Goal: Information Seeking & Learning: Learn about a topic

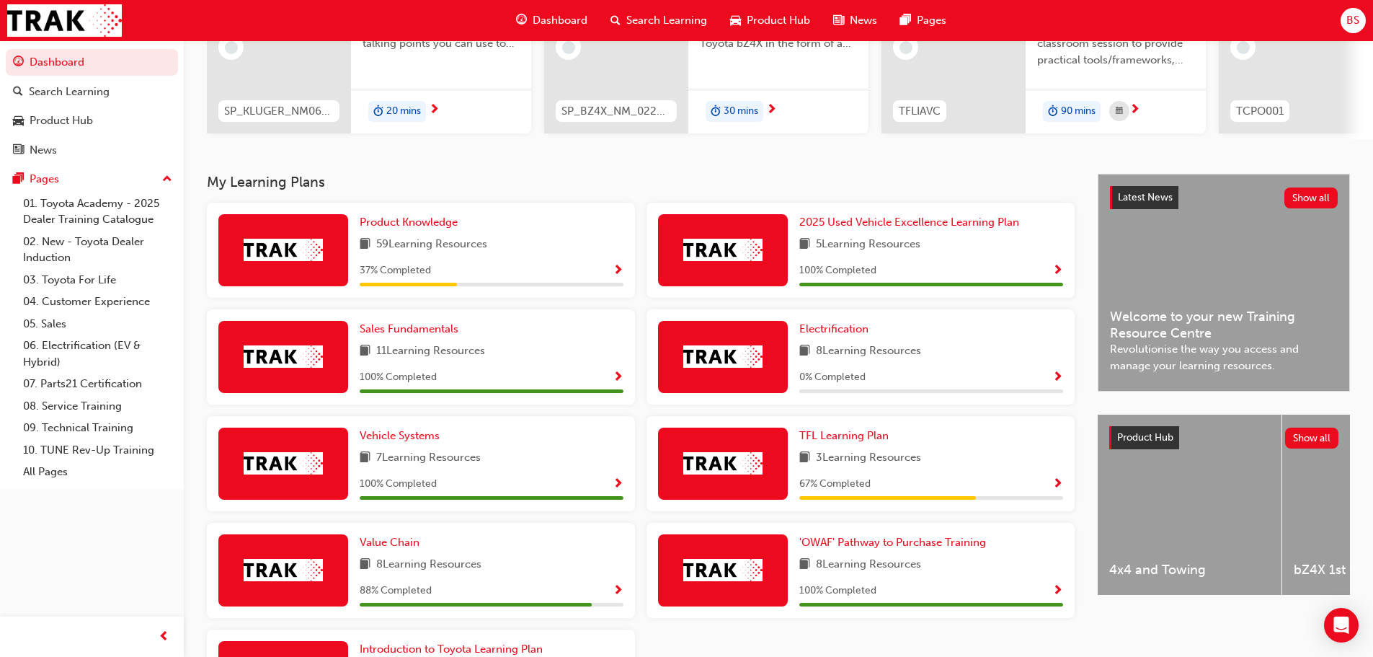
scroll to position [337, 0]
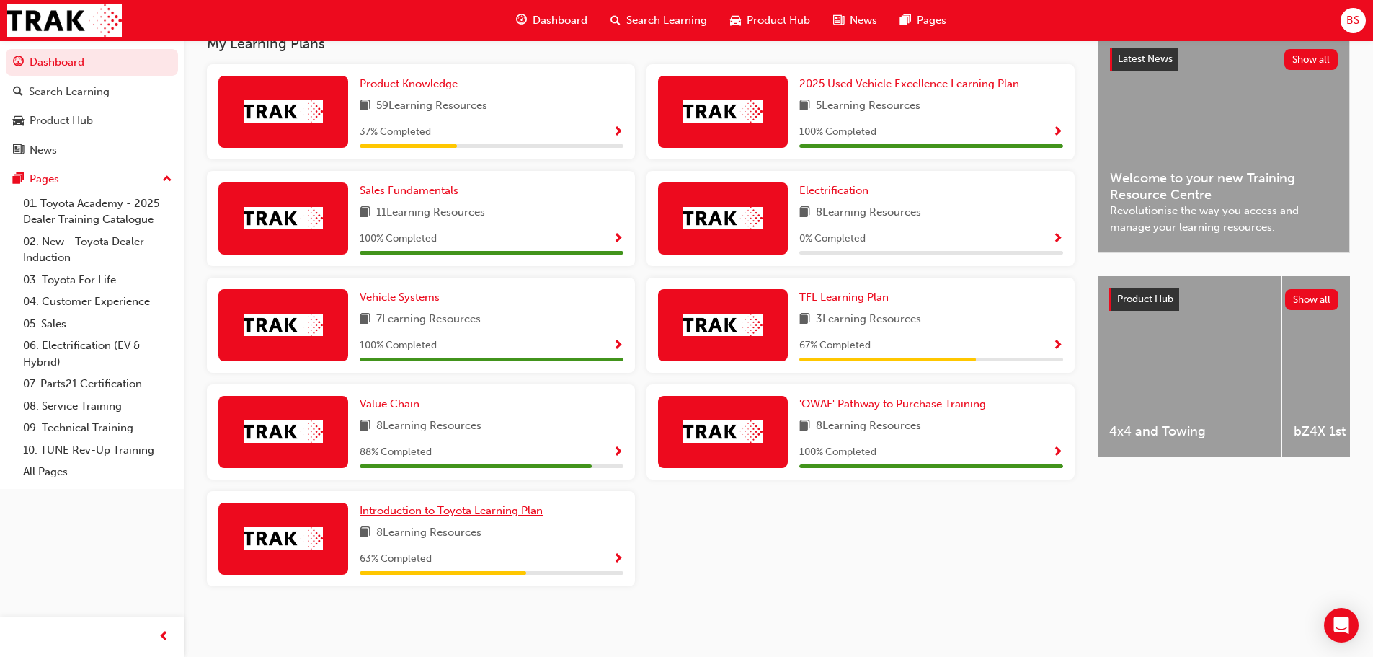
click at [425, 518] on link "Introduction to Toyota Learning Plan" at bounding box center [454, 510] width 189 height 17
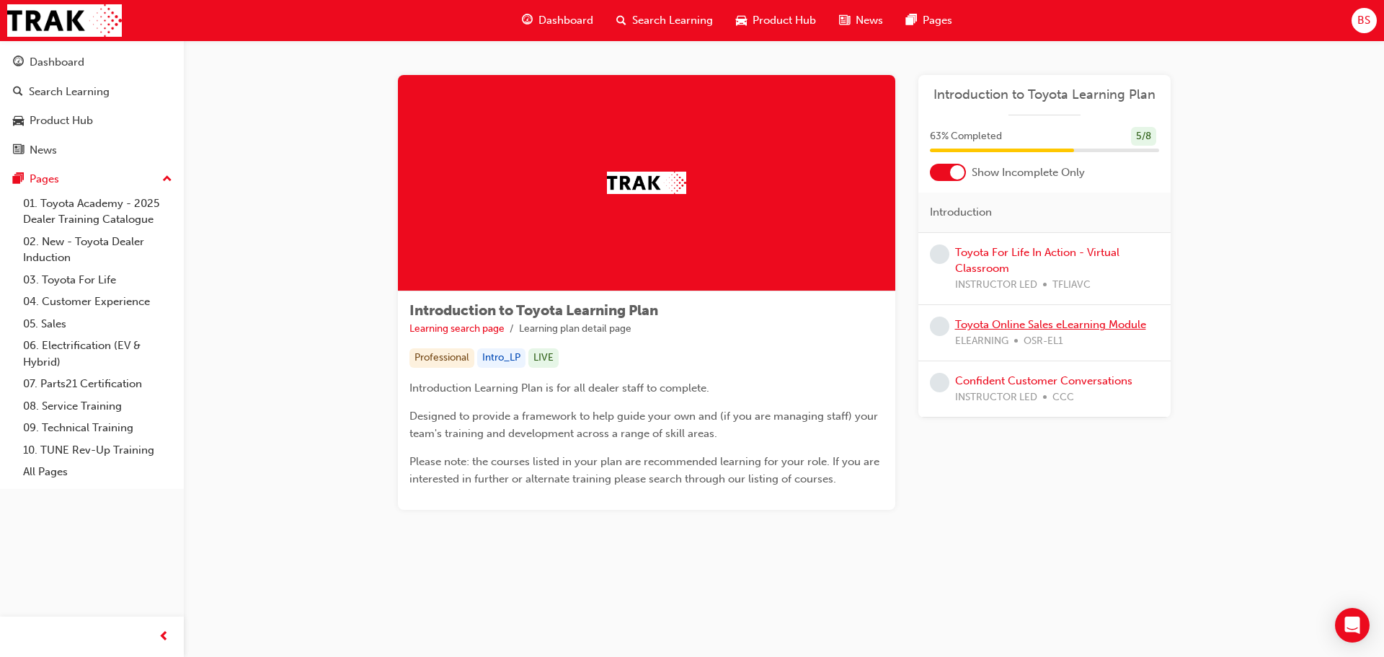
click at [1016, 322] on link "Toyota Online Sales eLearning Module" at bounding box center [1050, 324] width 191 height 13
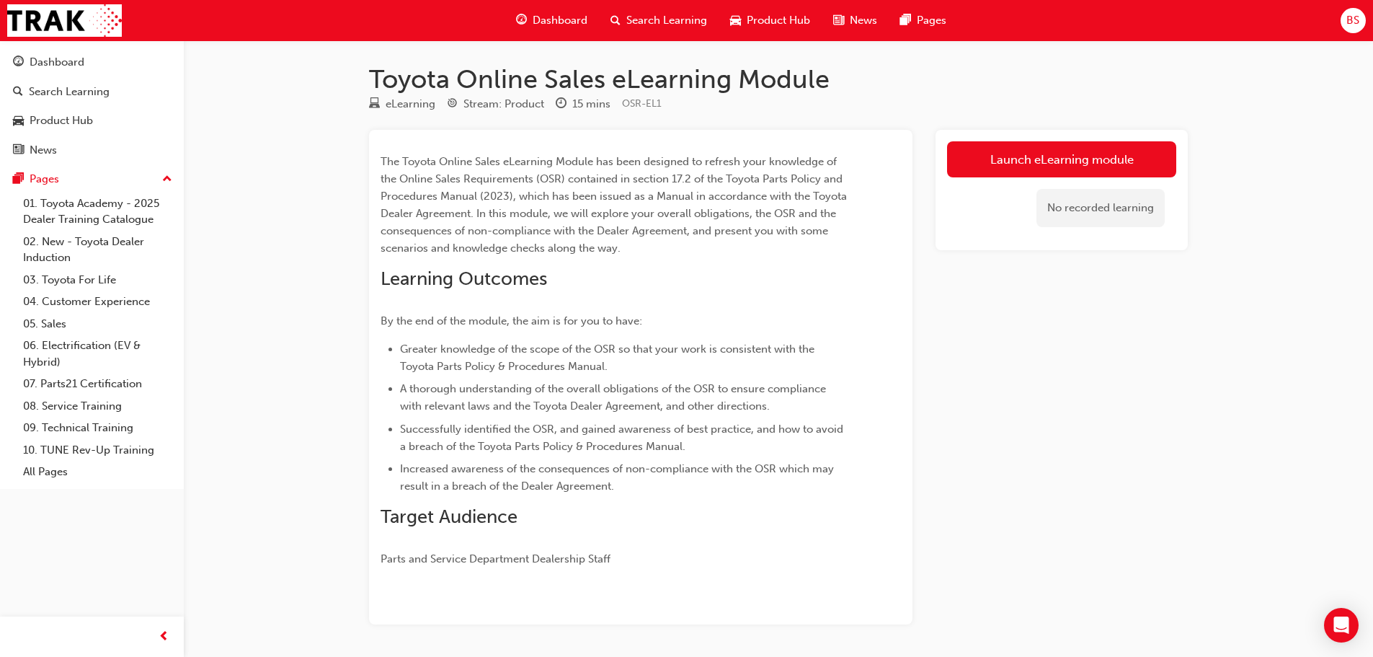
click at [544, 17] on span "Dashboard" at bounding box center [560, 20] width 55 height 17
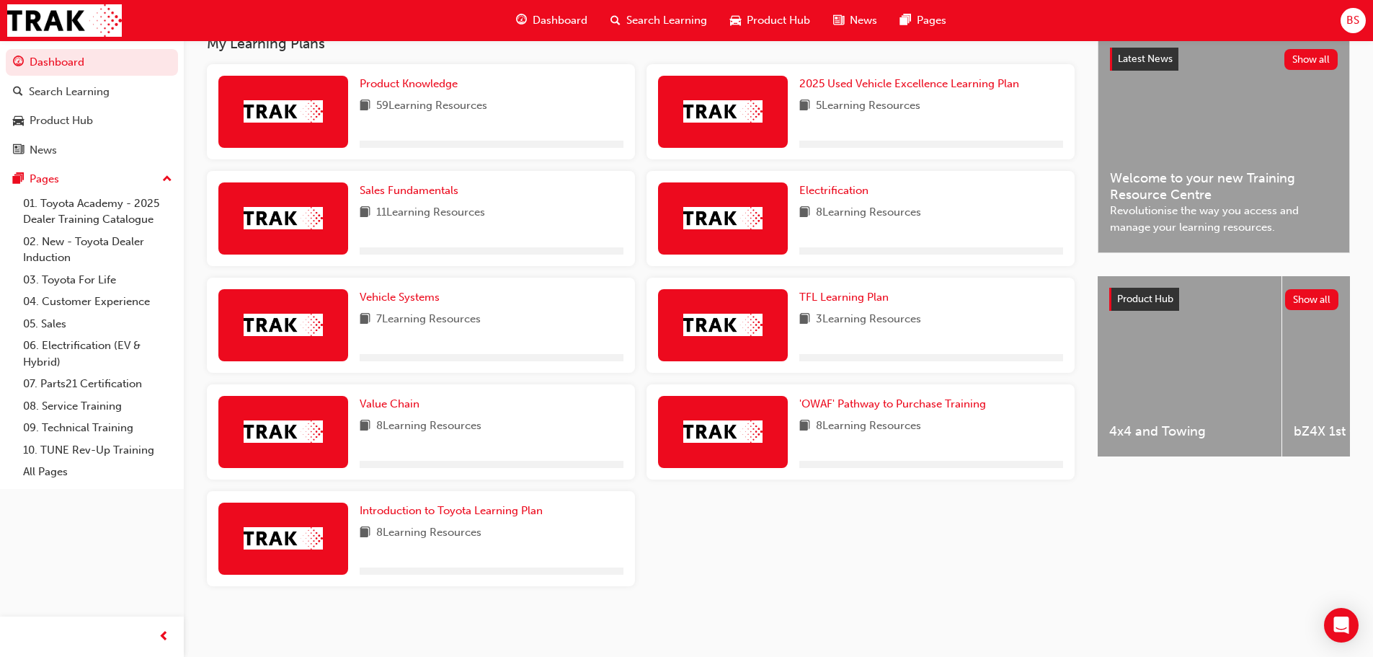
scroll to position [121, 0]
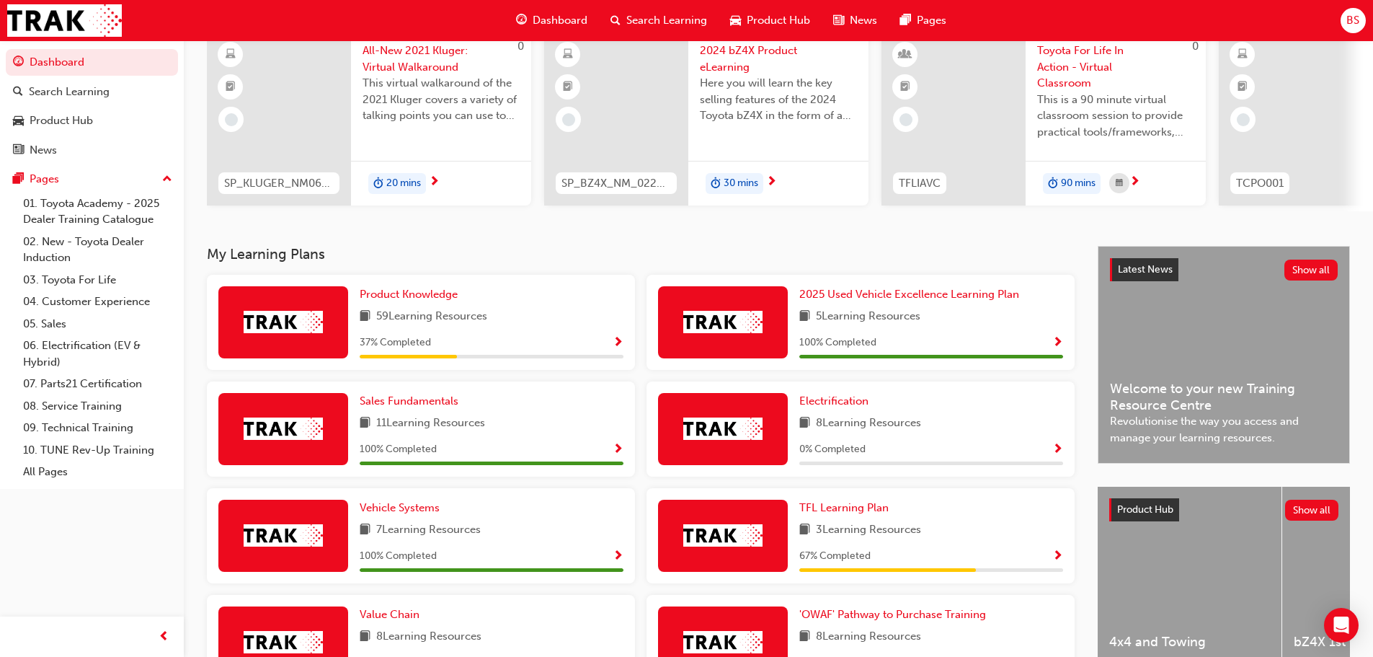
click at [780, 24] on span "Product Hub" at bounding box center [778, 20] width 63 height 17
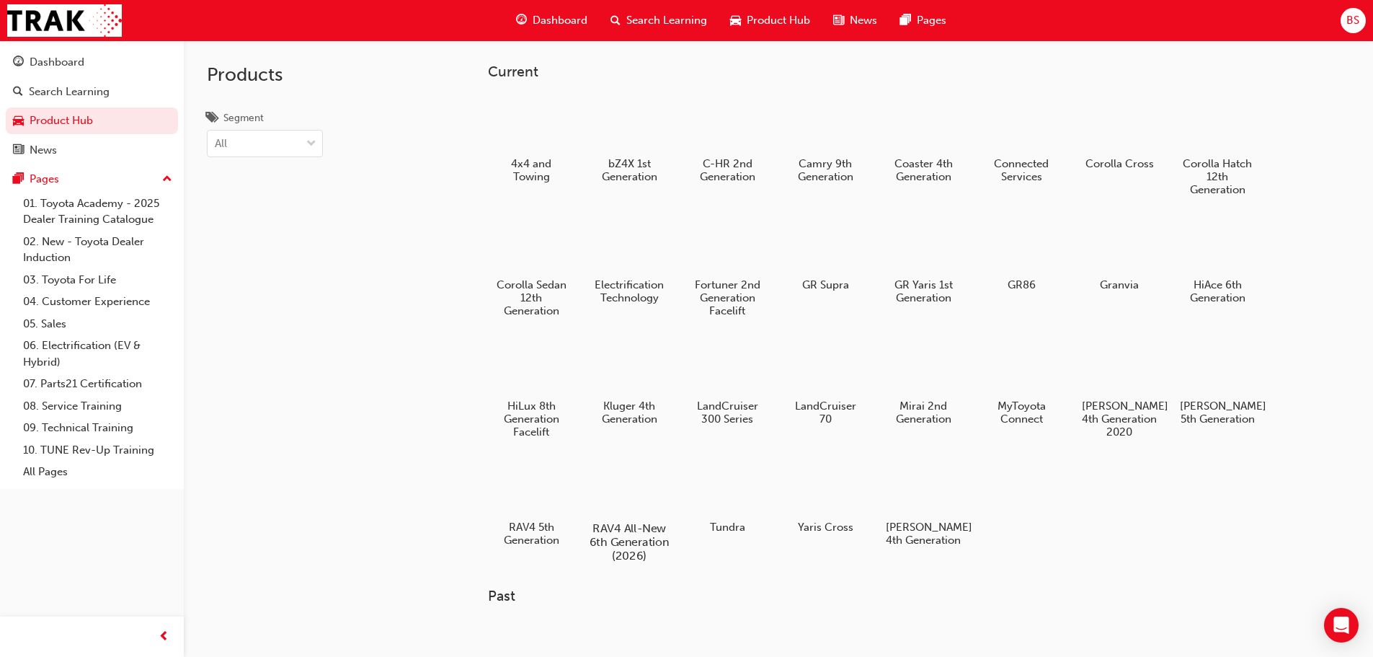
click at [626, 492] on div at bounding box center [629, 487] width 80 height 58
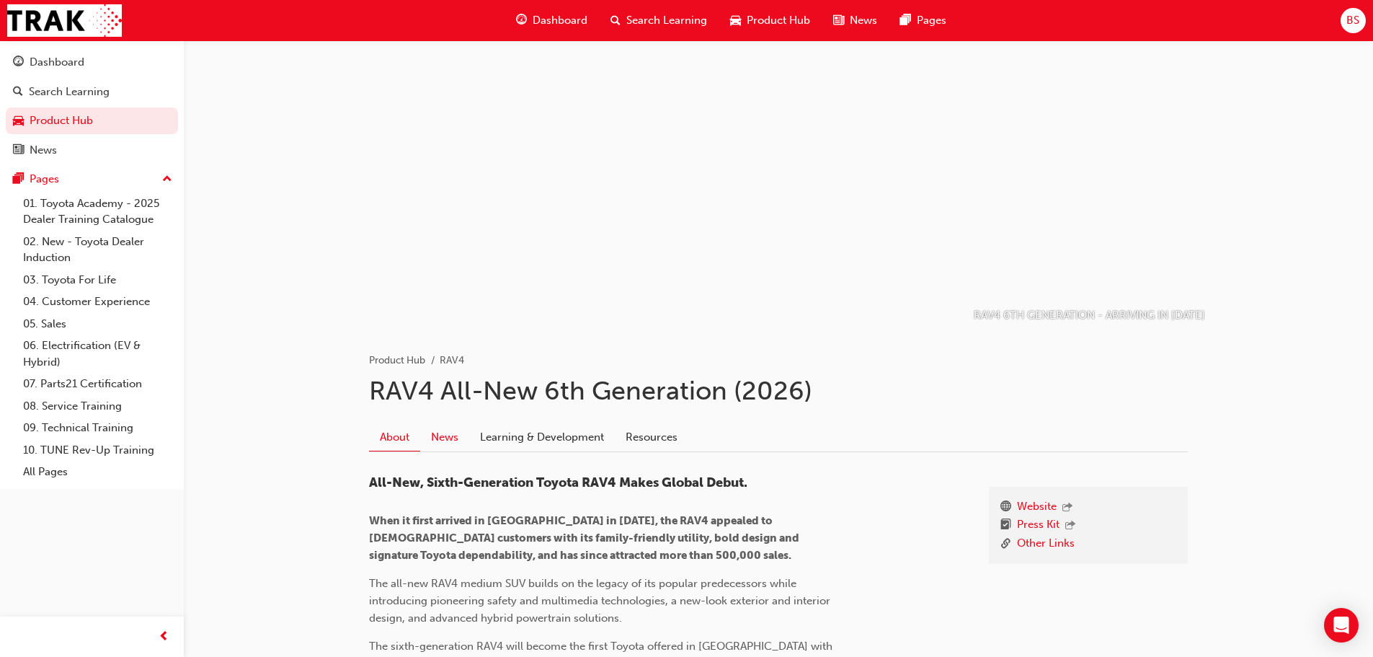
click at [440, 433] on link "News" at bounding box center [444, 436] width 49 height 27
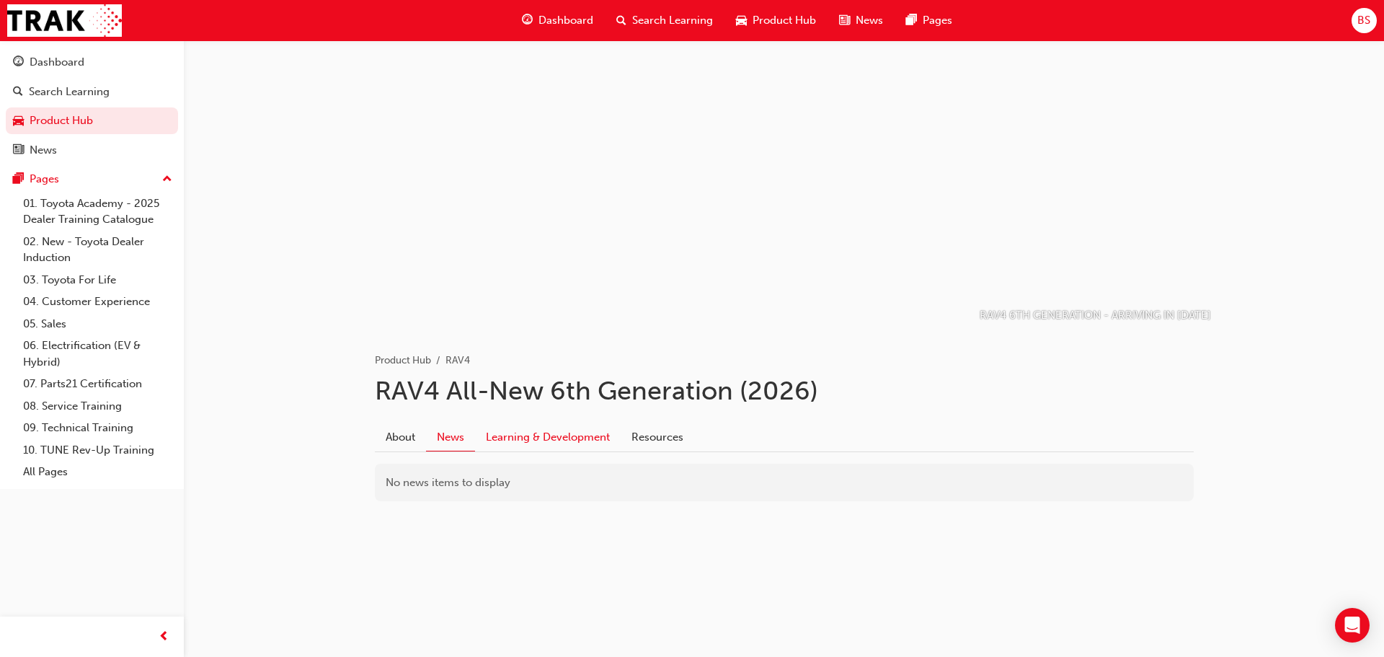
click at [531, 442] on link "Learning & Development" at bounding box center [548, 436] width 146 height 27
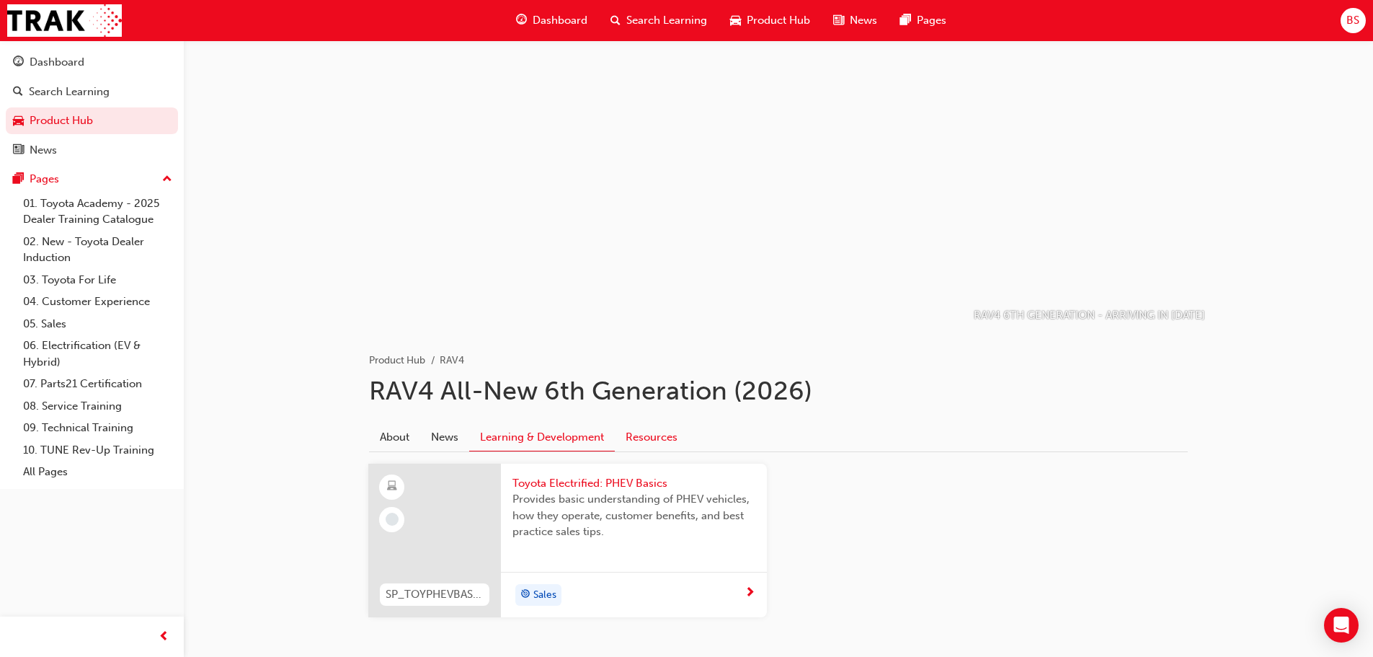
click at [655, 436] on link "Resources" at bounding box center [652, 436] width 74 height 27
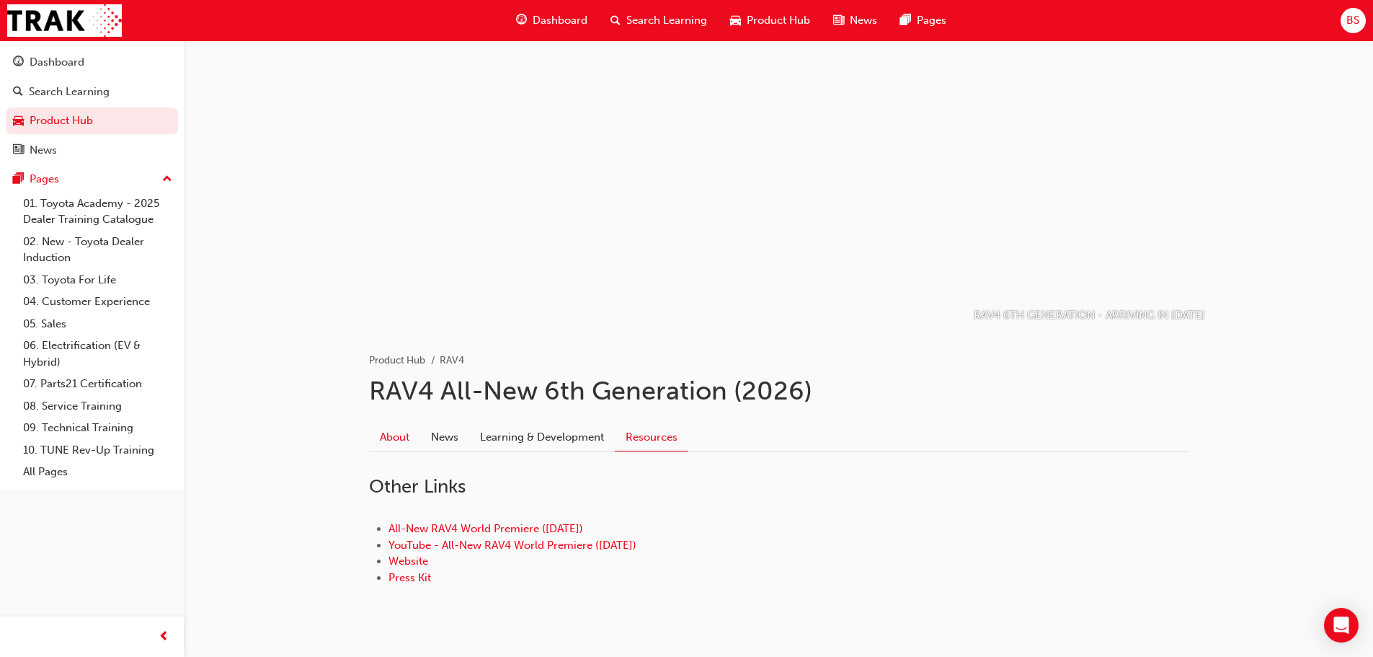
click at [390, 430] on link "About" at bounding box center [394, 436] width 51 height 27
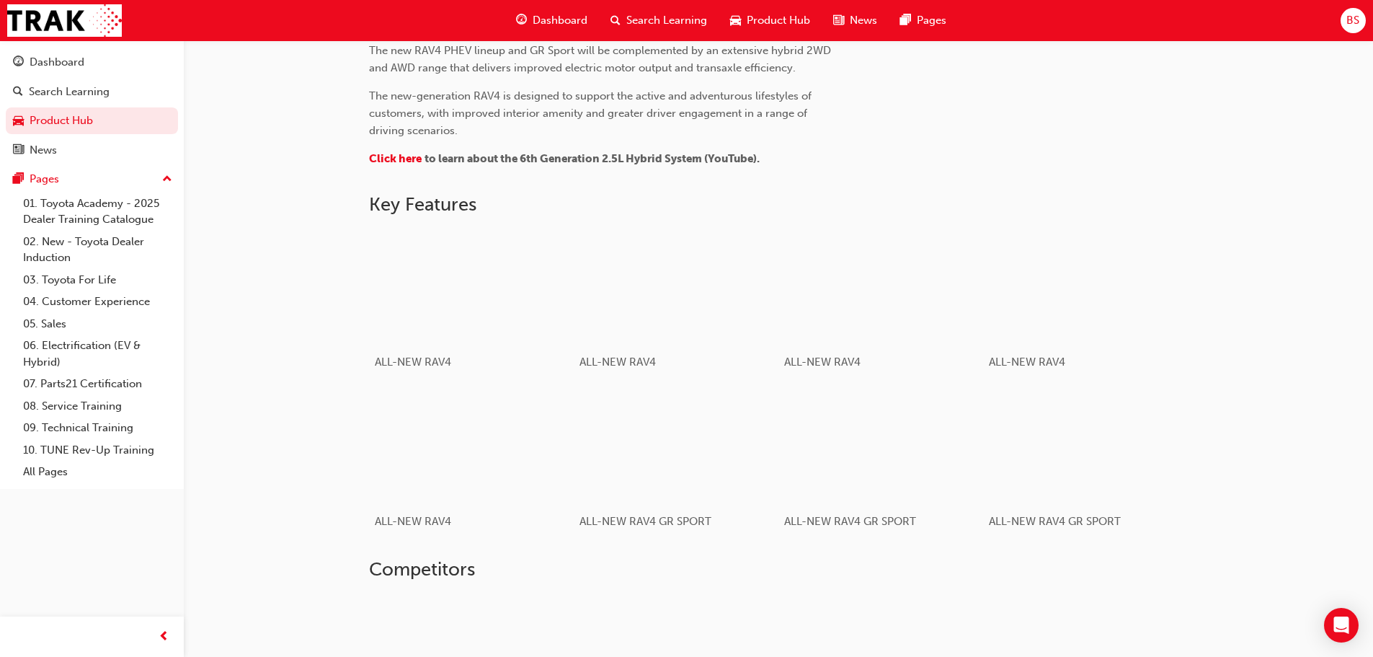
scroll to position [649, 0]
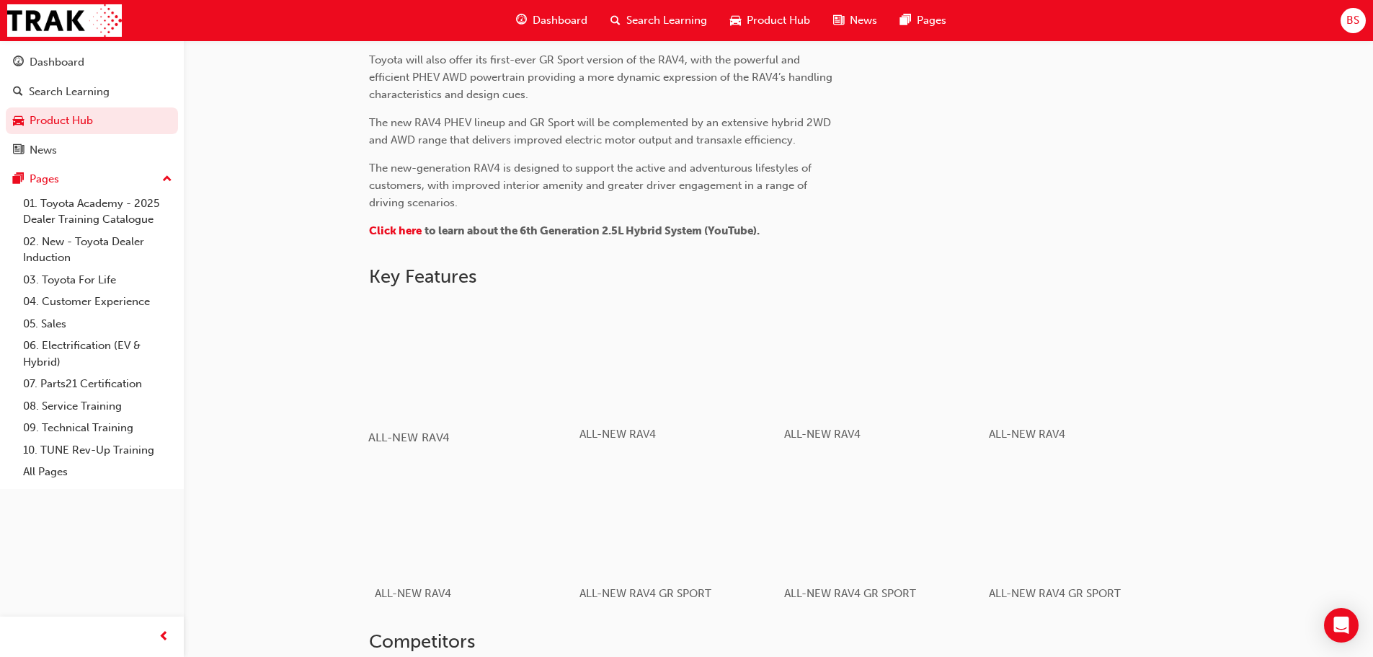
click at [469, 335] on div "button" at bounding box center [470, 358] width 205 height 115
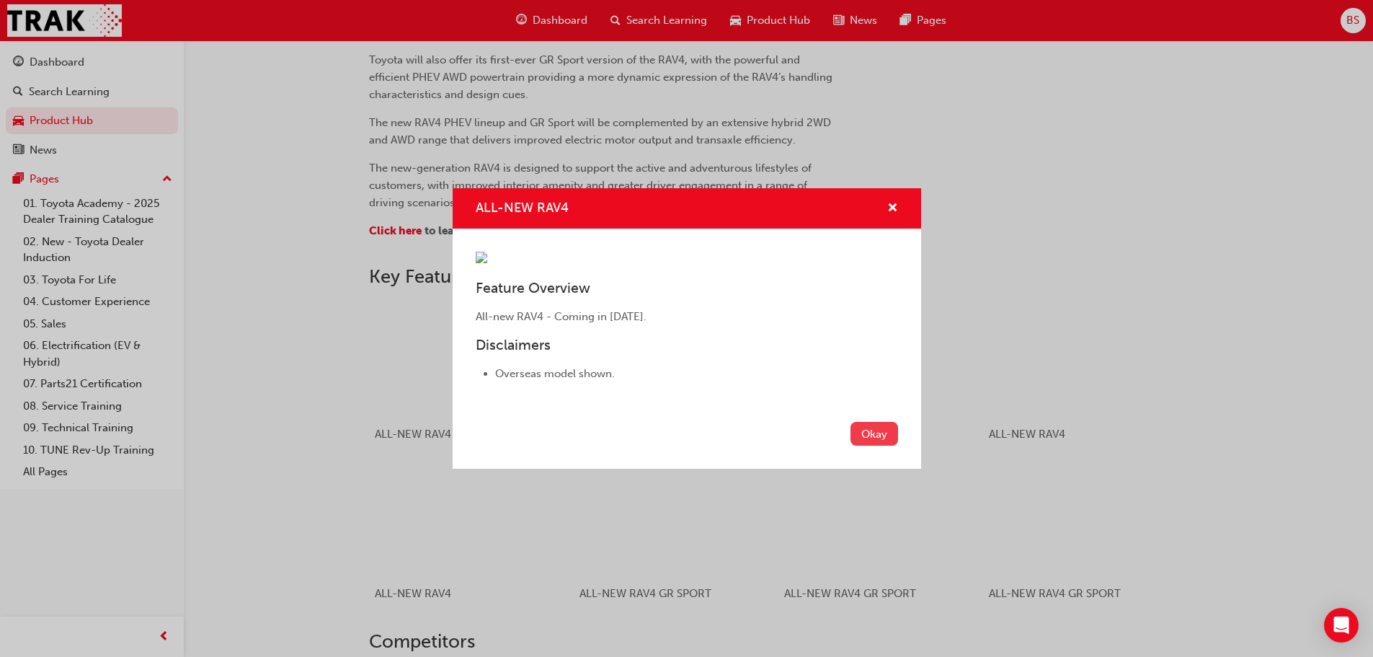
click at [872, 446] on button "Okay" at bounding box center [875, 434] width 48 height 24
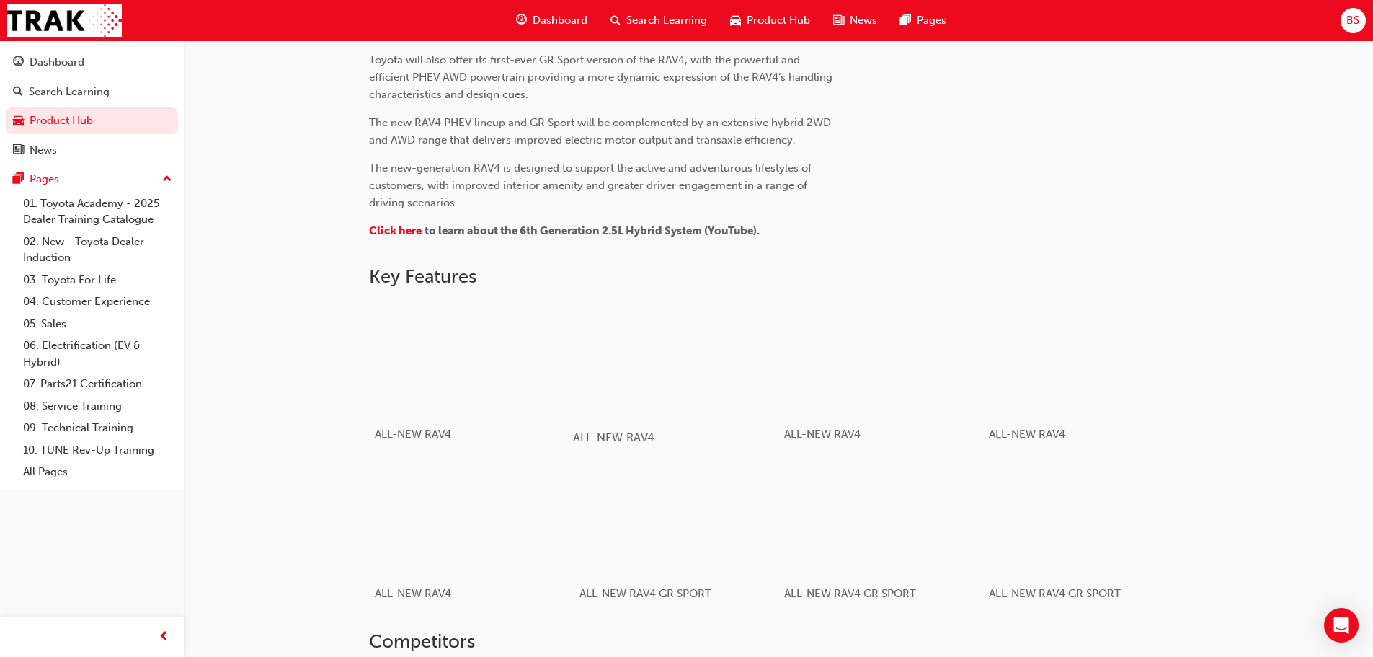
click at [685, 349] on div "button" at bounding box center [675, 358] width 205 height 115
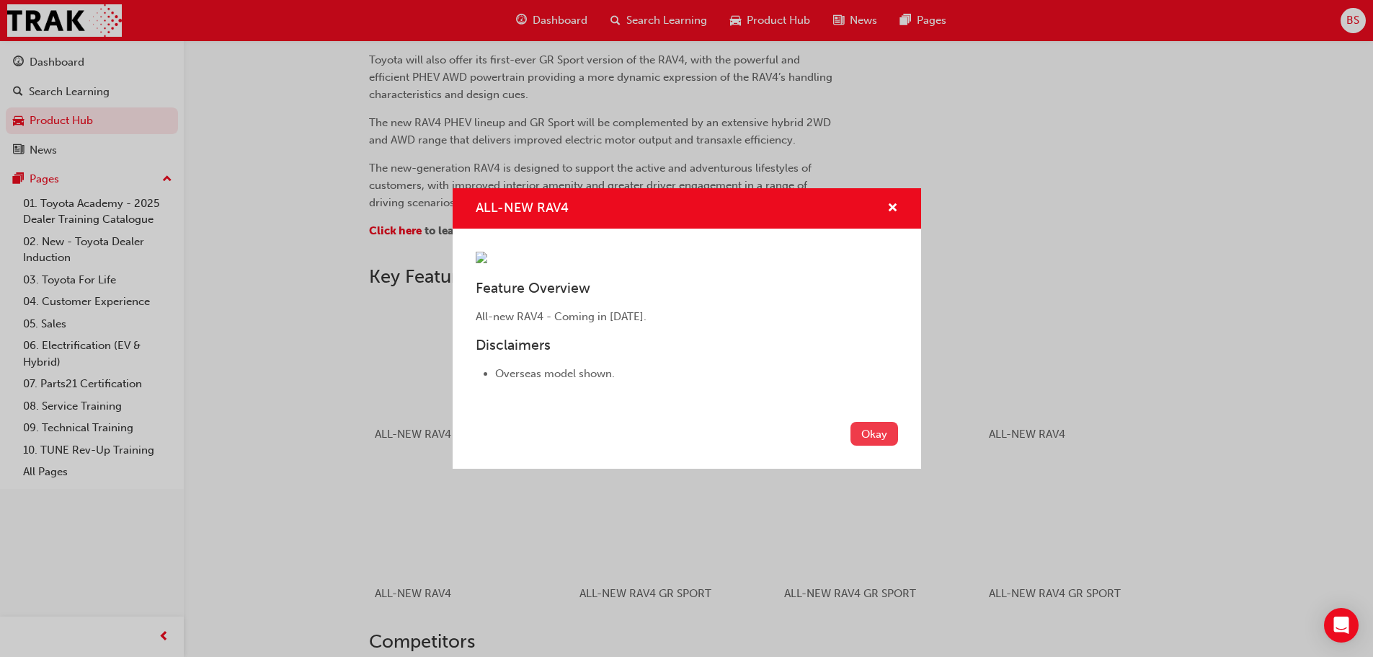
click at [885, 446] on button "Okay" at bounding box center [875, 434] width 48 height 24
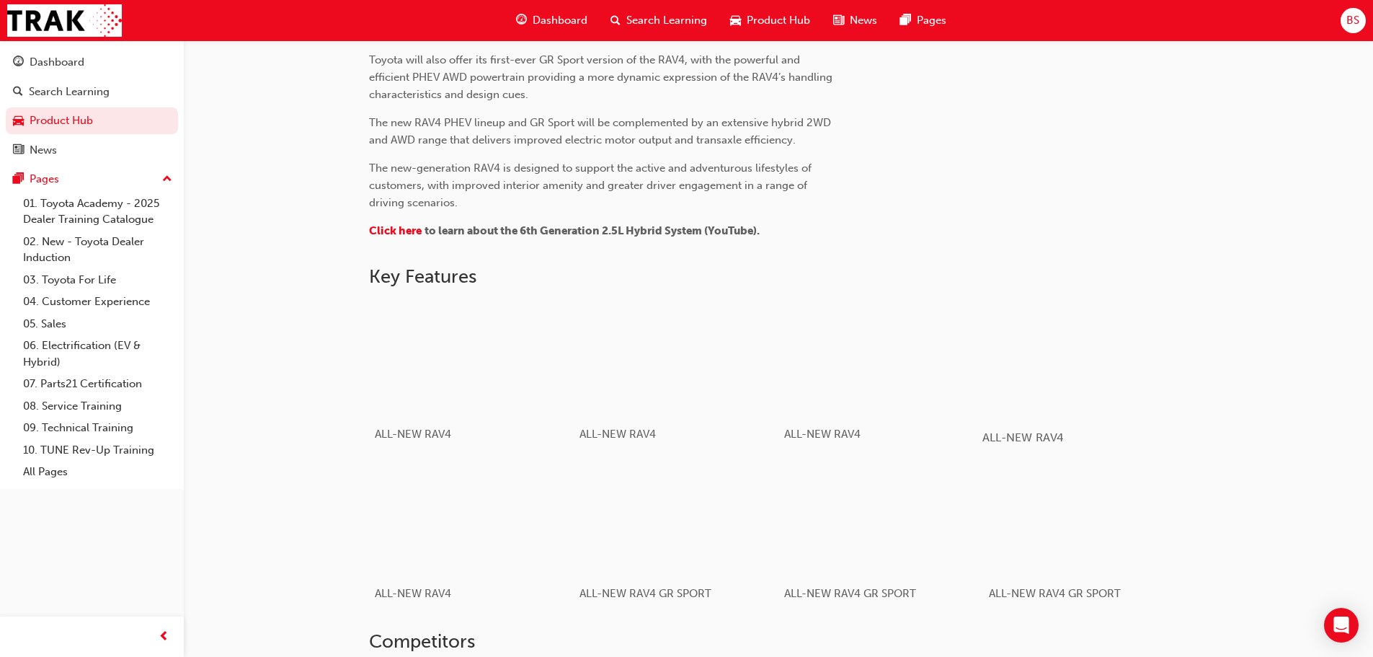
click at [1096, 365] on div "button" at bounding box center [1085, 358] width 205 height 115
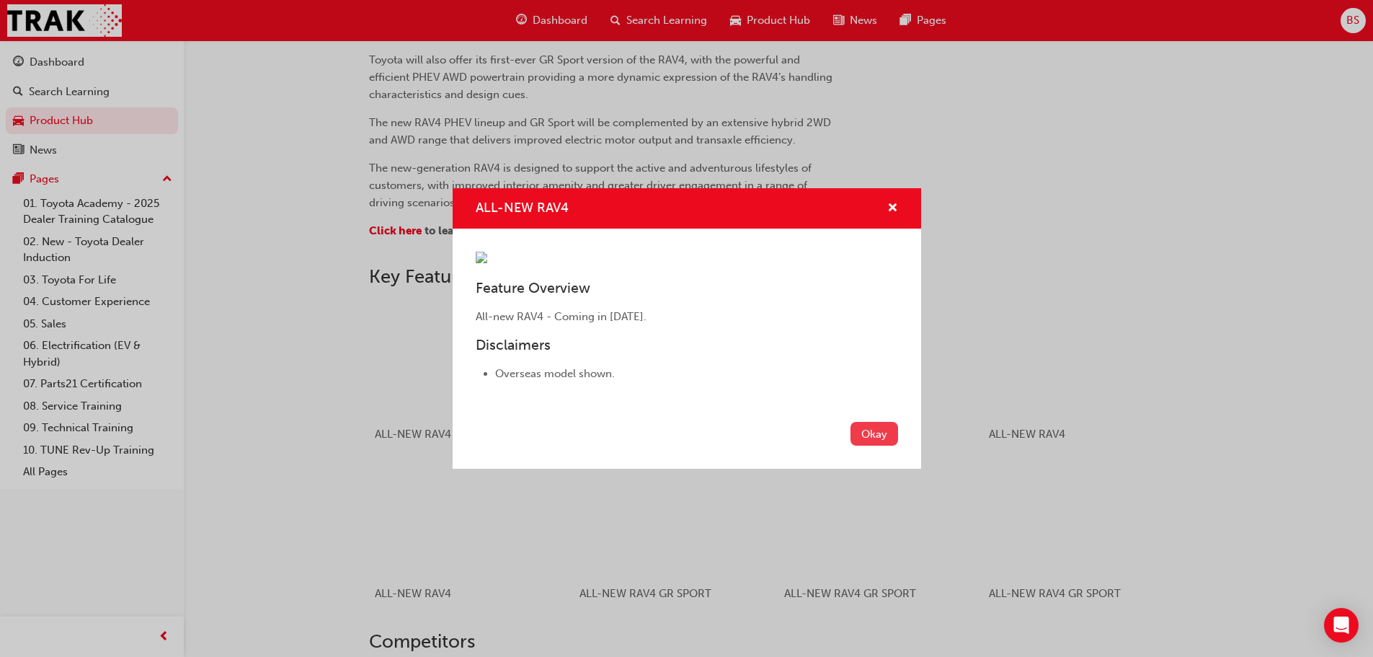
click at [874, 446] on button "Okay" at bounding box center [875, 434] width 48 height 24
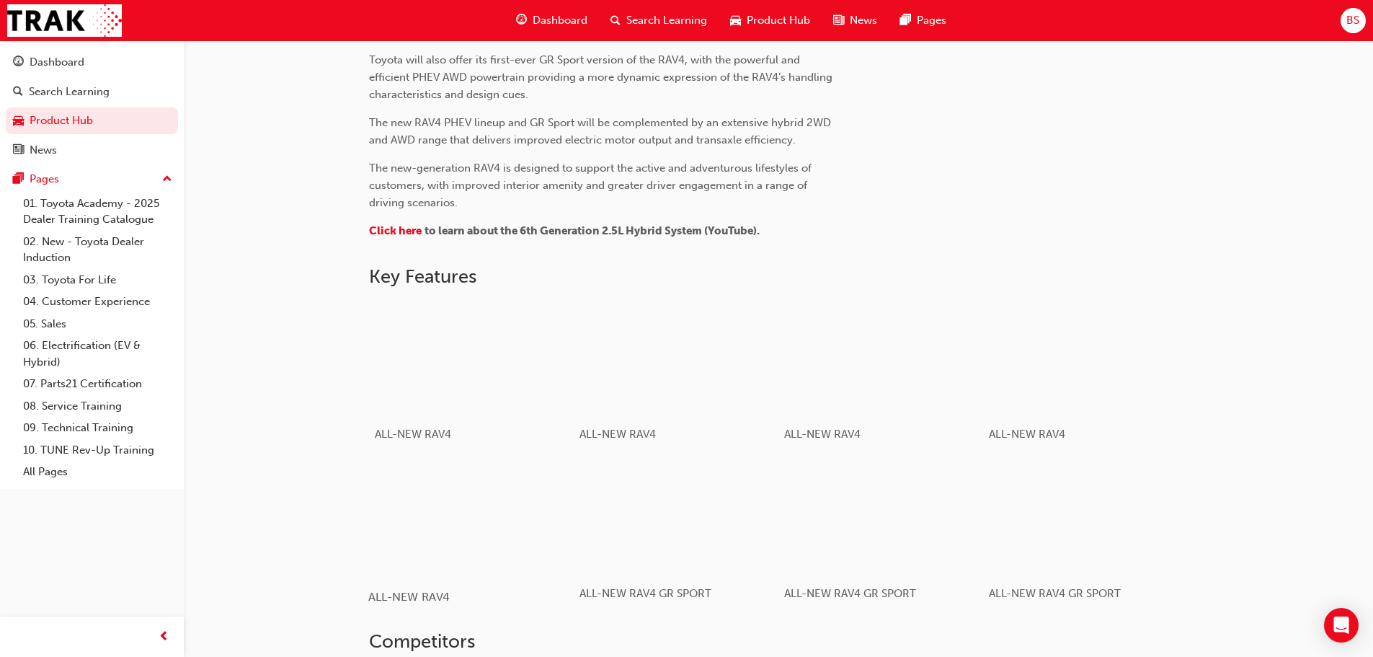
click at [541, 523] on div "button" at bounding box center [470, 517] width 205 height 115
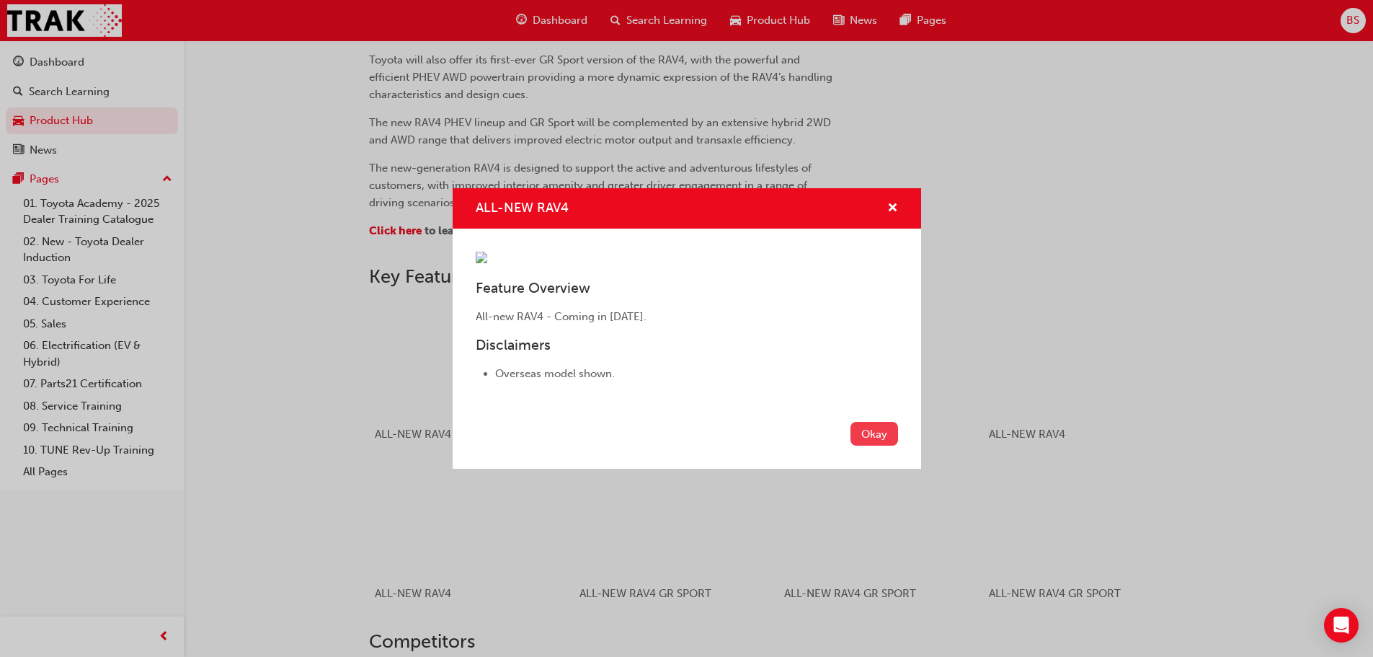
click at [895, 446] on button "Okay" at bounding box center [875, 434] width 48 height 24
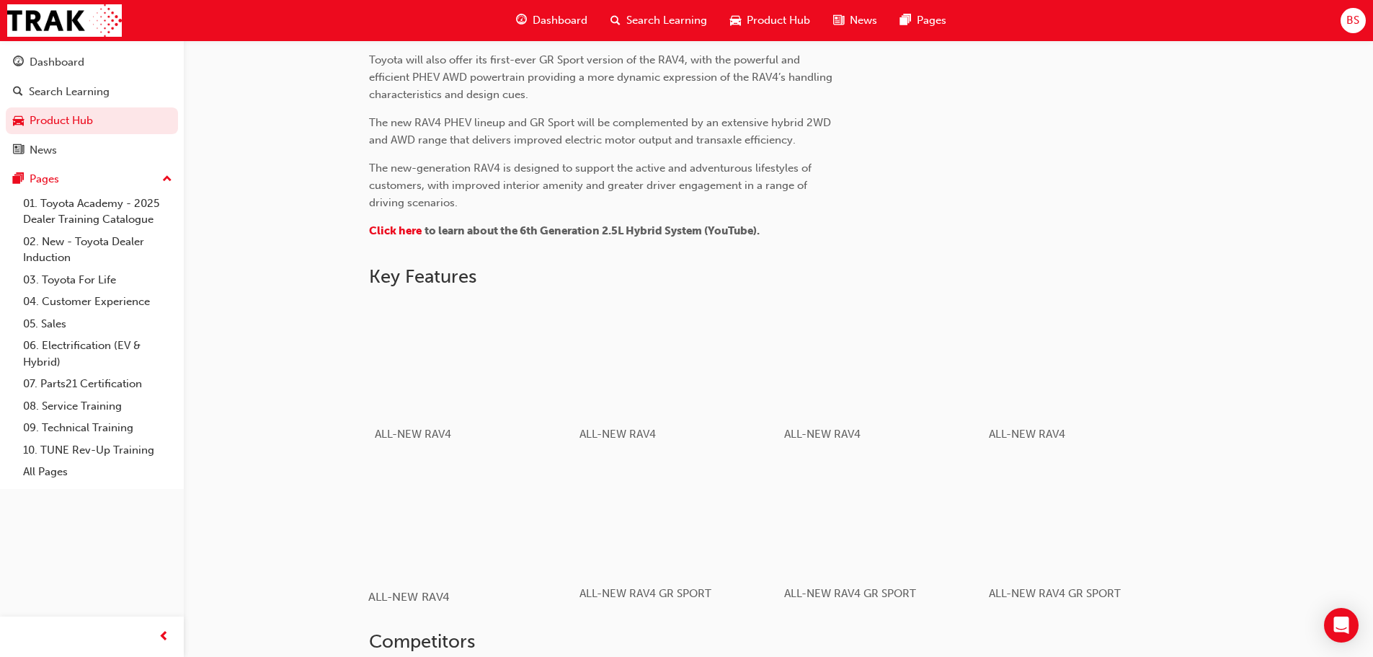
click at [497, 517] on div "button" at bounding box center [470, 517] width 205 height 115
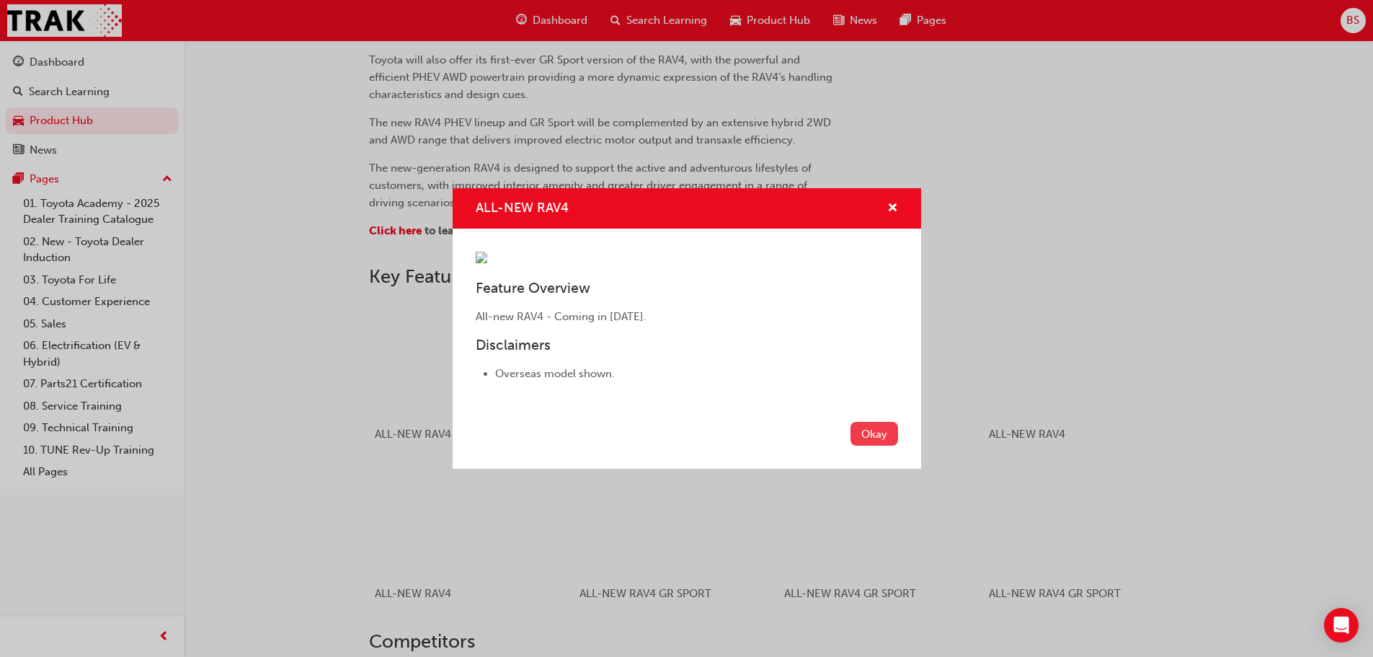
click at [877, 446] on button "Okay" at bounding box center [875, 434] width 48 height 24
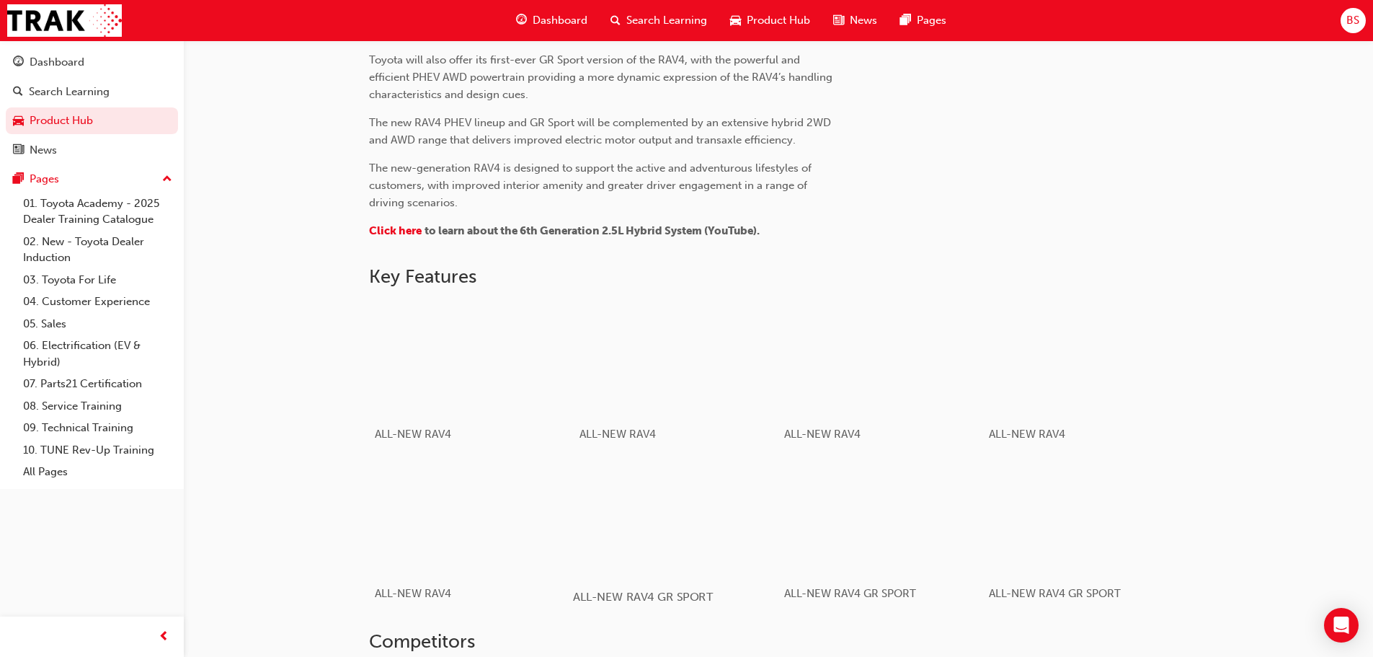
click at [673, 517] on div "button" at bounding box center [675, 517] width 205 height 115
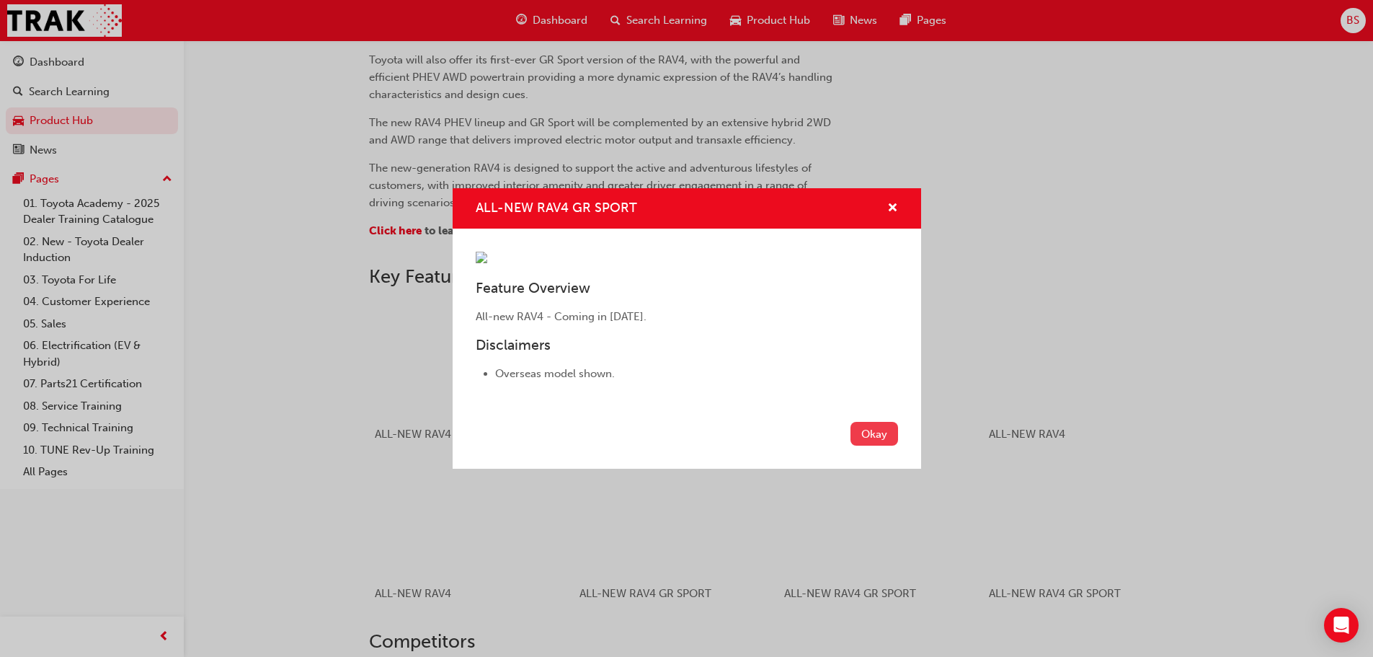
click at [877, 446] on button "Okay" at bounding box center [875, 434] width 48 height 24
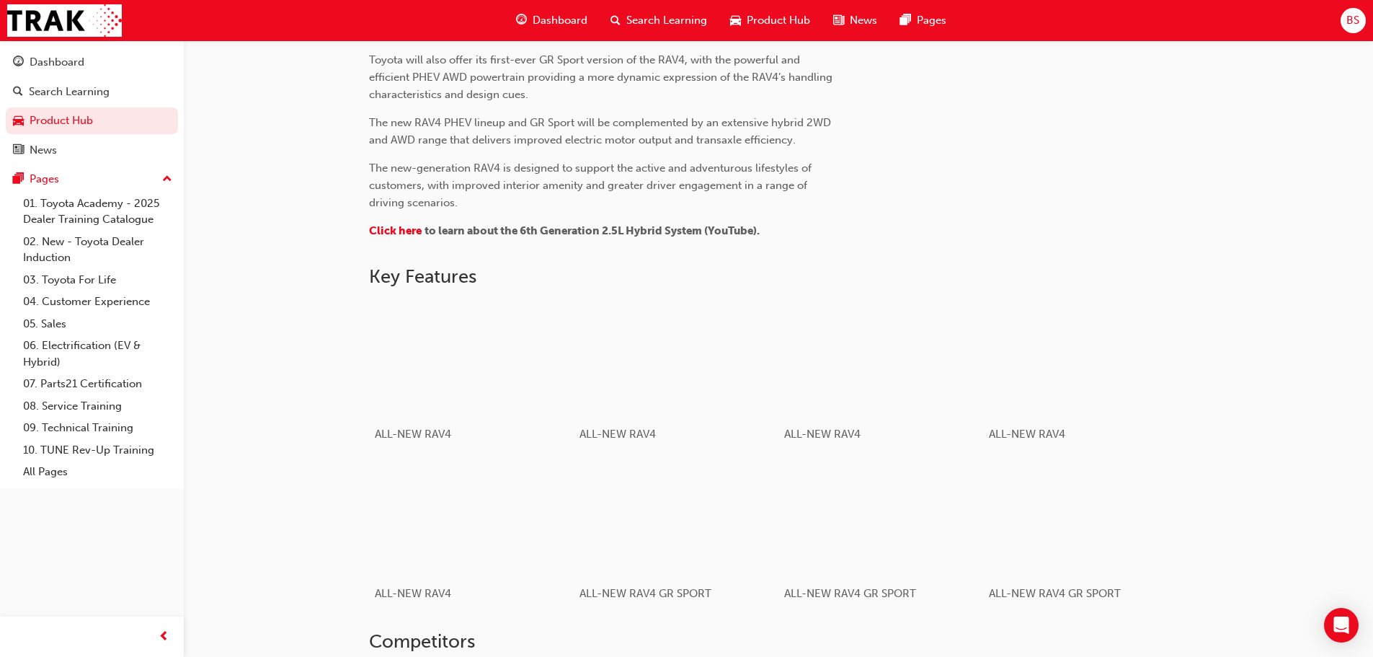
click at [877, 536] on div "button" at bounding box center [881, 518] width 194 height 109
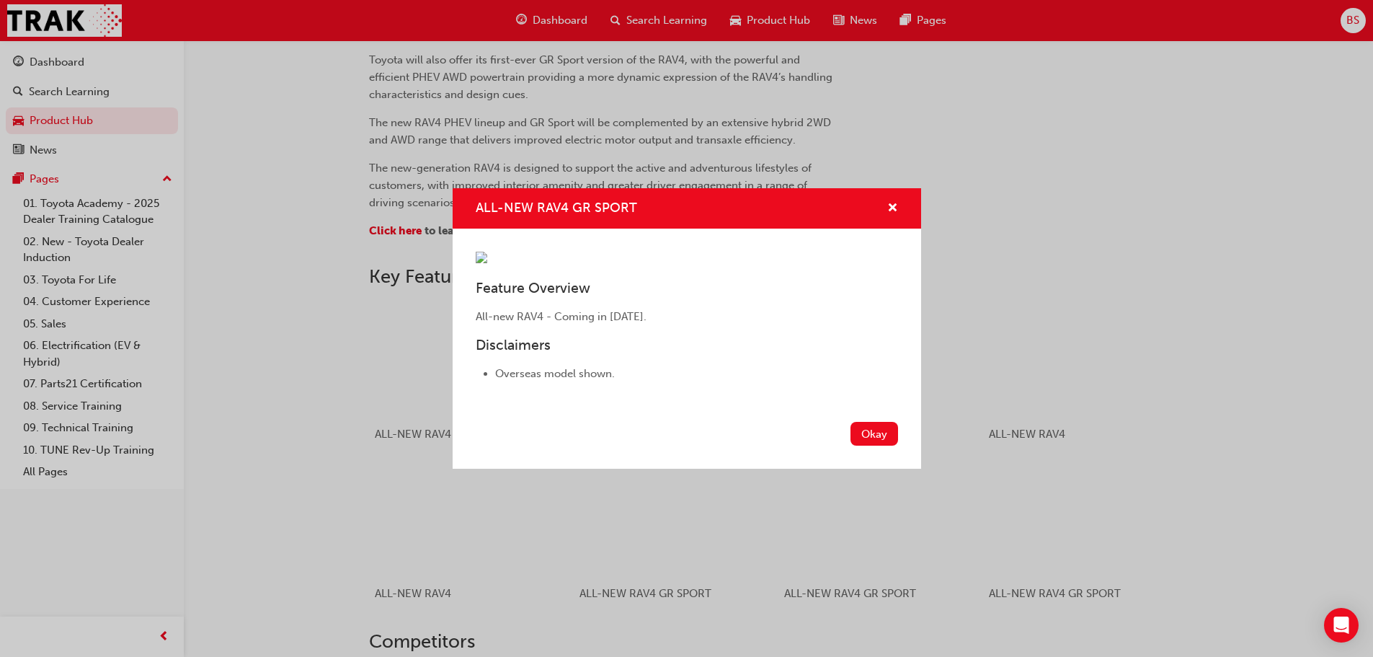
click at [1065, 535] on div "ALL-NEW RAV4 GR SPORT Feature Overview All-new RAV4 - Coming in [DATE]. Disclai…" at bounding box center [686, 328] width 1373 height 657
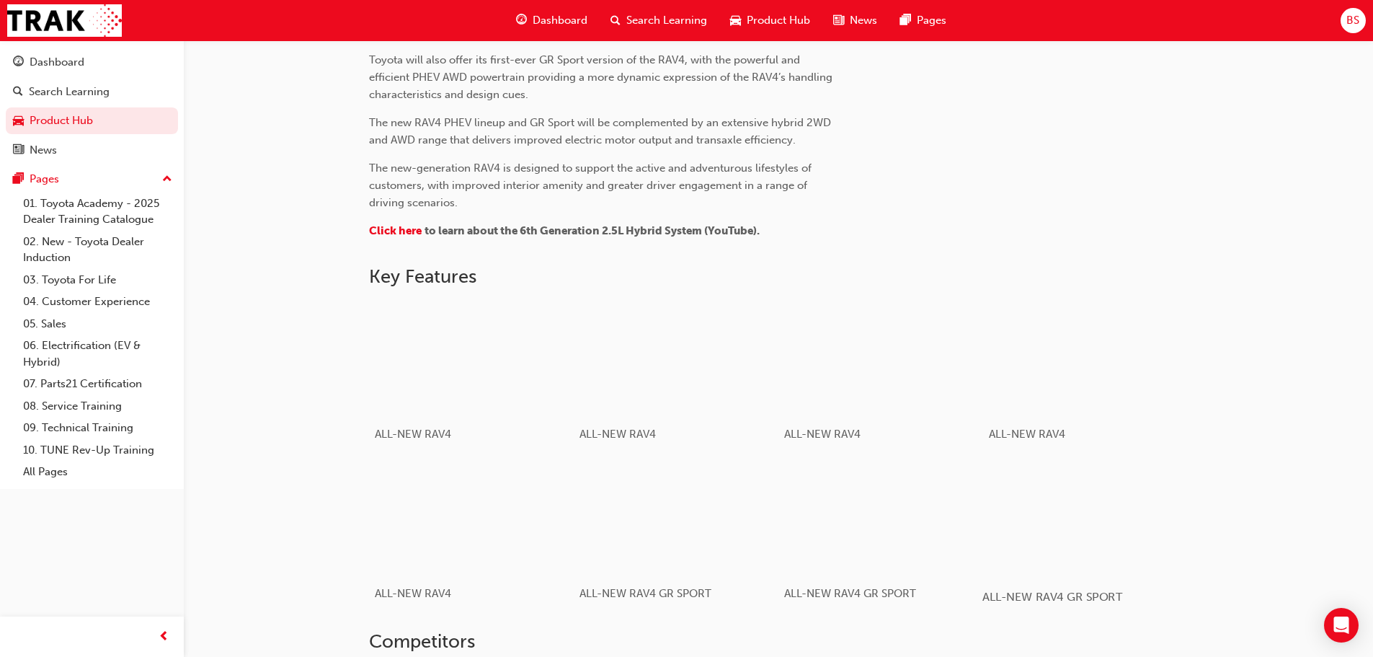
click at [1043, 536] on div "button" at bounding box center [1085, 517] width 205 height 115
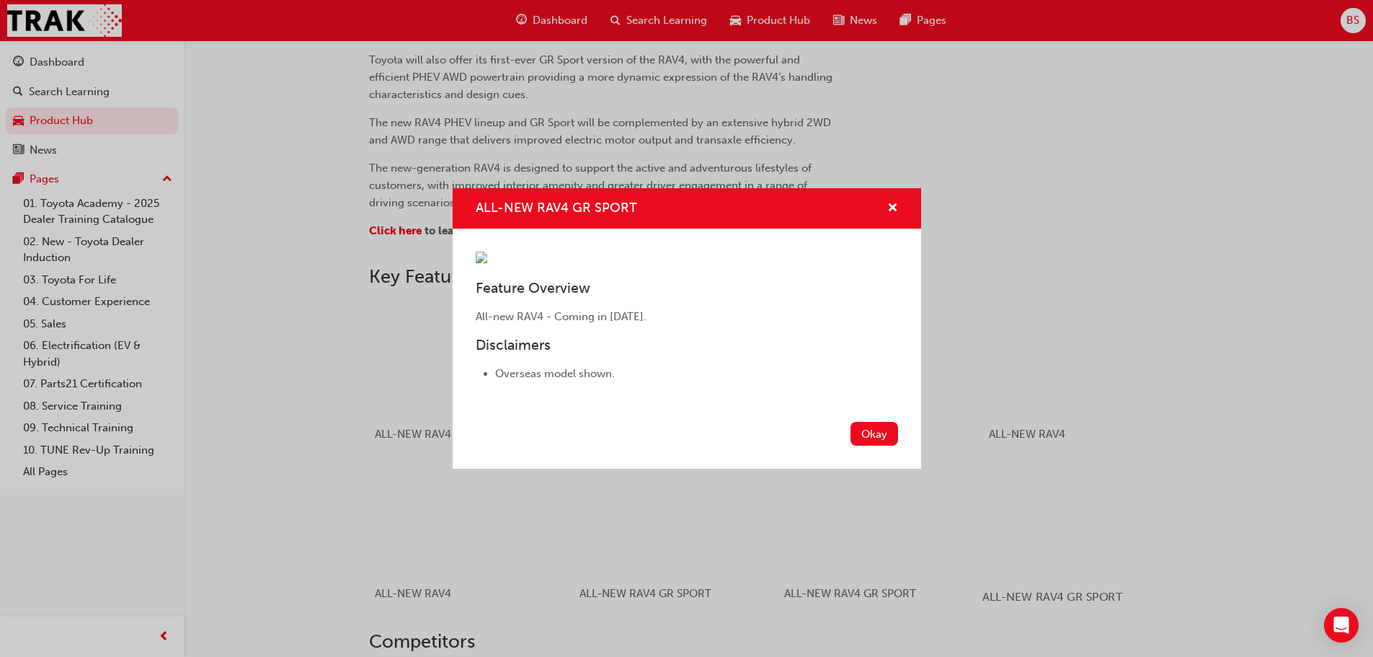
click at [1043, 536] on div "ALL-NEW RAV4 GR SPORT Feature Overview All-new RAV4 - Coming in [DATE]. Disclai…" at bounding box center [686, 328] width 1373 height 657
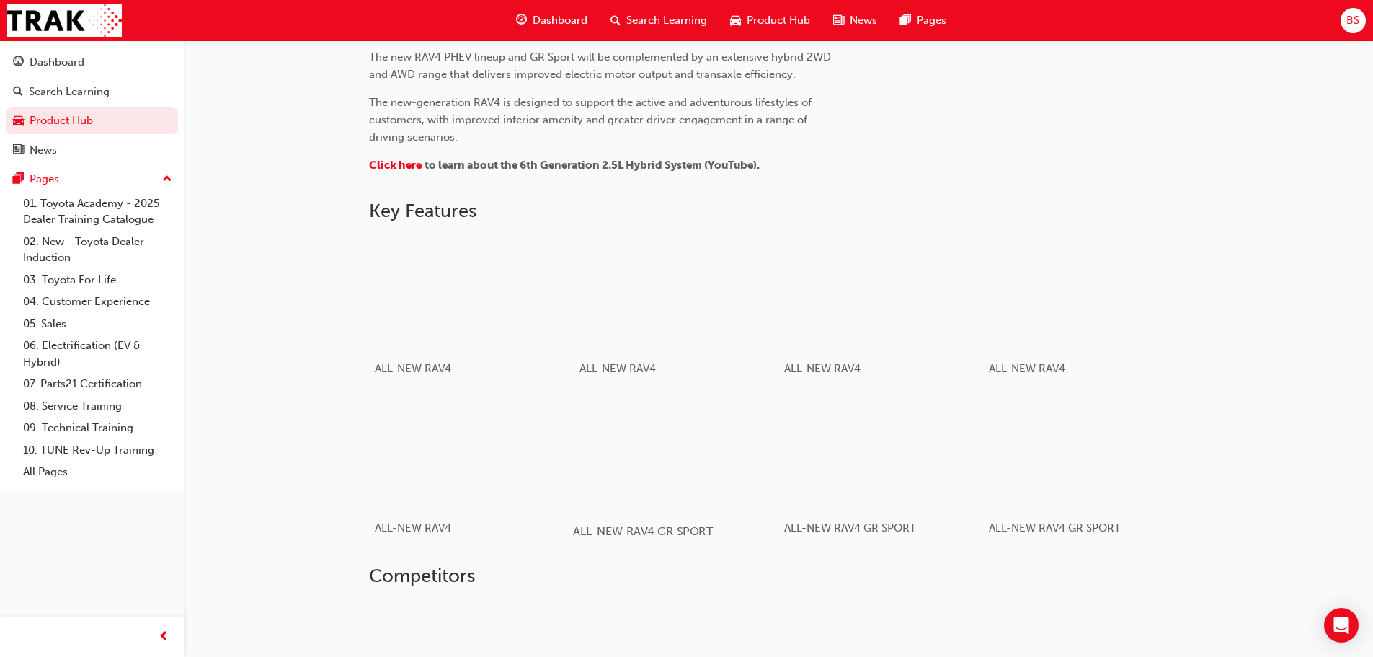
scroll to position [787, 0]
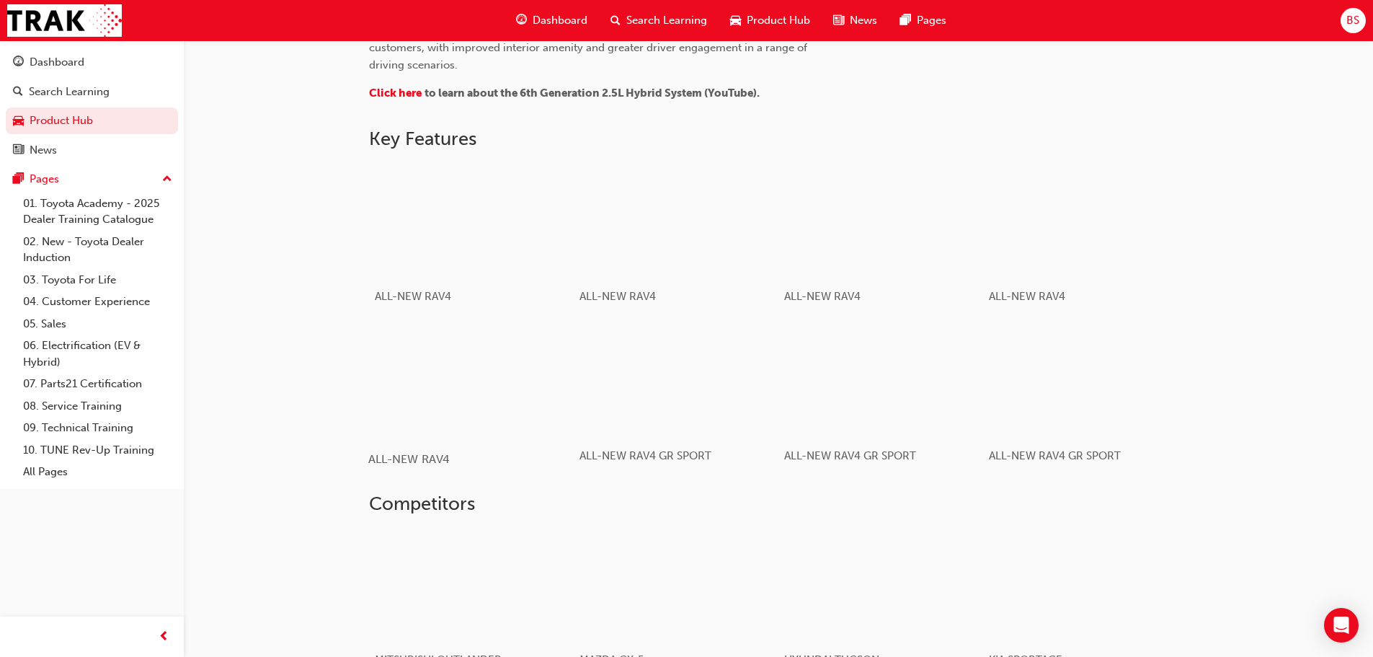
click at [448, 345] on div "button" at bounding box center [470, 379] width 205 height 115
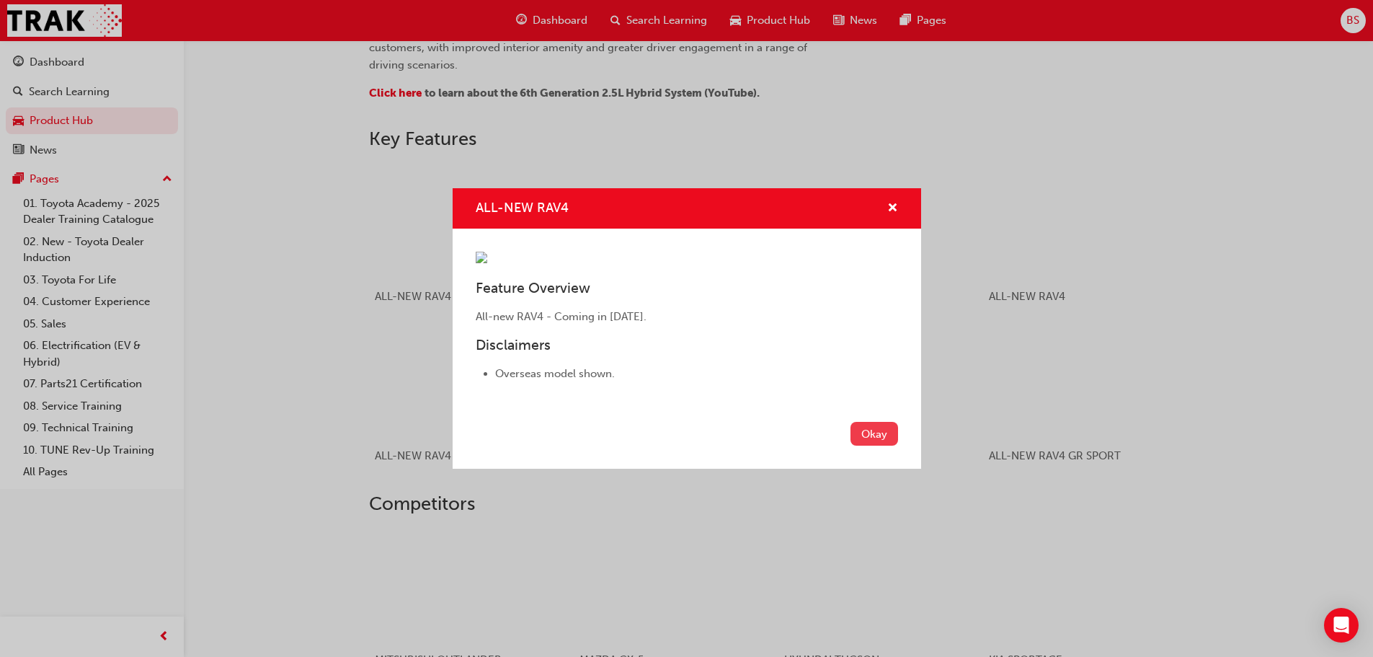
click at [871, 446] on button "Okay" at bounding box center [875, 434] width 48 height 24
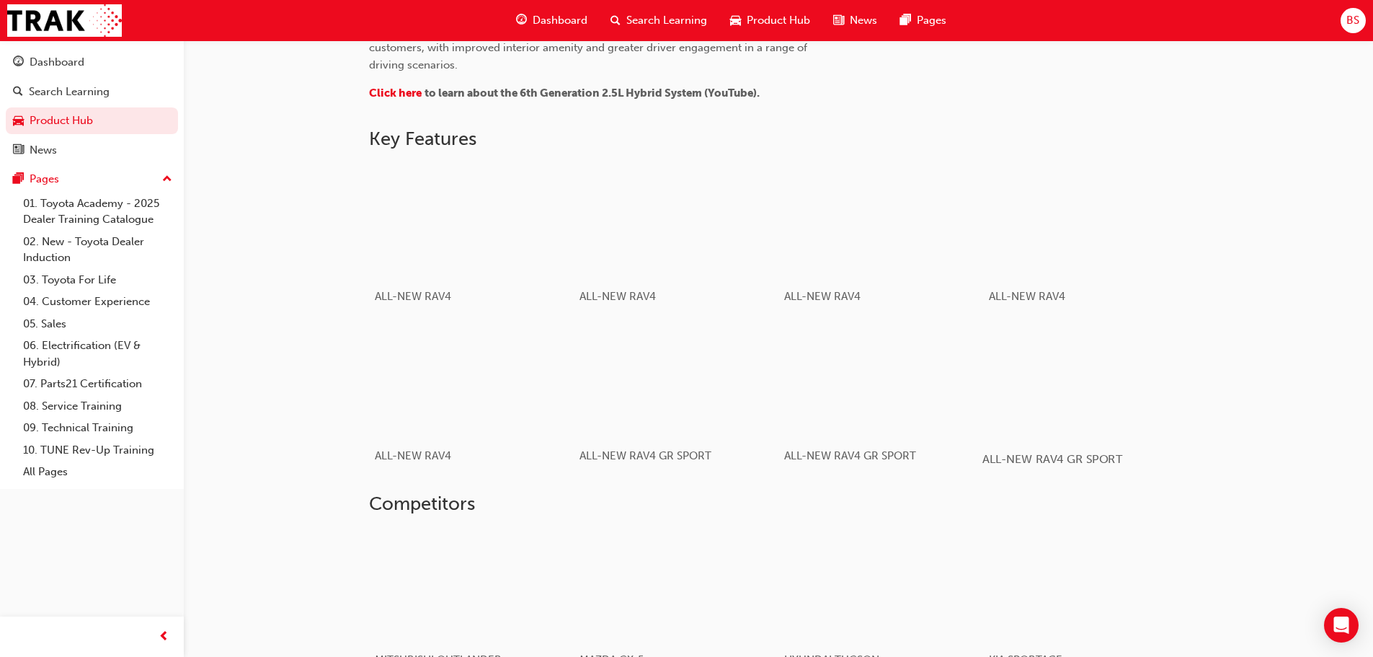
click at [1042, 399] on div "button" at bounding box center [1085, 379] width 205 height 115
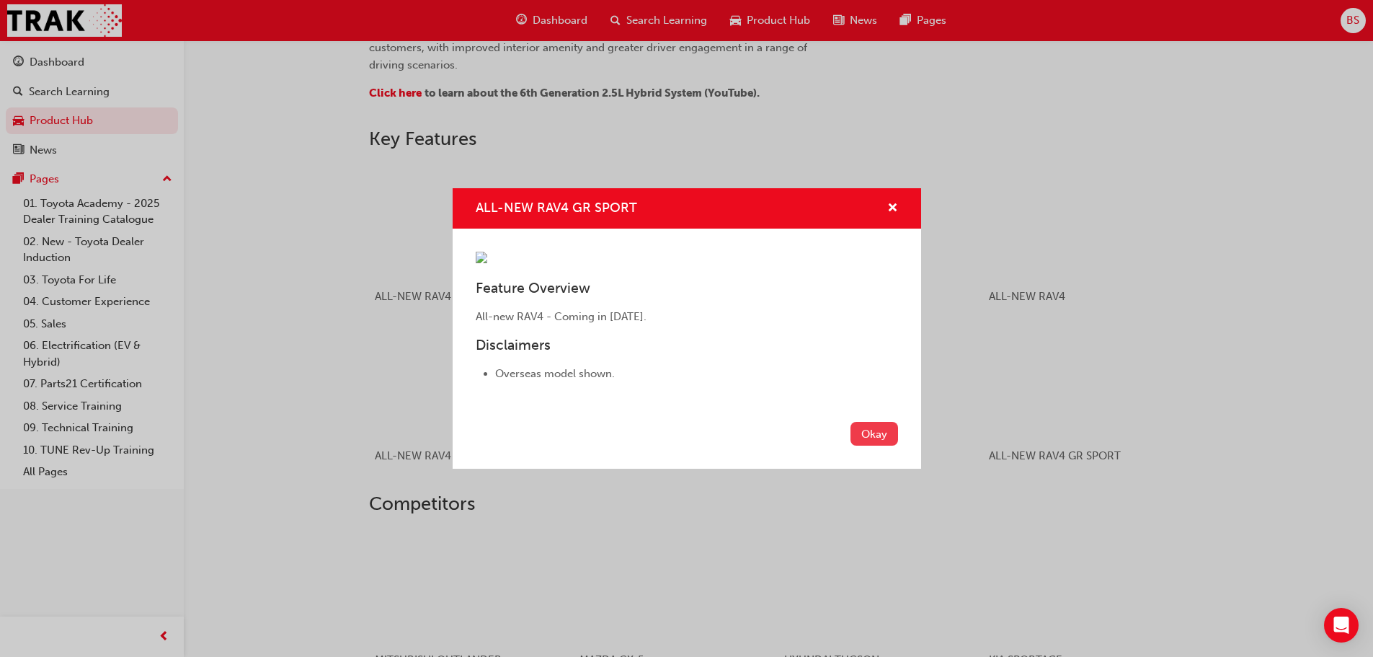
click at [882, 446] on button "Okay" at bounding box center [875, 434] width 48 height 24
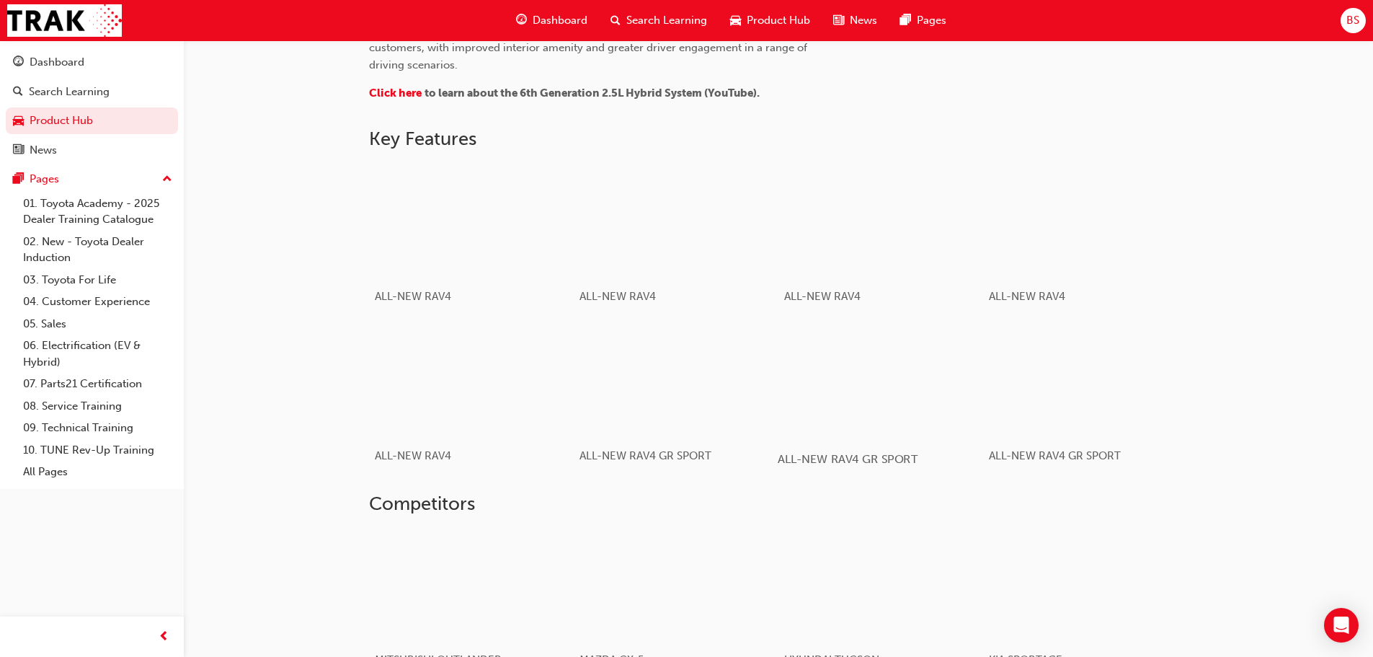
scroll to position [931, 0]
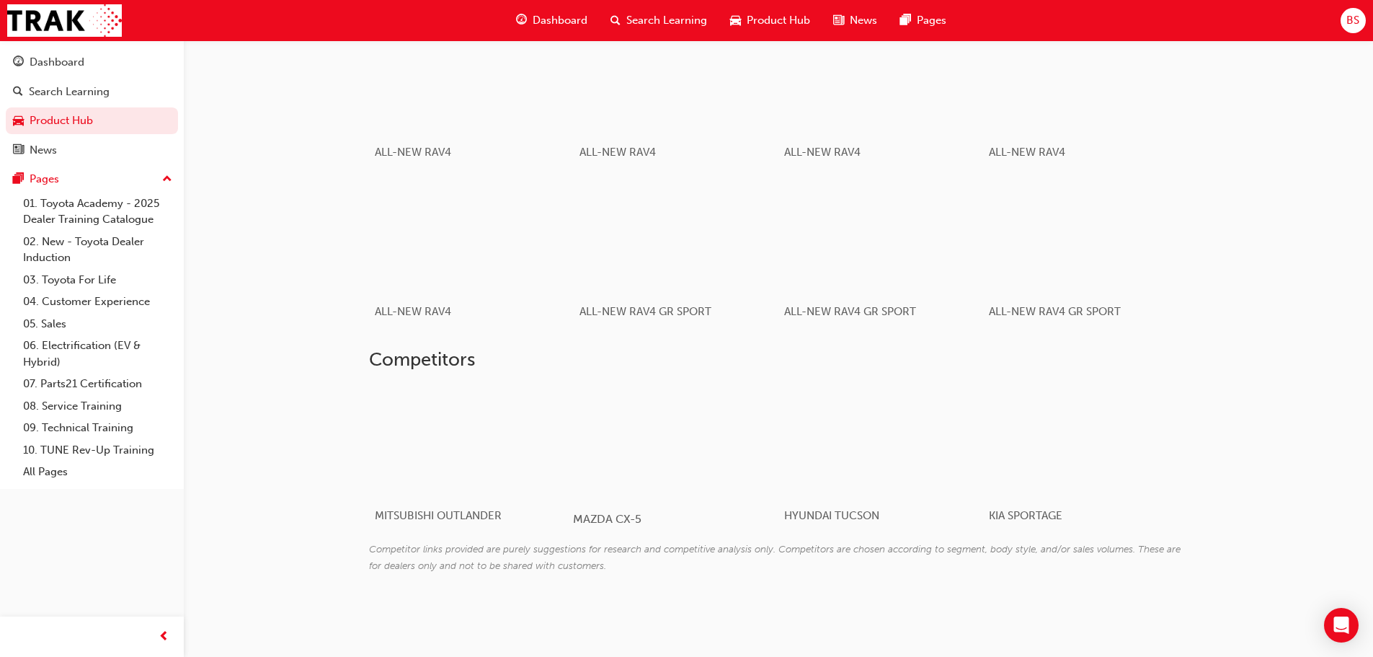
click at [670, 430] on div at bounding box center [659, 441] width 172 height 115
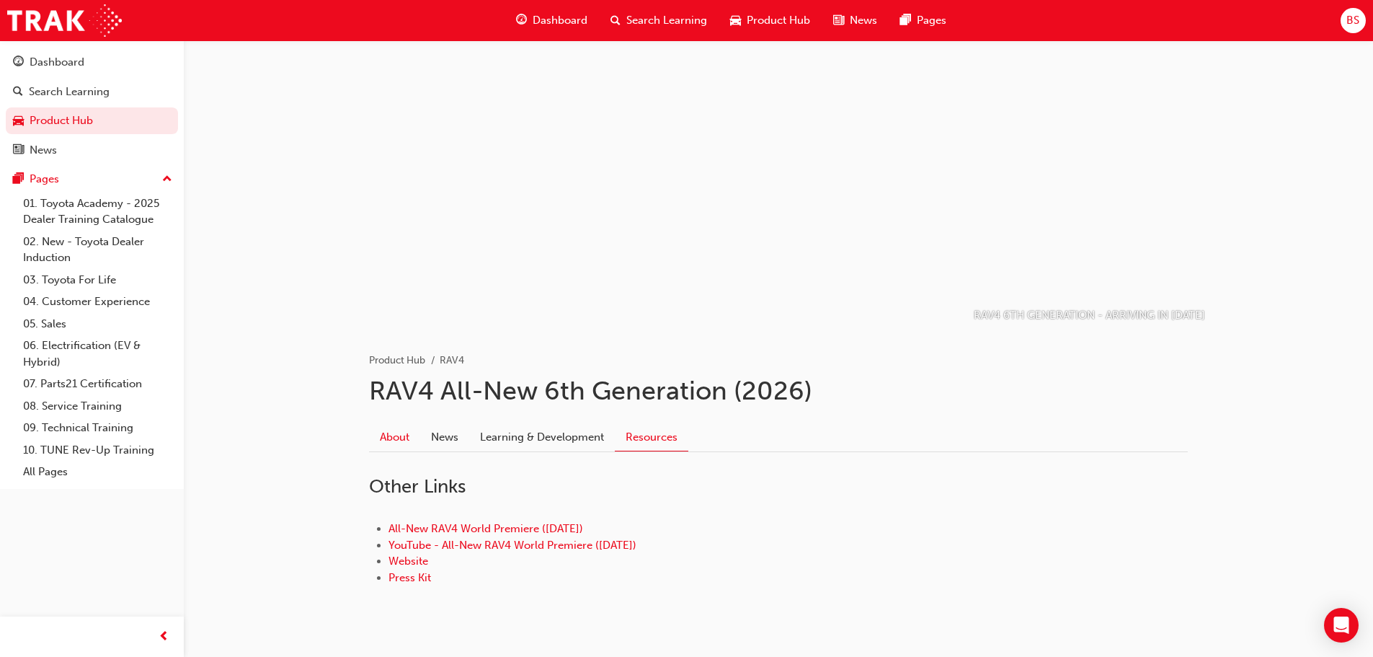
click at [390, 444] on link "About" at bounding box center [394, 436] width 51 height 27
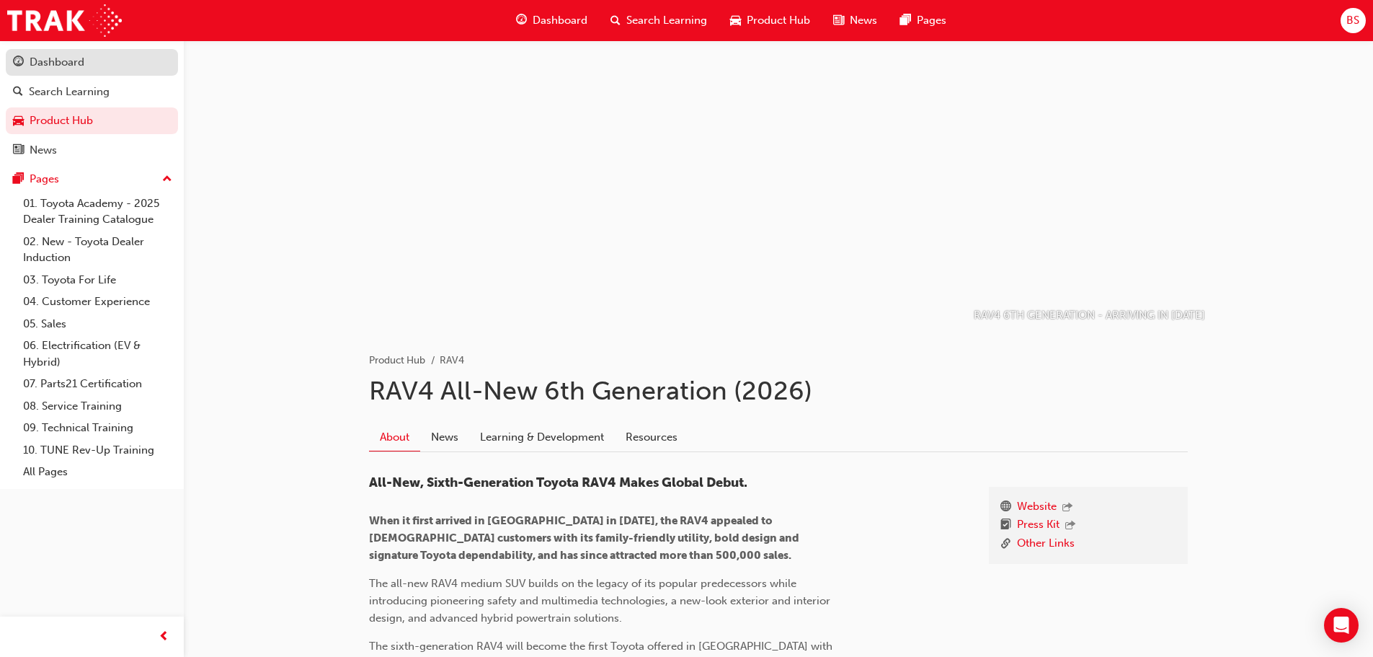
click at [77, 63] on div "Dashboard" at bounding box center [57, 62] width 55 height 17
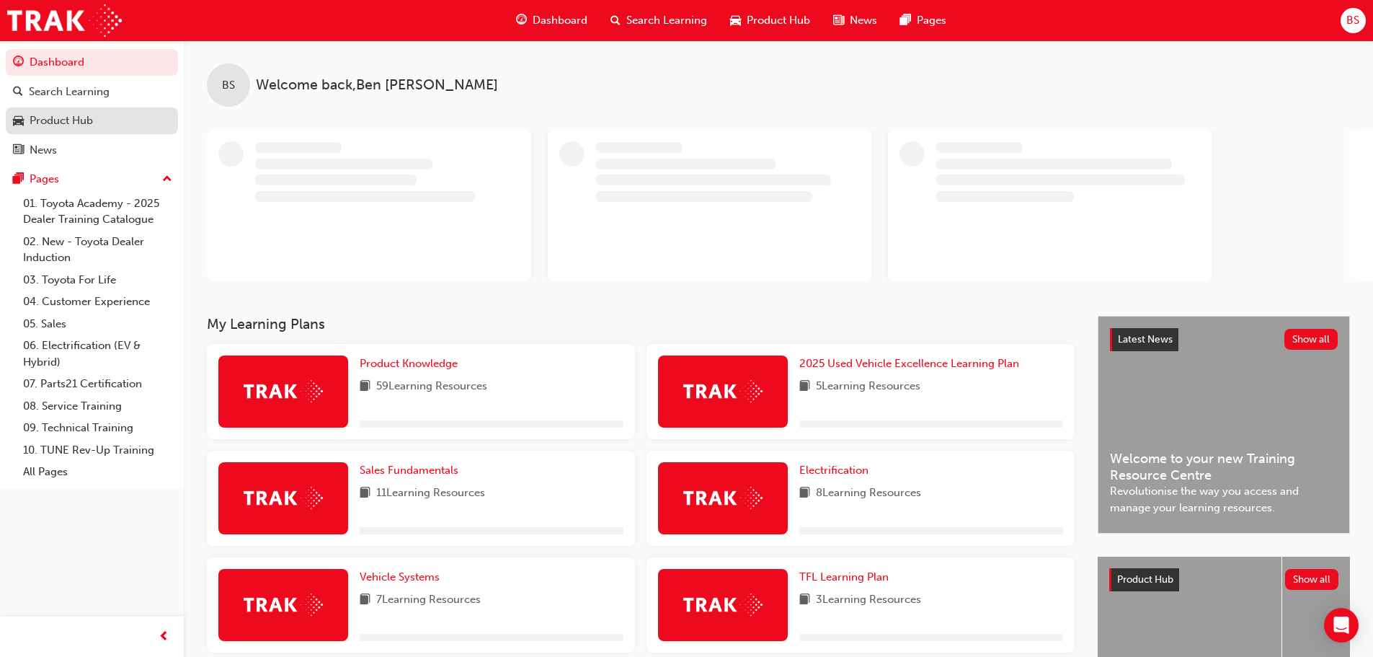
click at [66, 125] on div "Product Hub" at bounding box center [61, 120] width 63 height 17
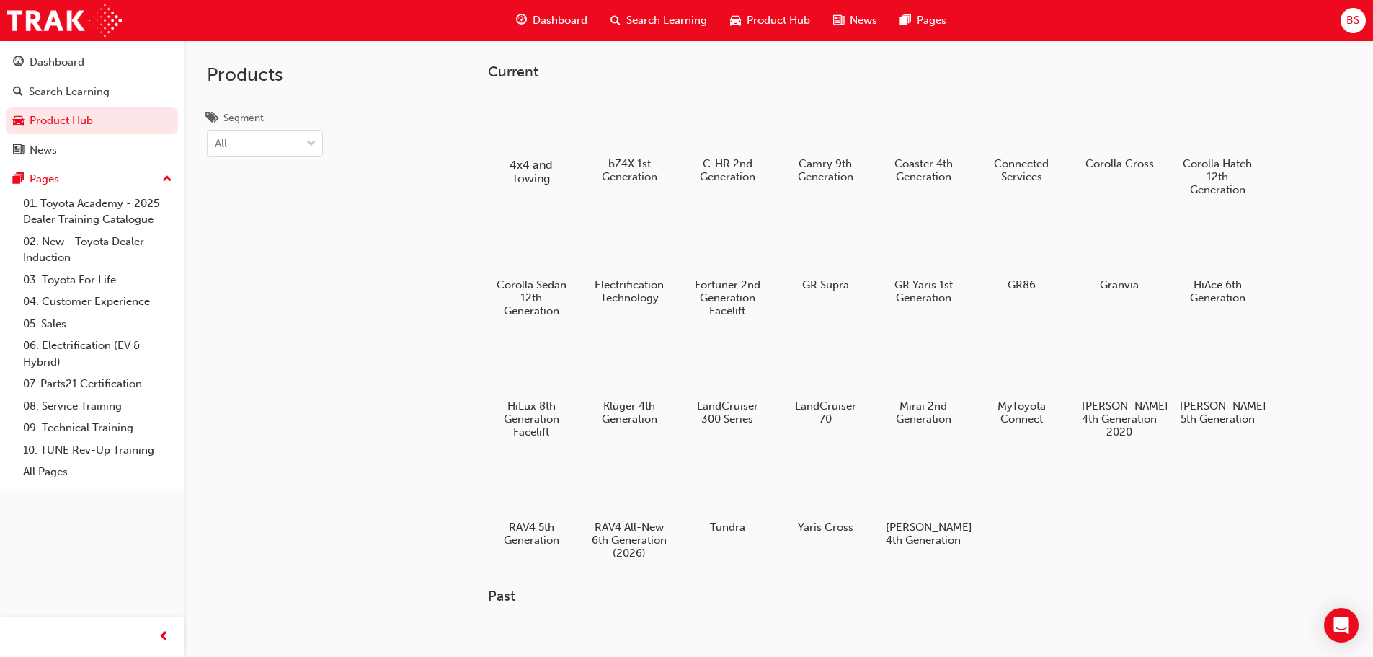
click at [555, 119] on div at bounding box center [531, 122] width 80 height 57
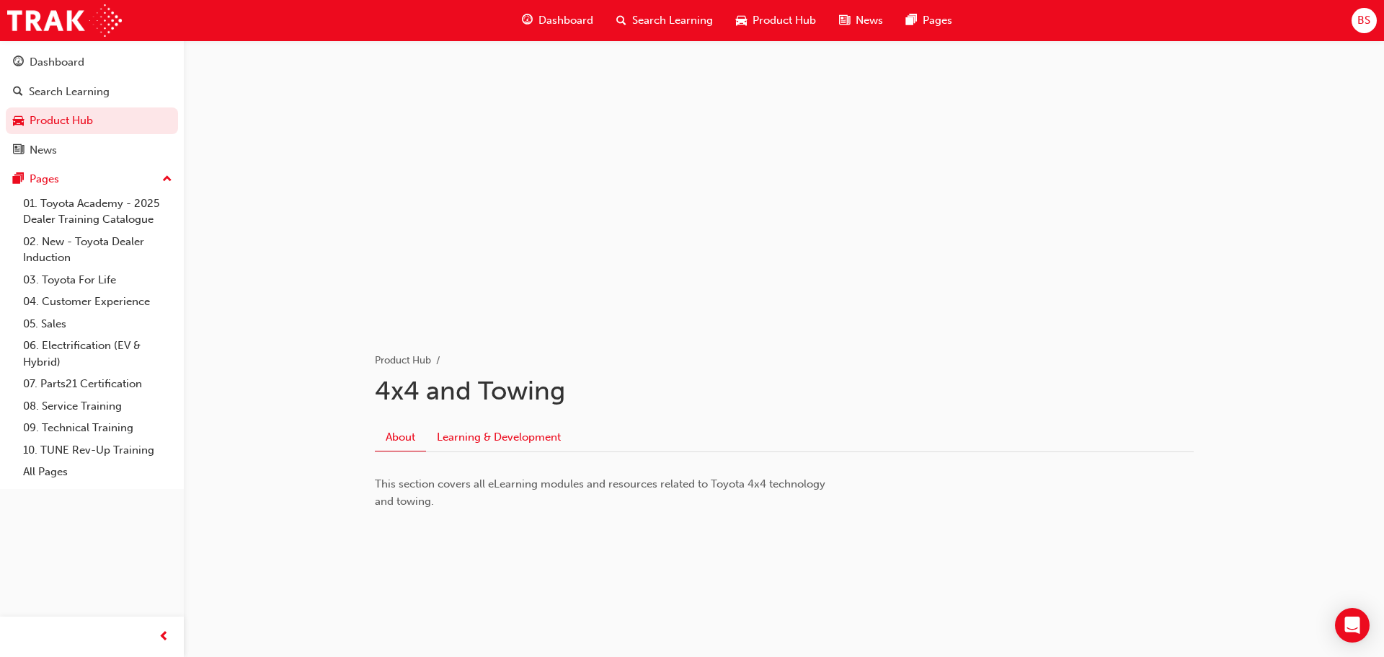
click at [493, 428] on link "Learning & Development" at bounding box center [499, 436] width 146 height 27
click at [390, 438] on link "About" at bounding box center [394, 436] width 51 height 27
click at [38, 120] on link "Product Hub" at bounding box center [92, 120] width 172 height 27
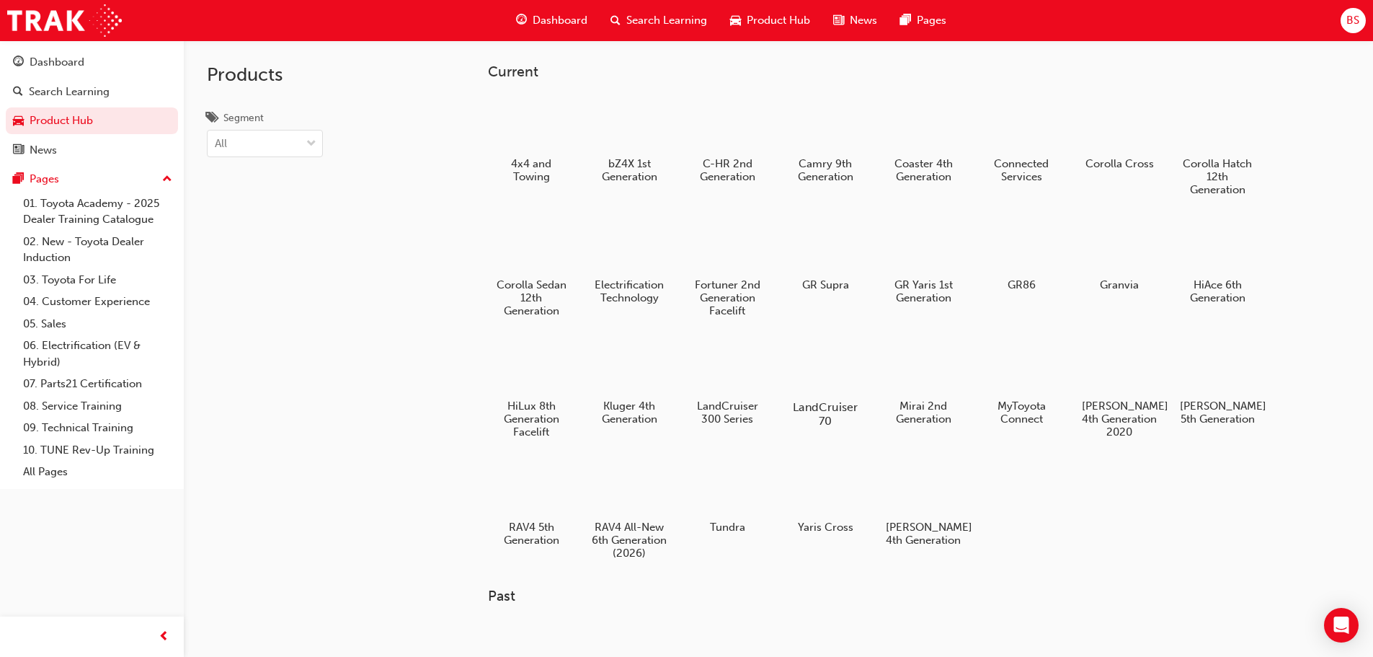
click at [852, 368] on div at bounding box center [825, 366] width 80 height 58
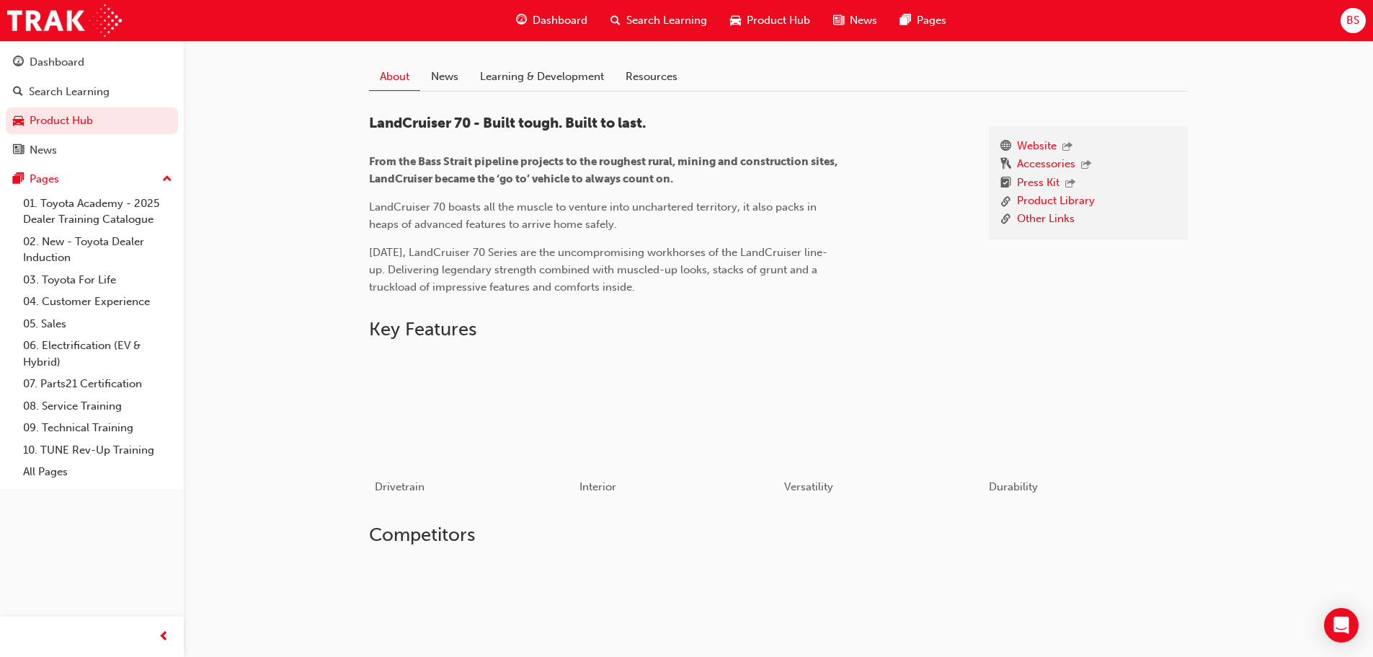
scroll to position [505, 0]
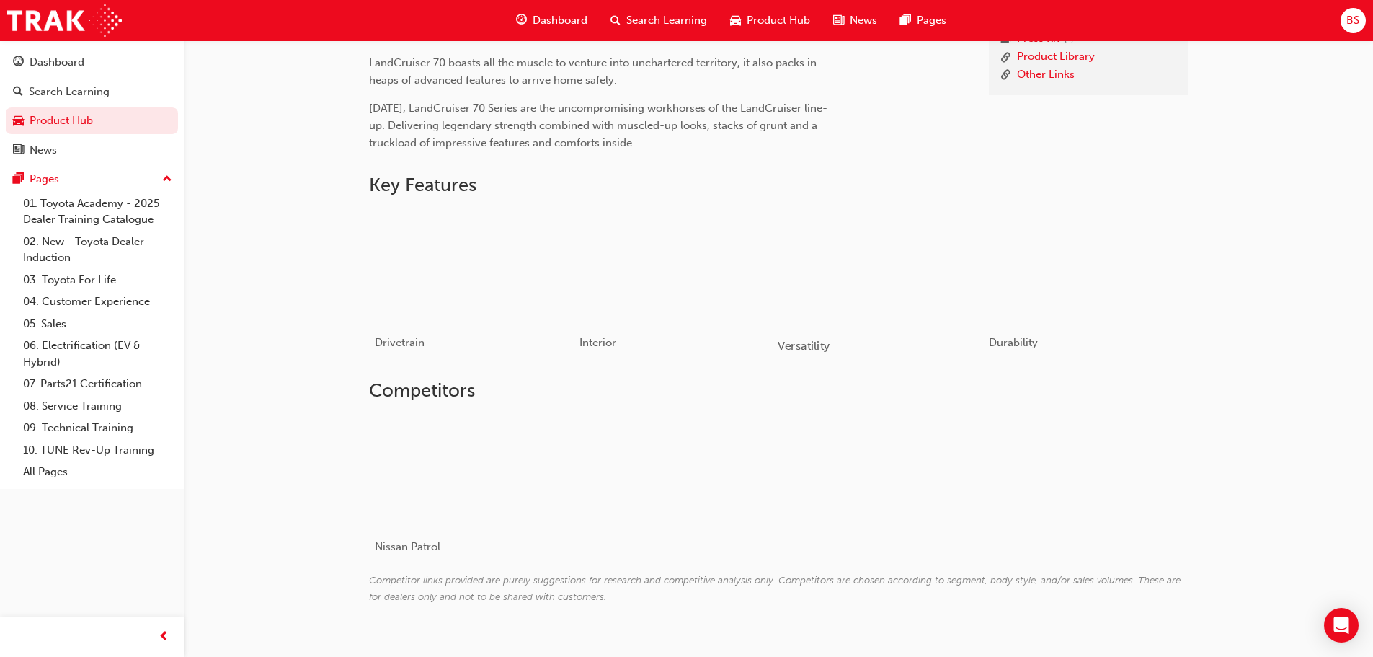
click at [869, 280] on div "button" at bounding box center [880, 266] width 205 height 115
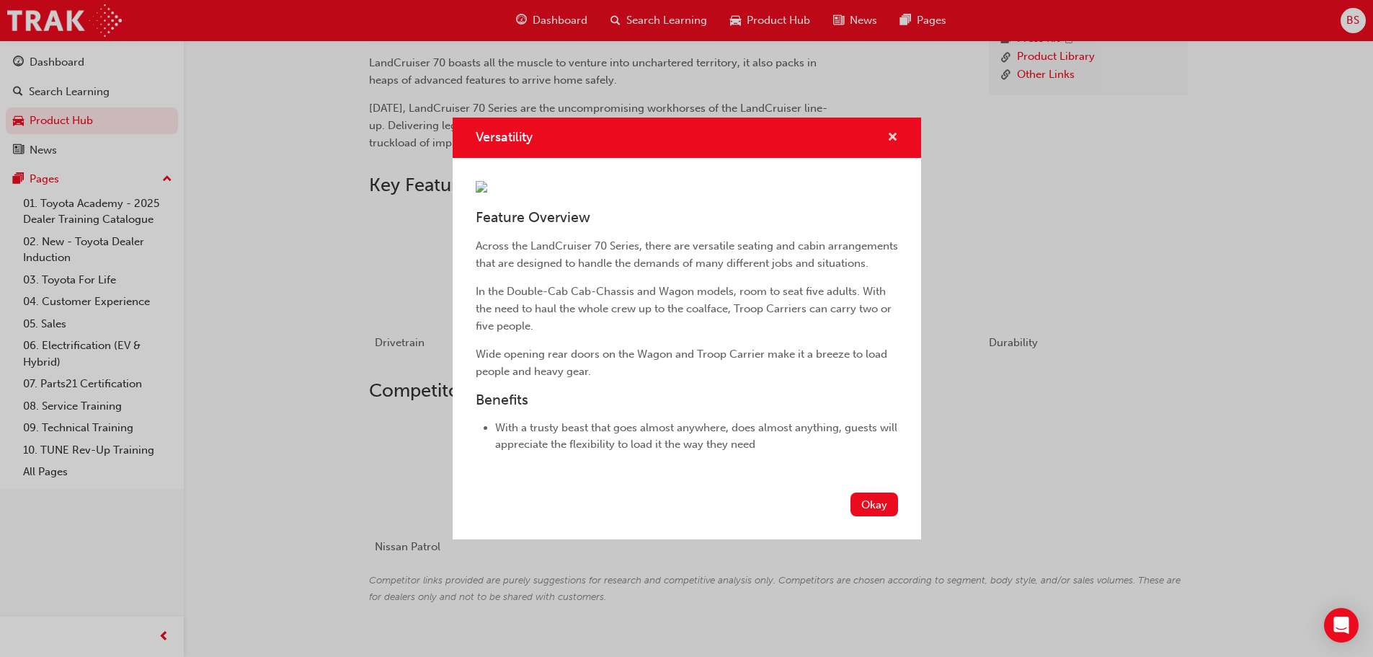
click at [895, 132] on span "cross-icon" at bounding box center [892, 138] width 11 height 13
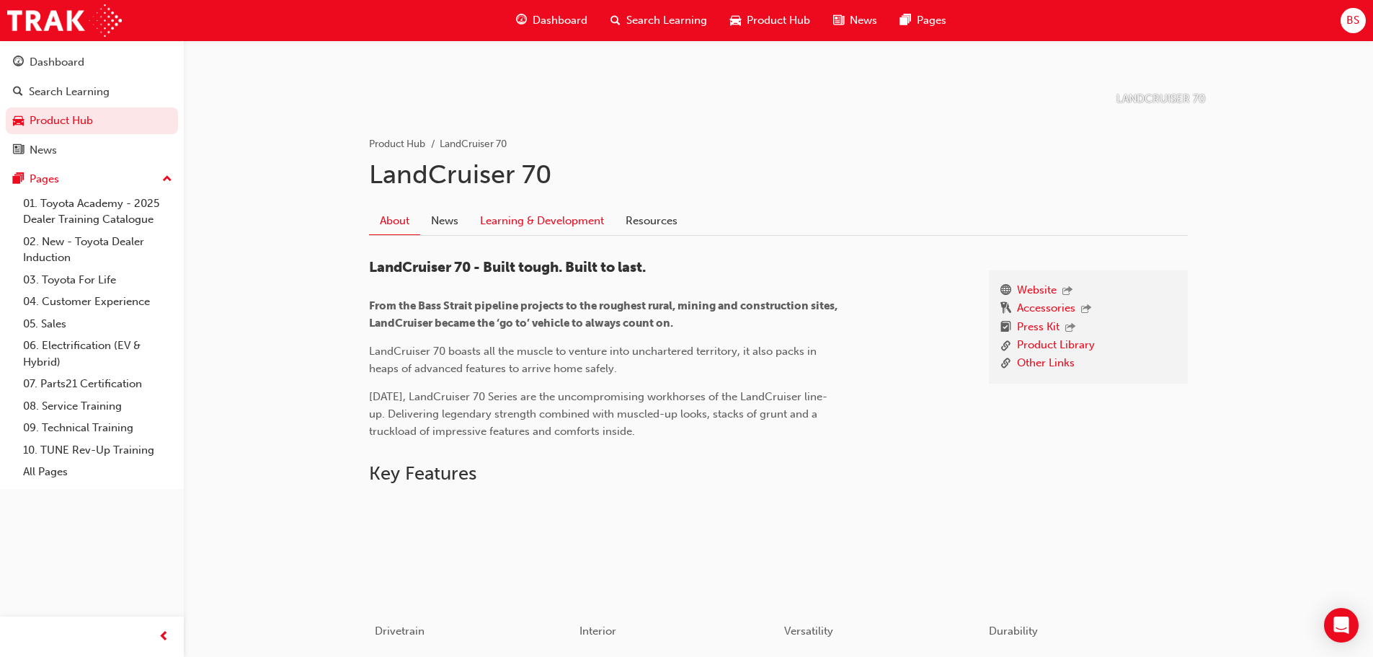
scroll to position [72, 0]
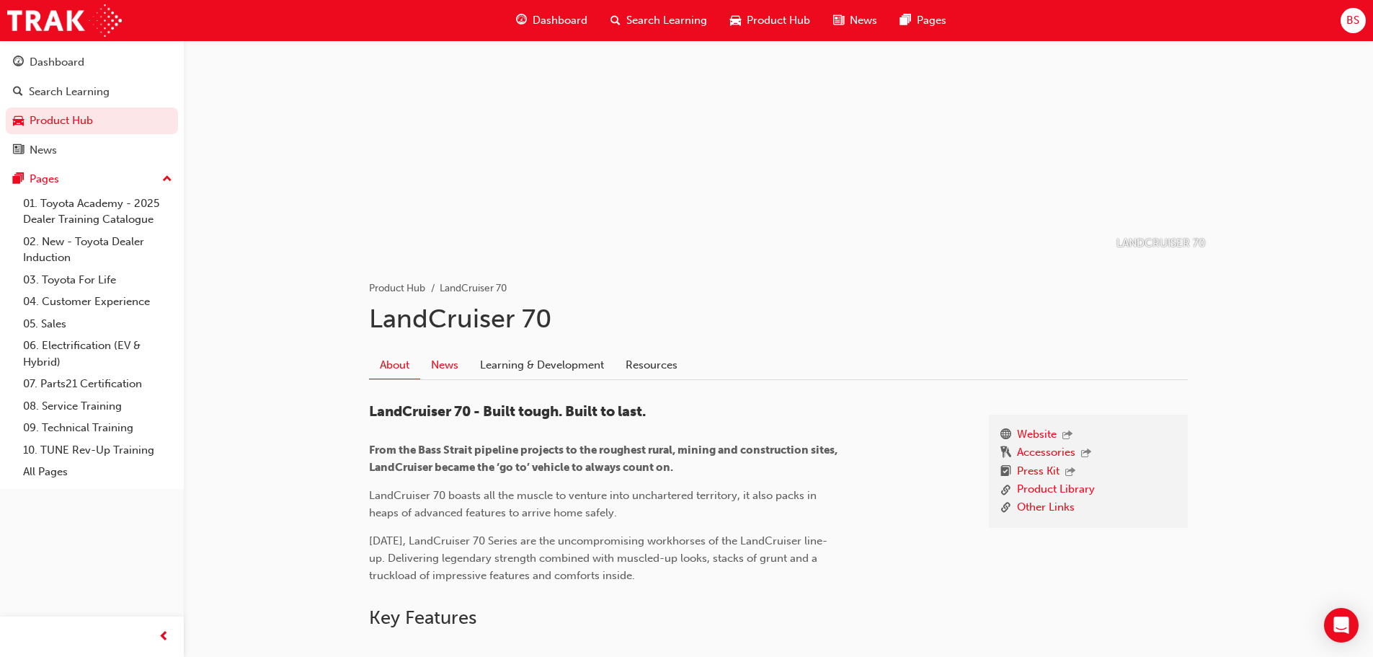
click at [438, 369] on link "News" at bounding box center [444, 364] width 49 height 27
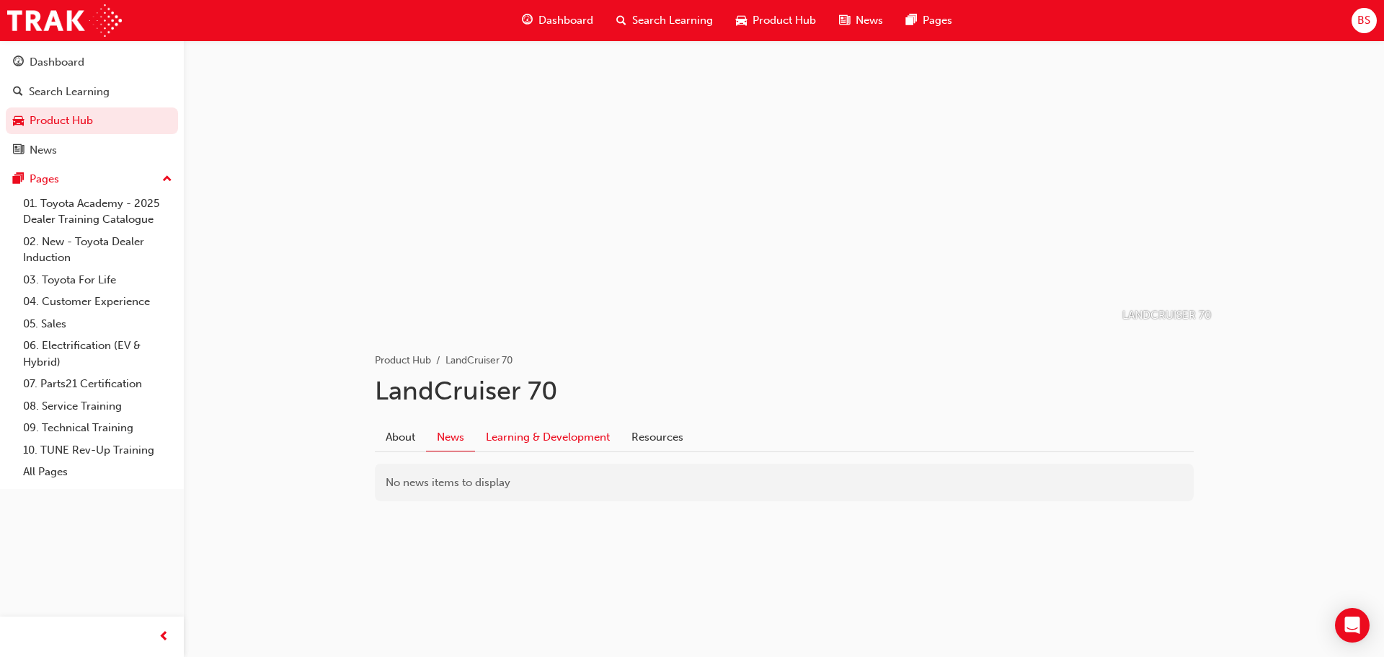
click at [547, 433] on link "Learning & Development" at bounding box center [548, 436] width 146 height 27
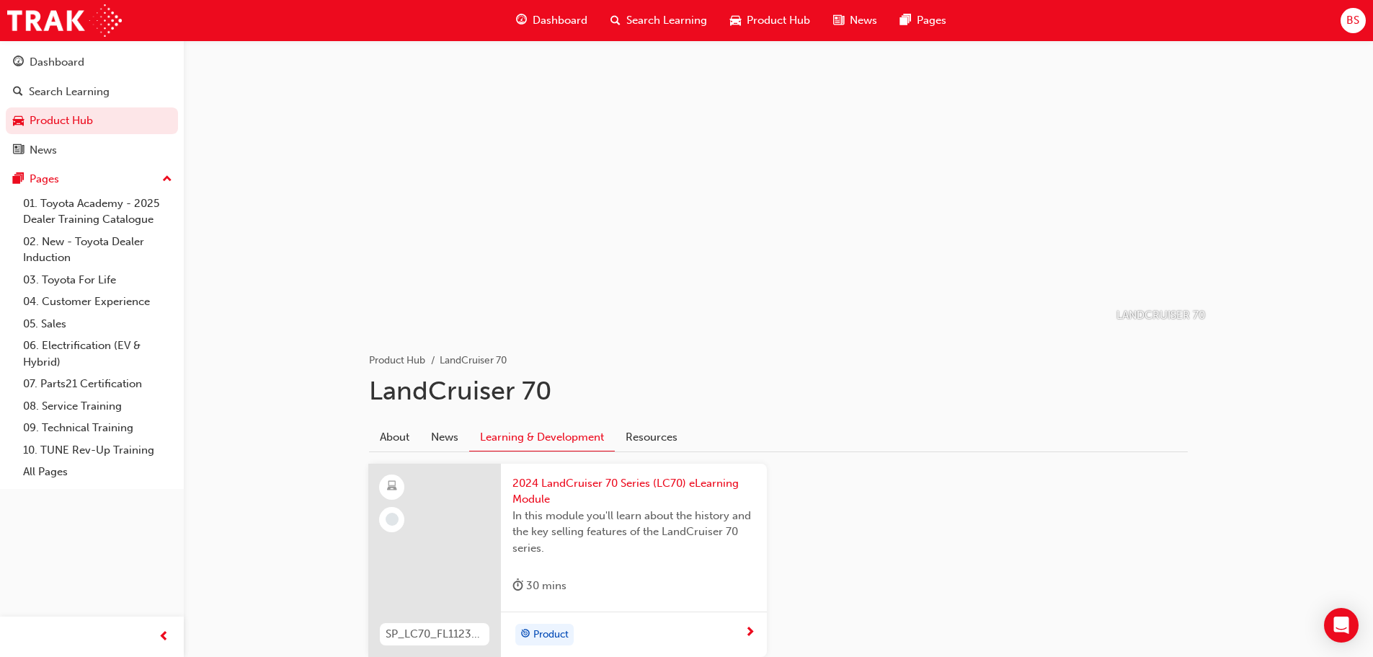
click at [784, 20] on span "Product Hub" at bounding box center [778, 20] width 63 height 17
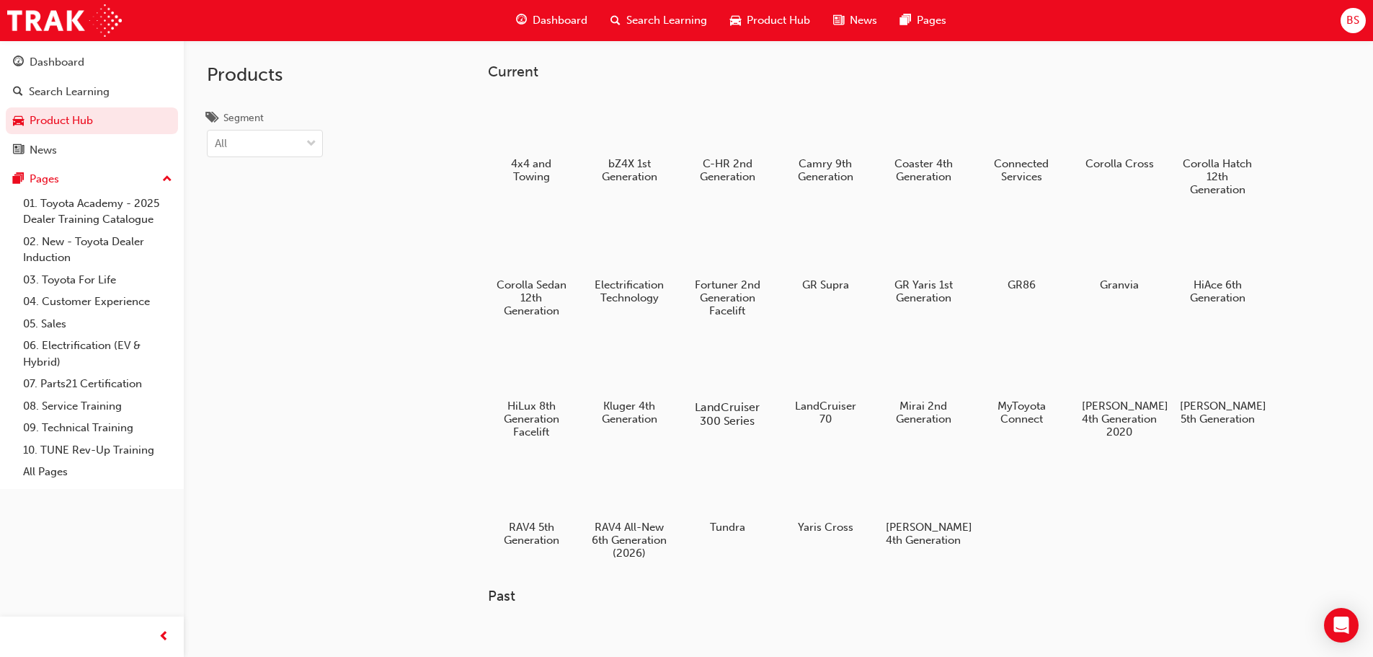
click at [712, 395] on div "LandCruiser 300 Series" at bounding box center [727, 382] width 92 height 102
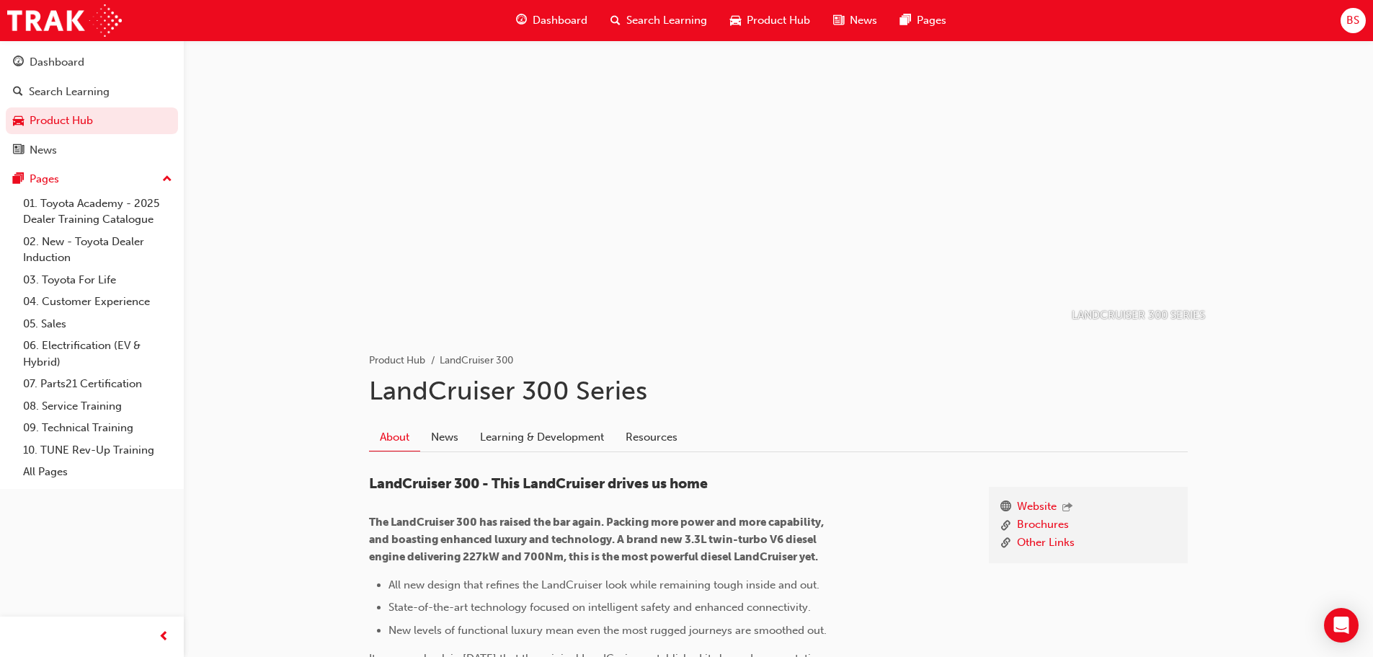
click at [766, 14] on span "Product Hub" at bounding box center [778, 20] width 63 height 17
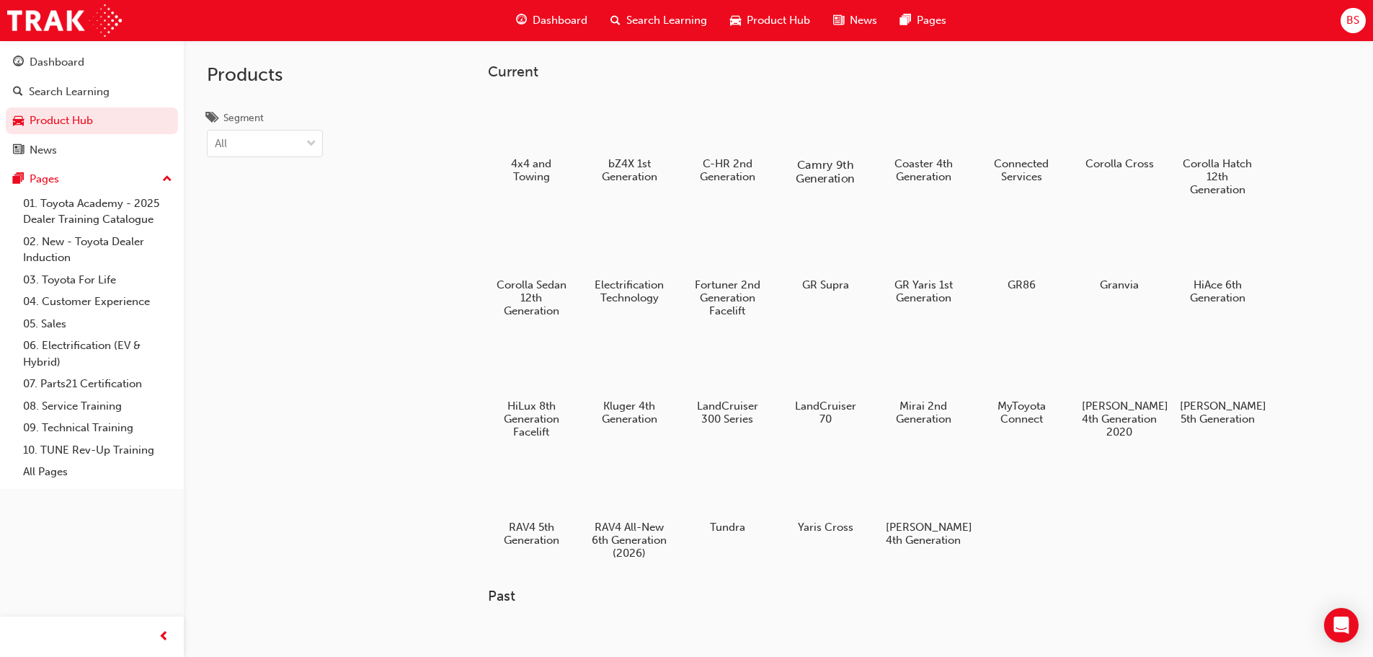
click at [839, 123] on div at bounding box center [825, 122] width 80 height 57
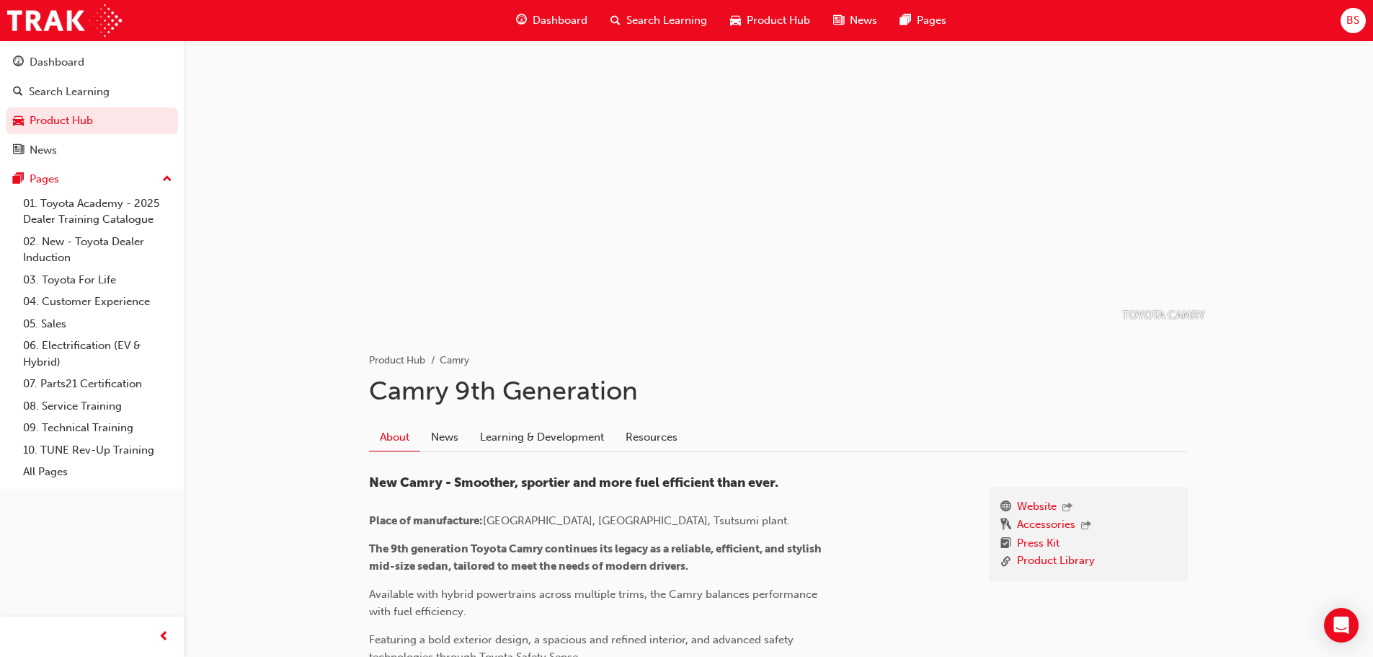
click at [792, 20] on span "Product Hub" at bounding box center [778, 20] width 63 height 17
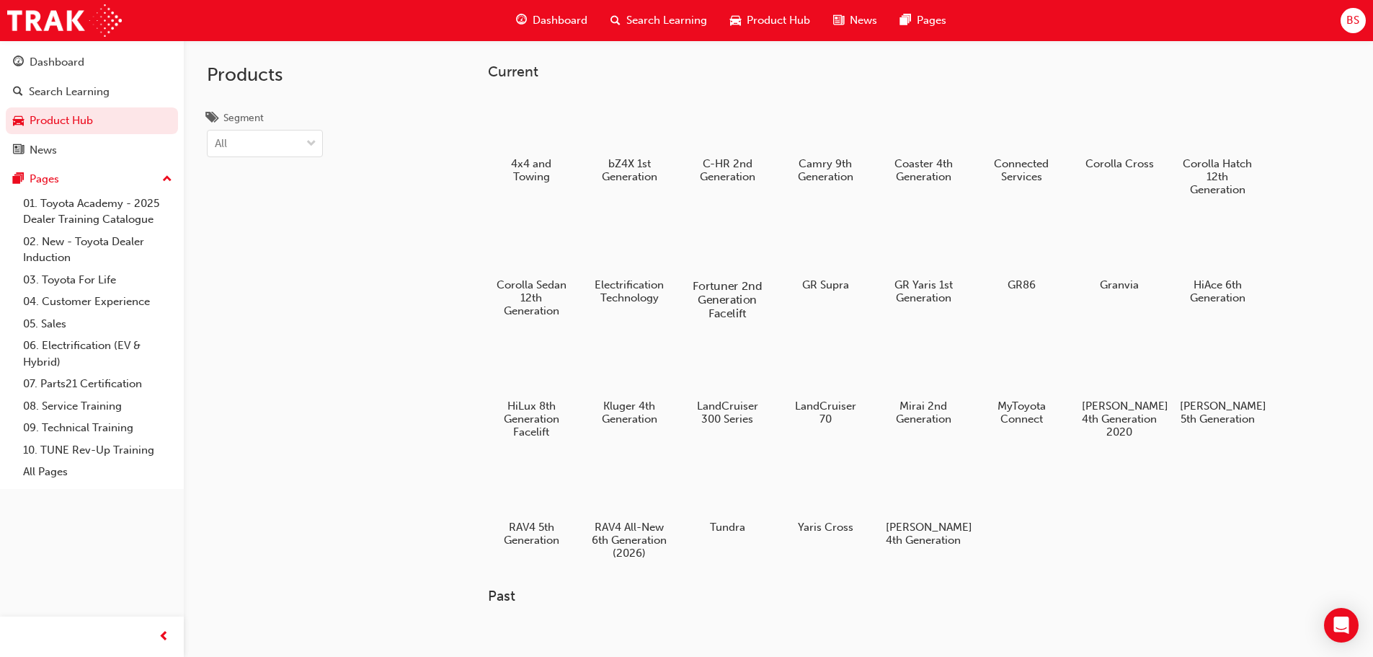
click at [736, 260] on div at bounding box center [727, 245] width 80 height 58
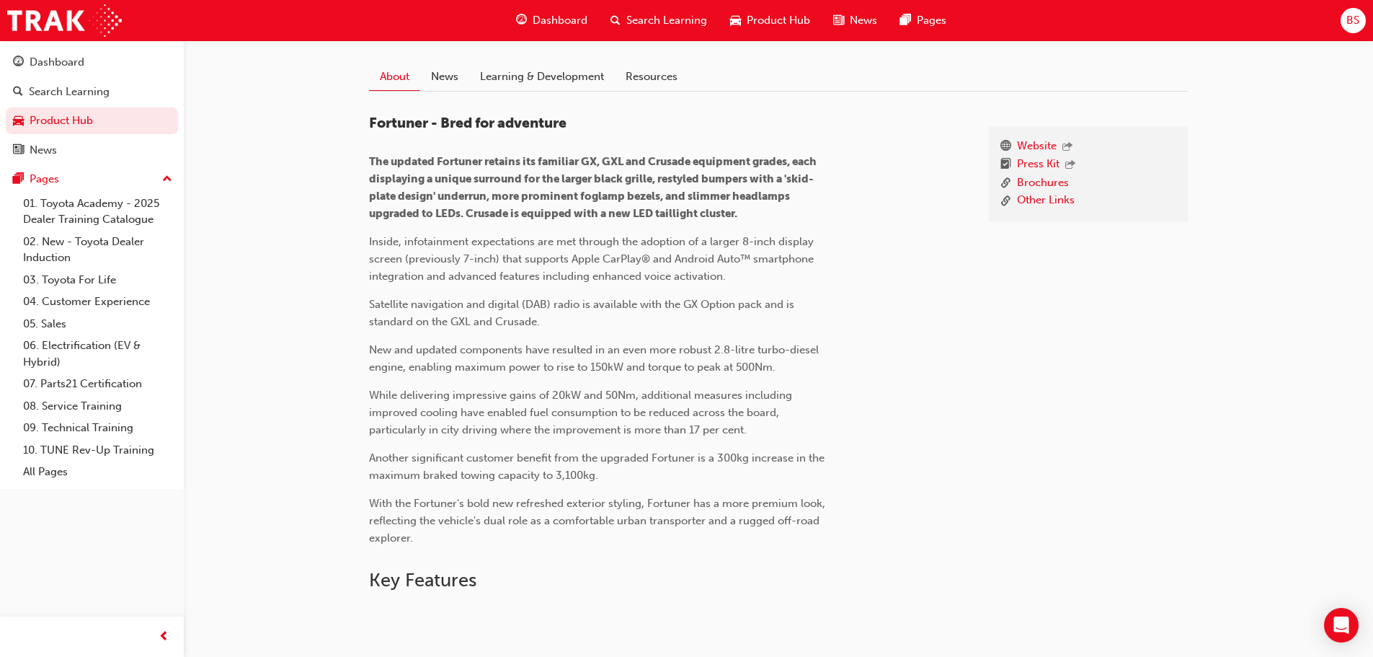
scroll to position [787, 0]
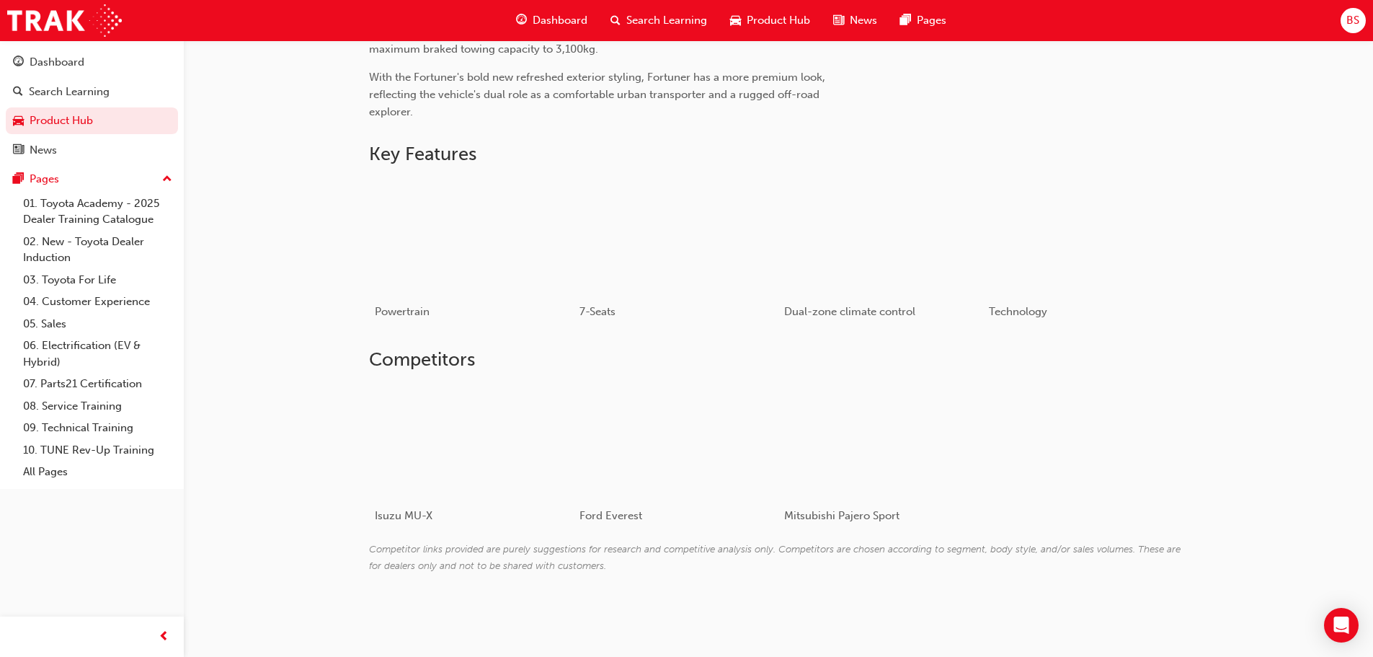
click at [861, 15] on span "News" at bounding box center [863, 20] width 27 height 17
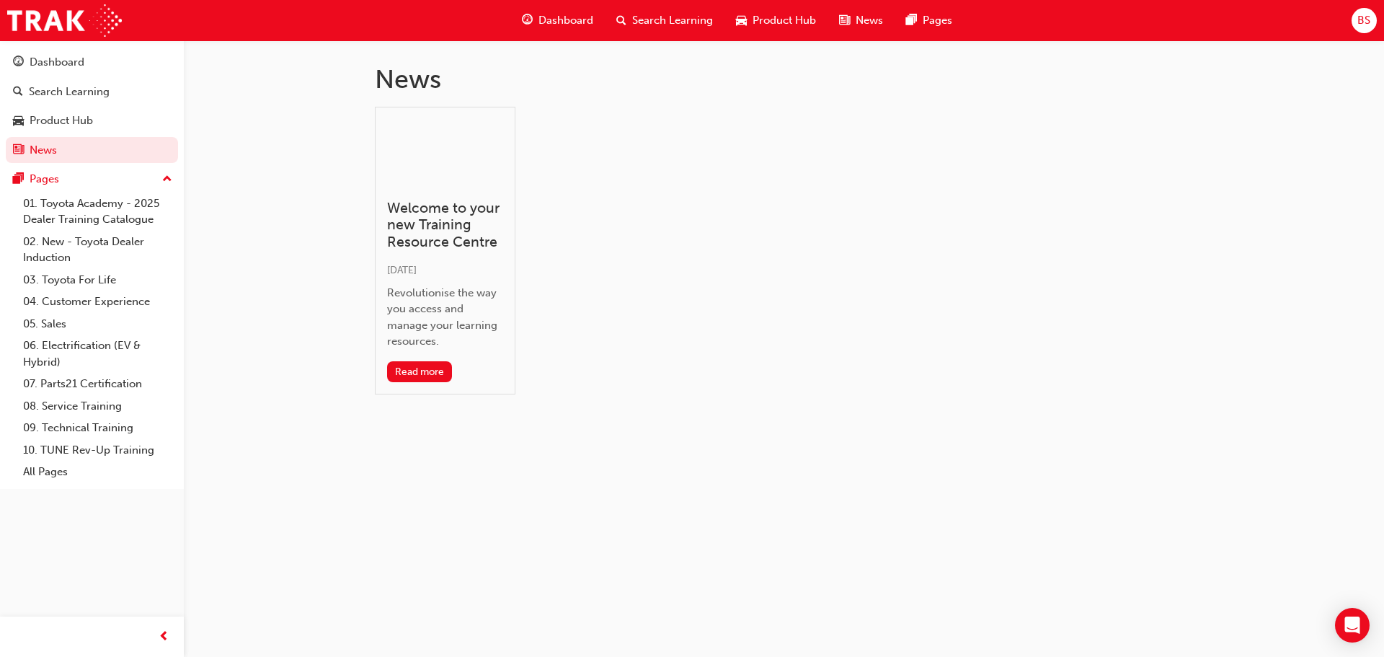
click at [774, 23] on span "Product Hub" at bounding box center [784, 20] width 63 height 17
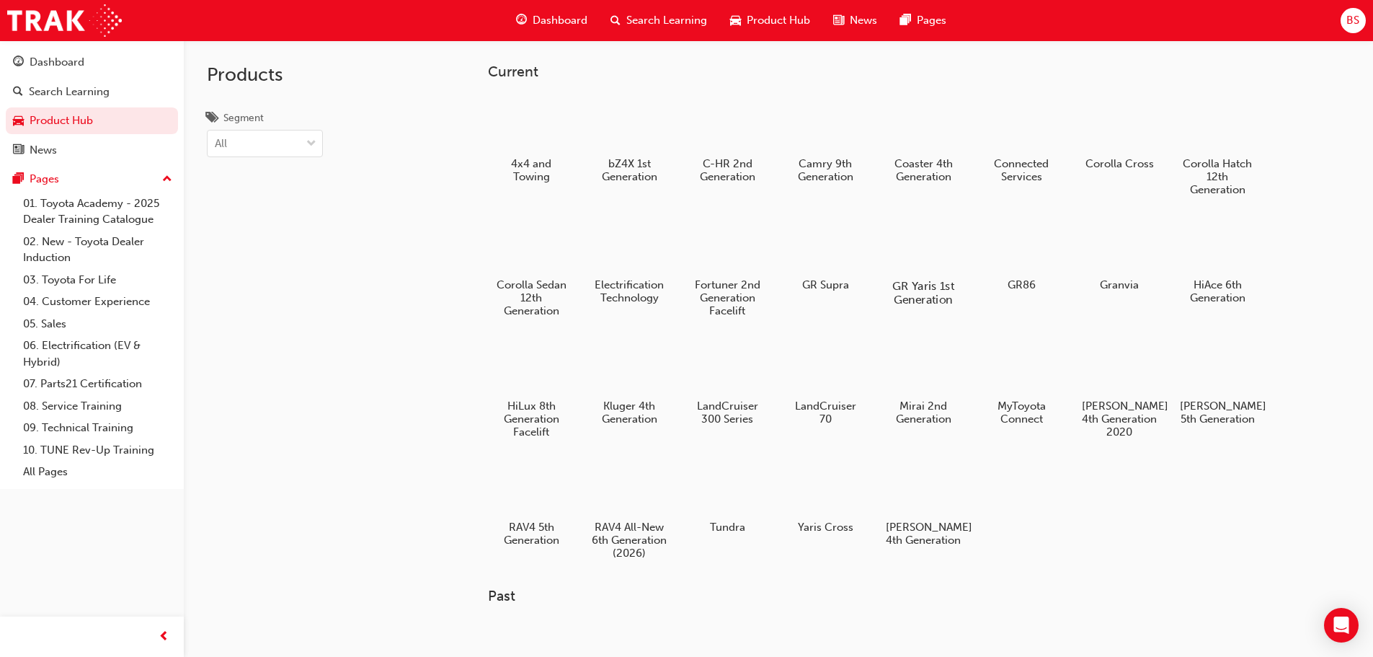
click at [922, 252] on div at bounding box center [923, 245] width 80 height 58
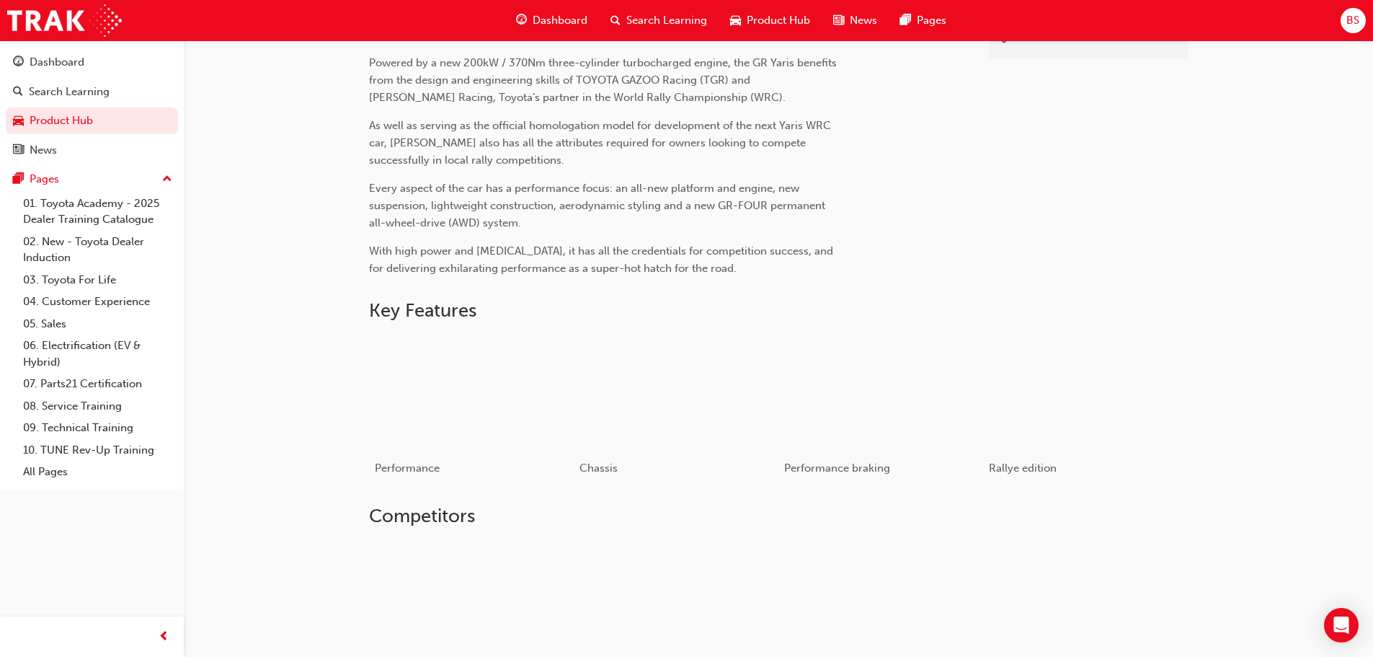
scroll to position [661, 0]
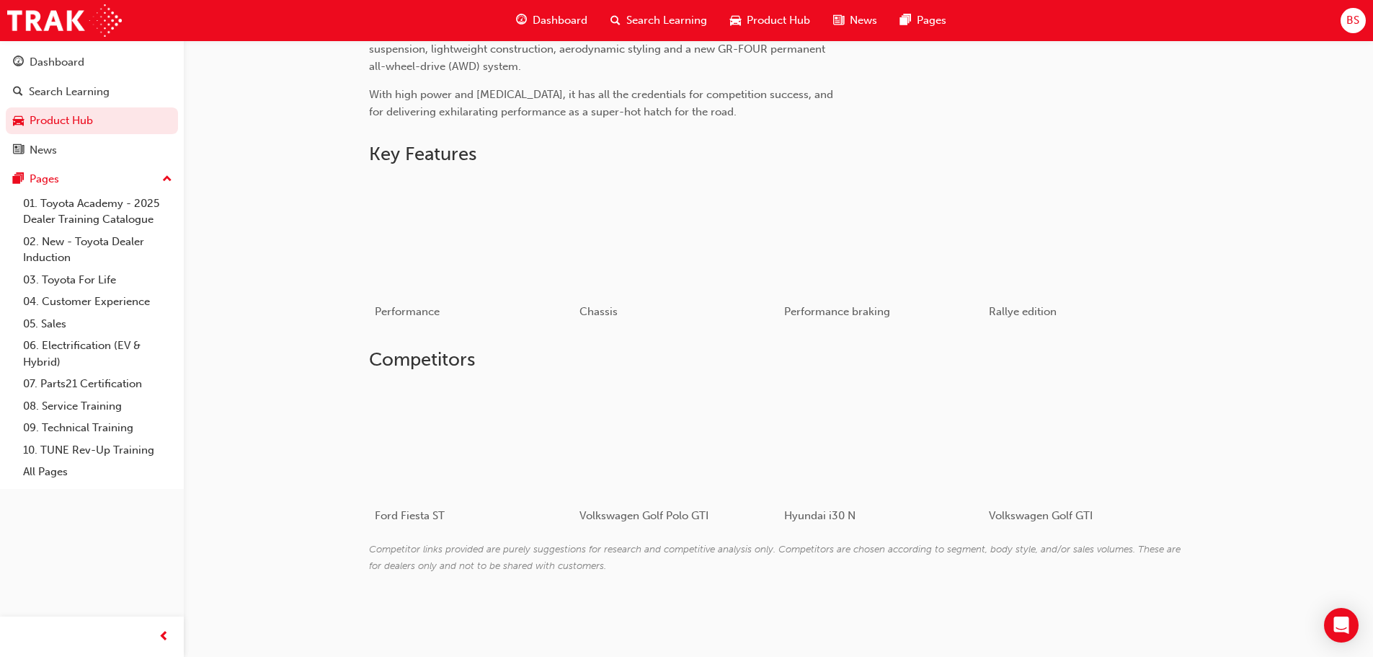
click at [757, 17] on span "Product Hub" at bounding box center [778, 20] width 63 height 17
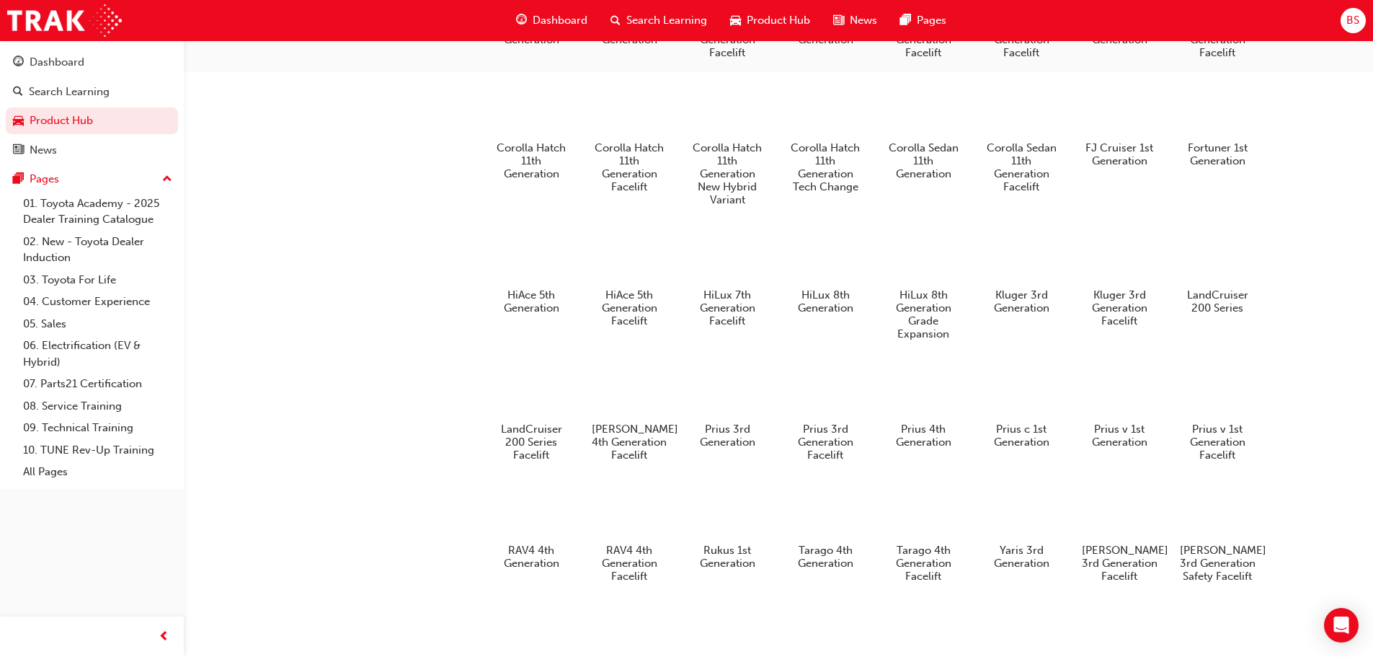
scroll to position [796, 0]
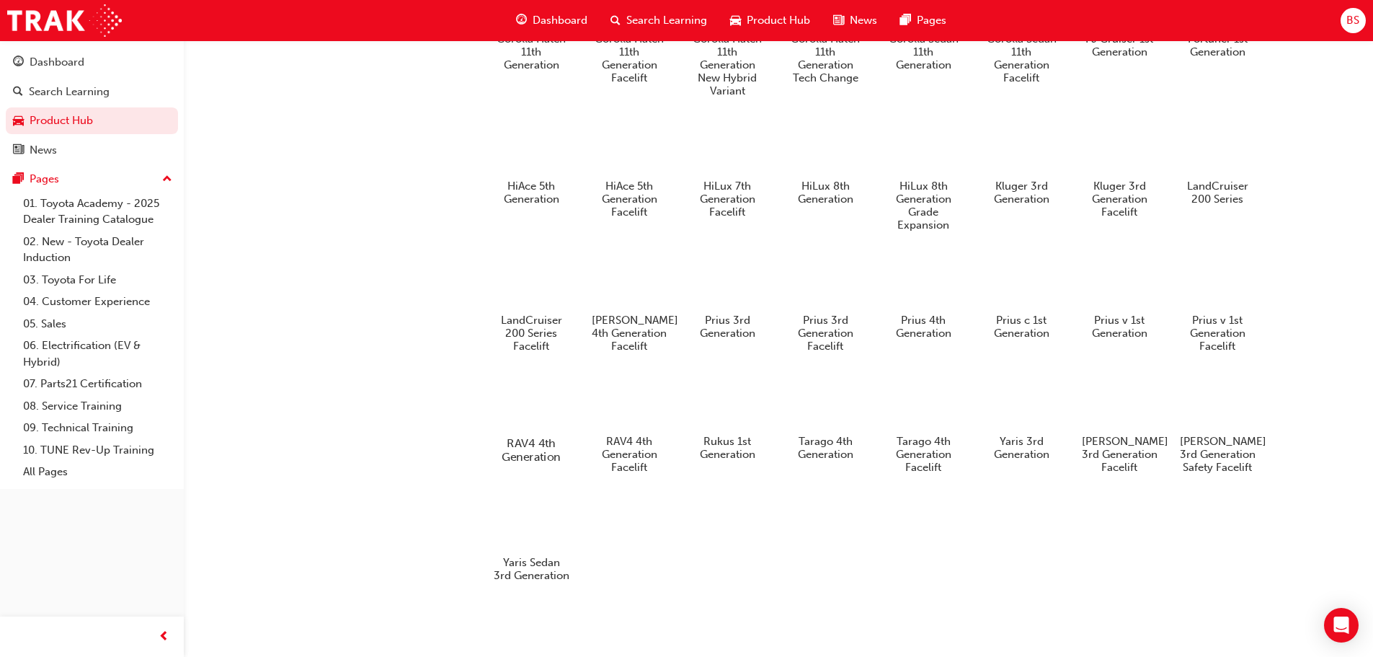
click at [534, 407] on div at bounding box center [531, 402] width 80 height 58
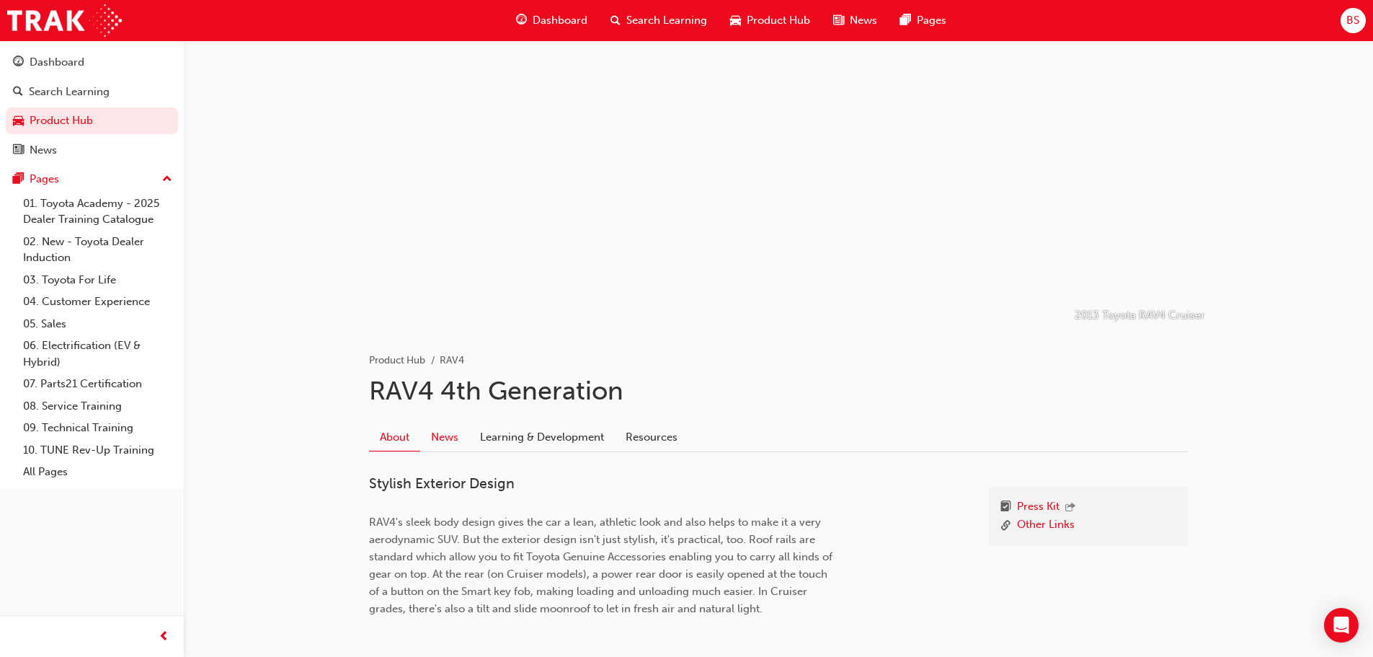
click at [452, 439] on link "News" at bounding box center [444, 436] width 49 height 27
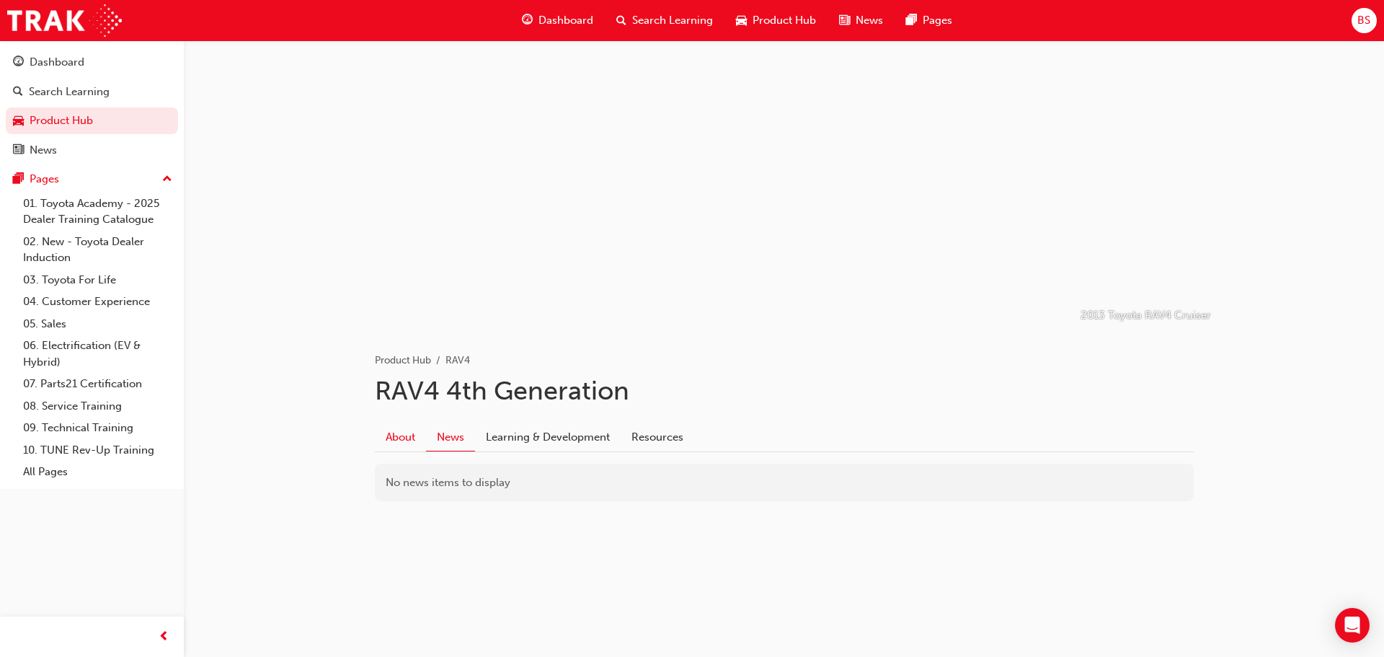
click at [390, 436] on link "About" at bounding box center [400, 436] width 51 height 27
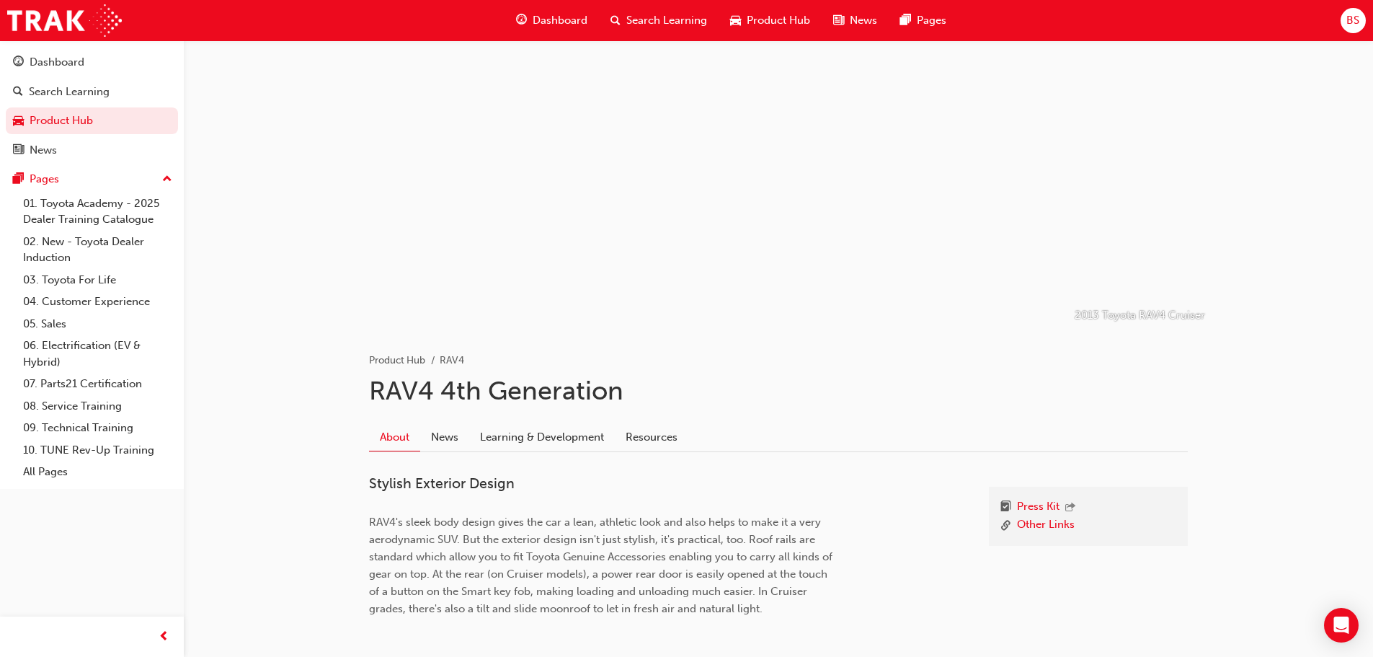
scroll to position [76, 0]
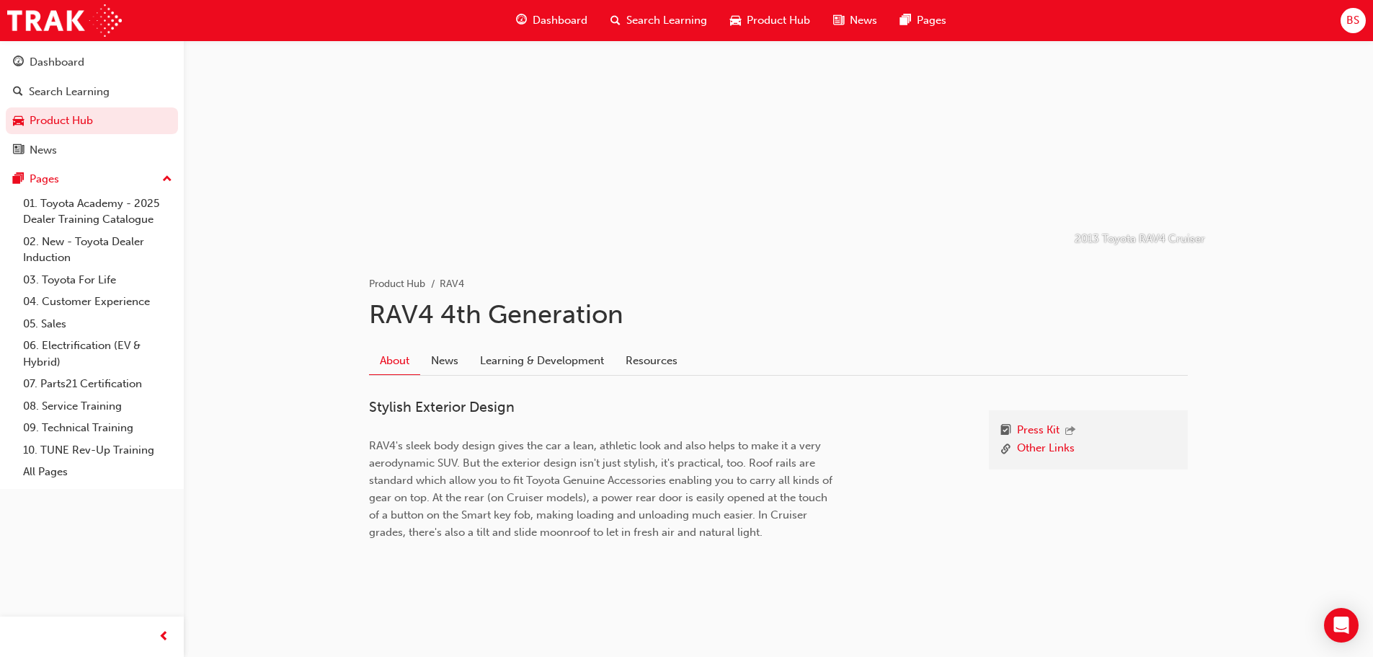
click at [764, 22] on span "Product Hub" at bounding box center [778, 20] width 63 height 17
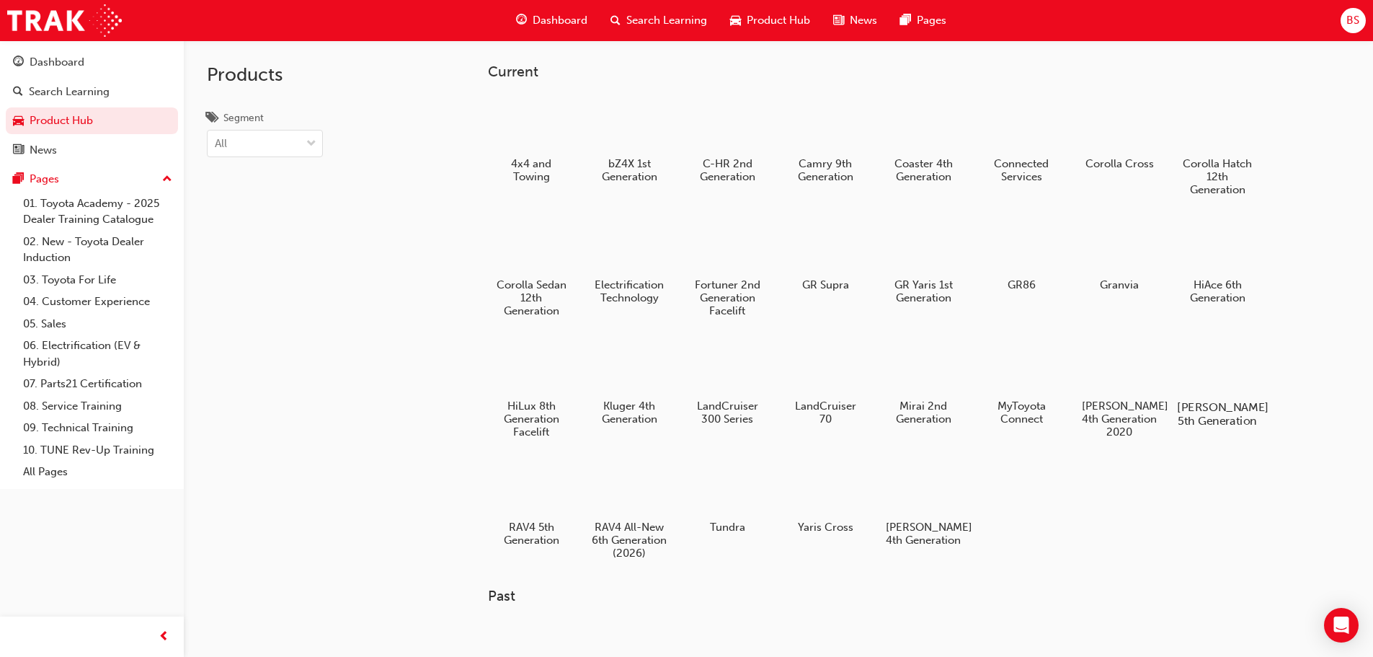
click at [1227, 391] on div at bounding box center [1217, 366] width 80 height 58
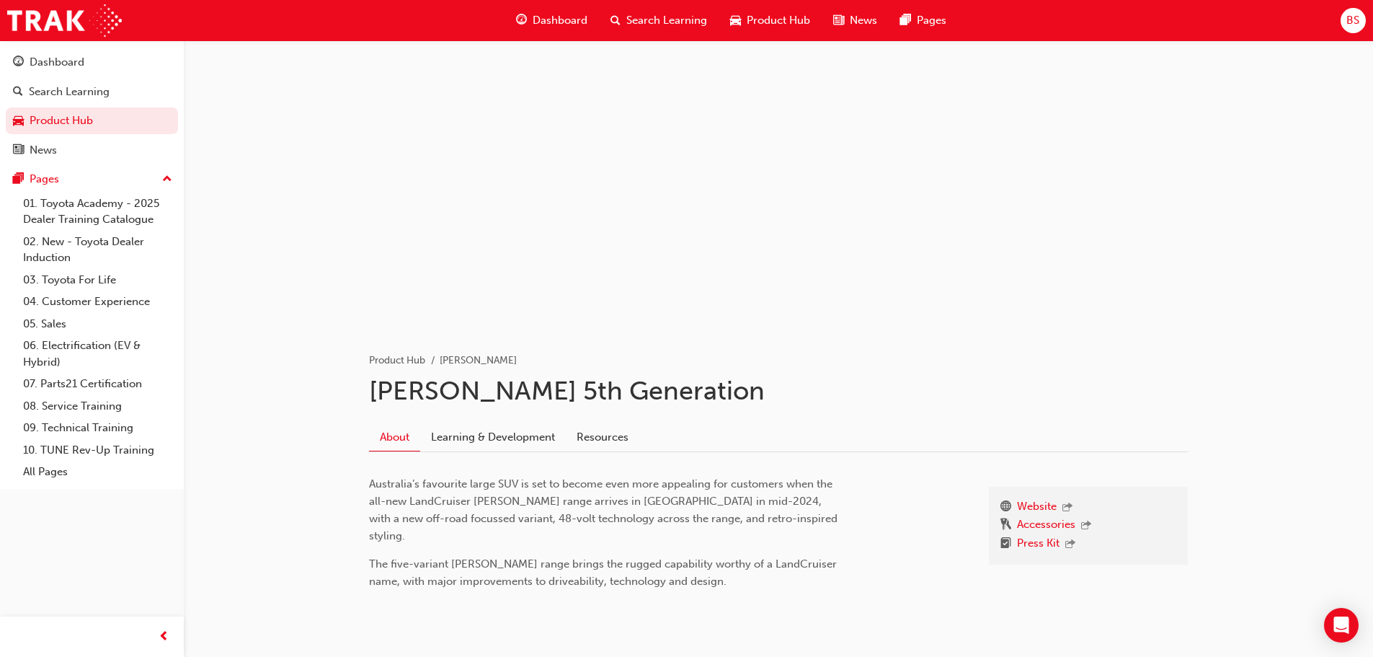
click at [758, 23] on span "Product Hub" at bounding box center [778, 20] width 63 height 17
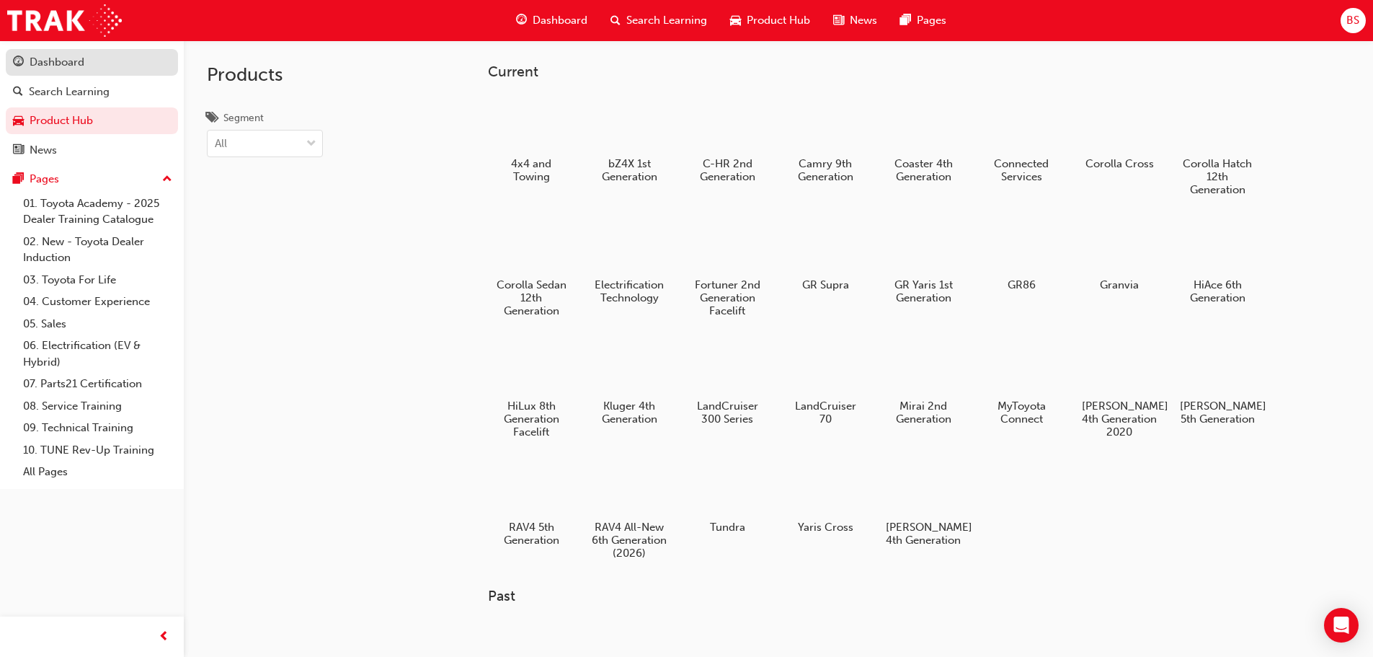
click at [48, 57] on div "Dashboard" at bounding box center [57, 62] width 55 height 17
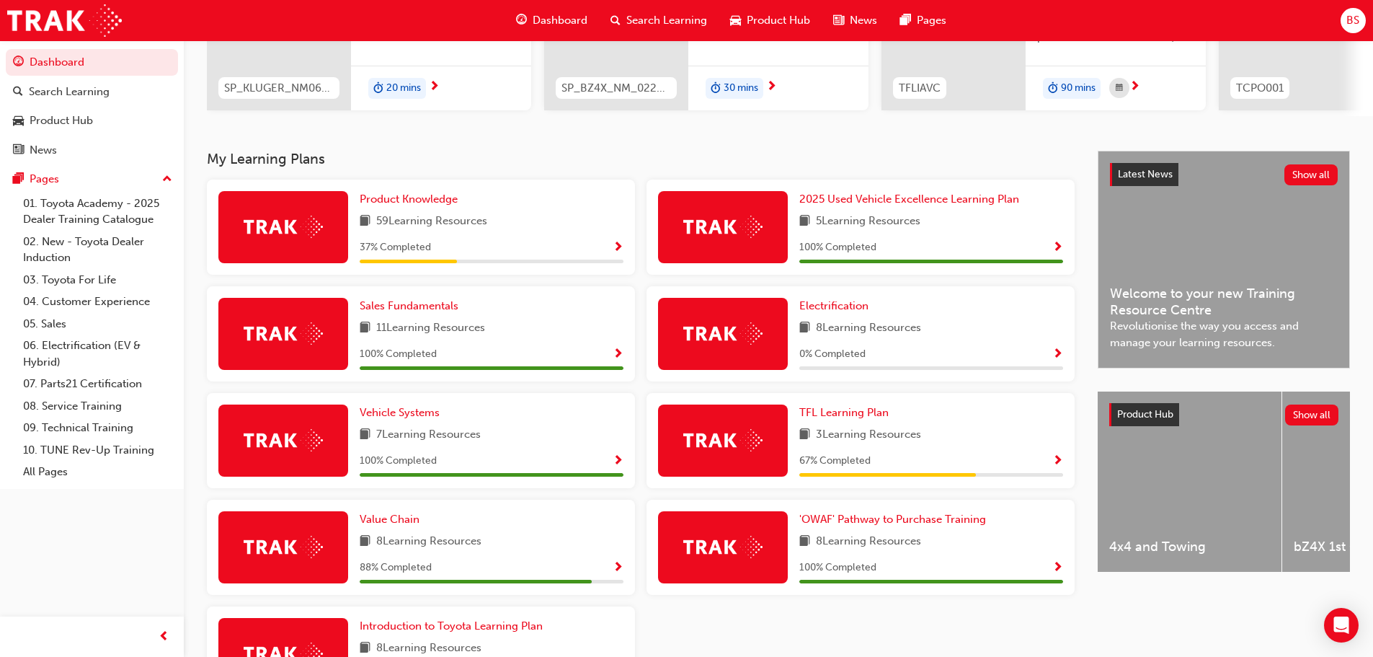
scroll to position [337, 0]
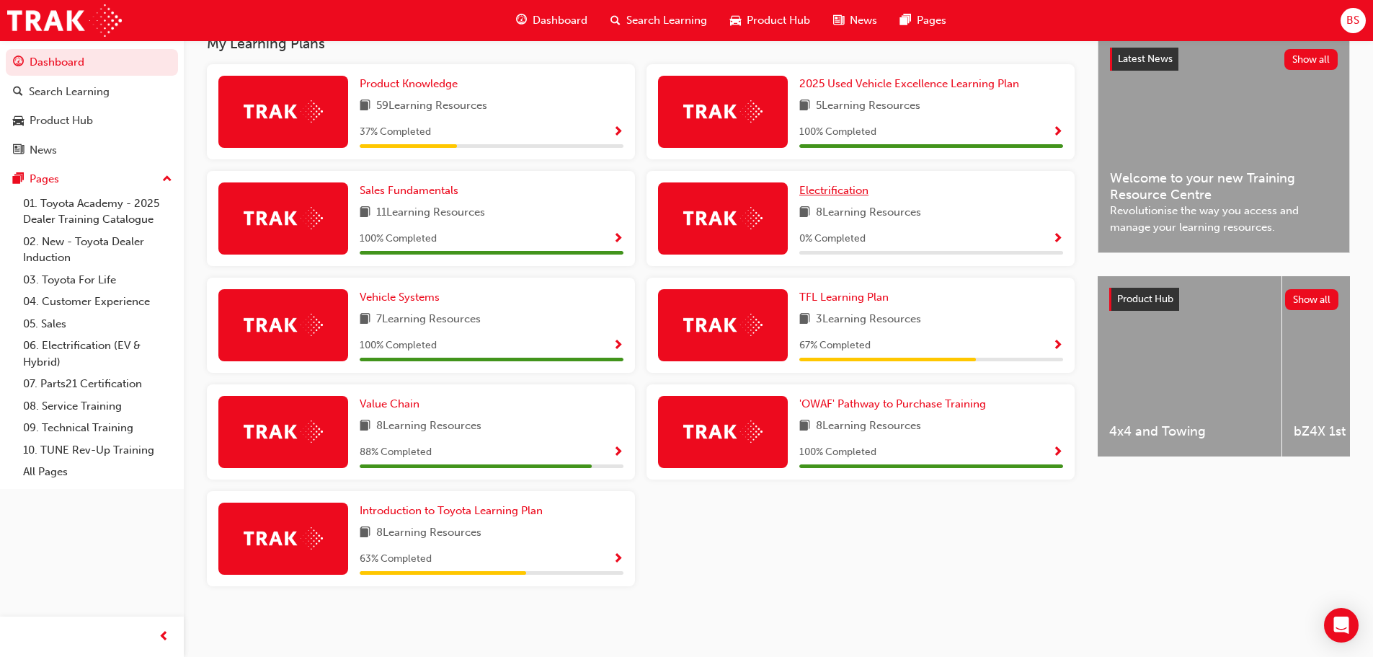
click at [865, 187] on span "Electrification" at bounding box center [833, 190] width 69 height 13
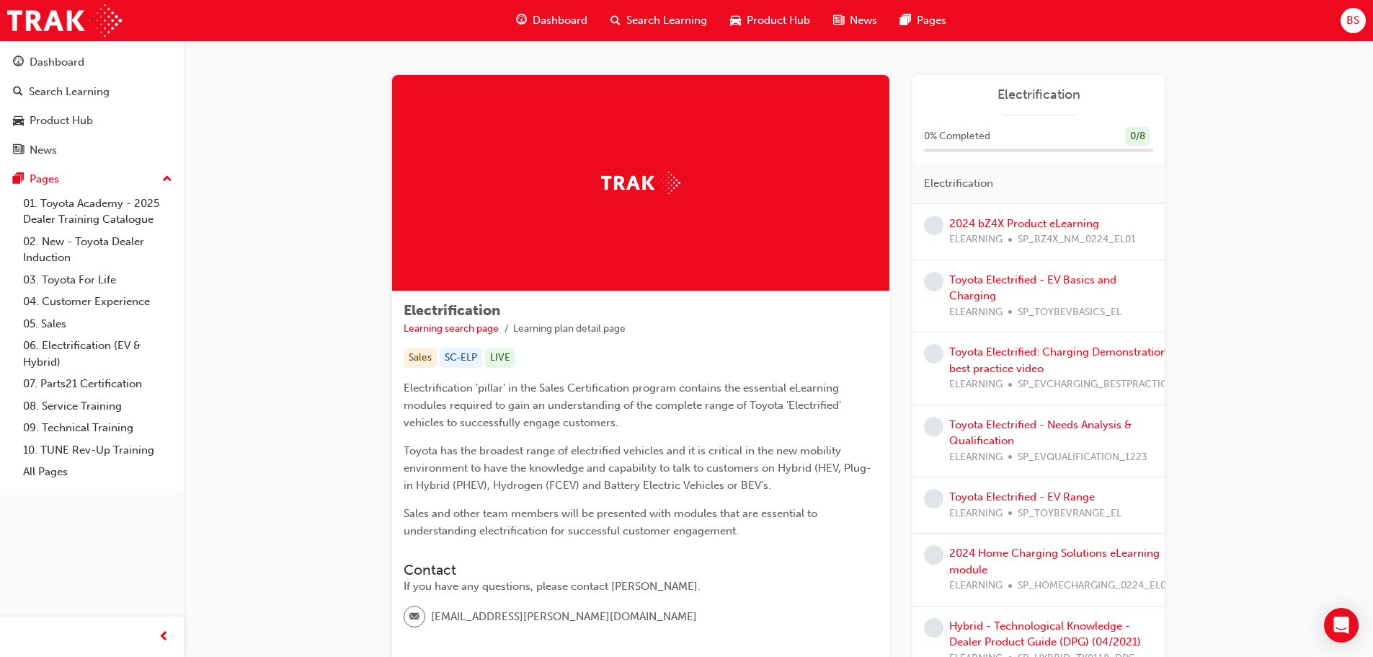
scroll to position [194, 0]
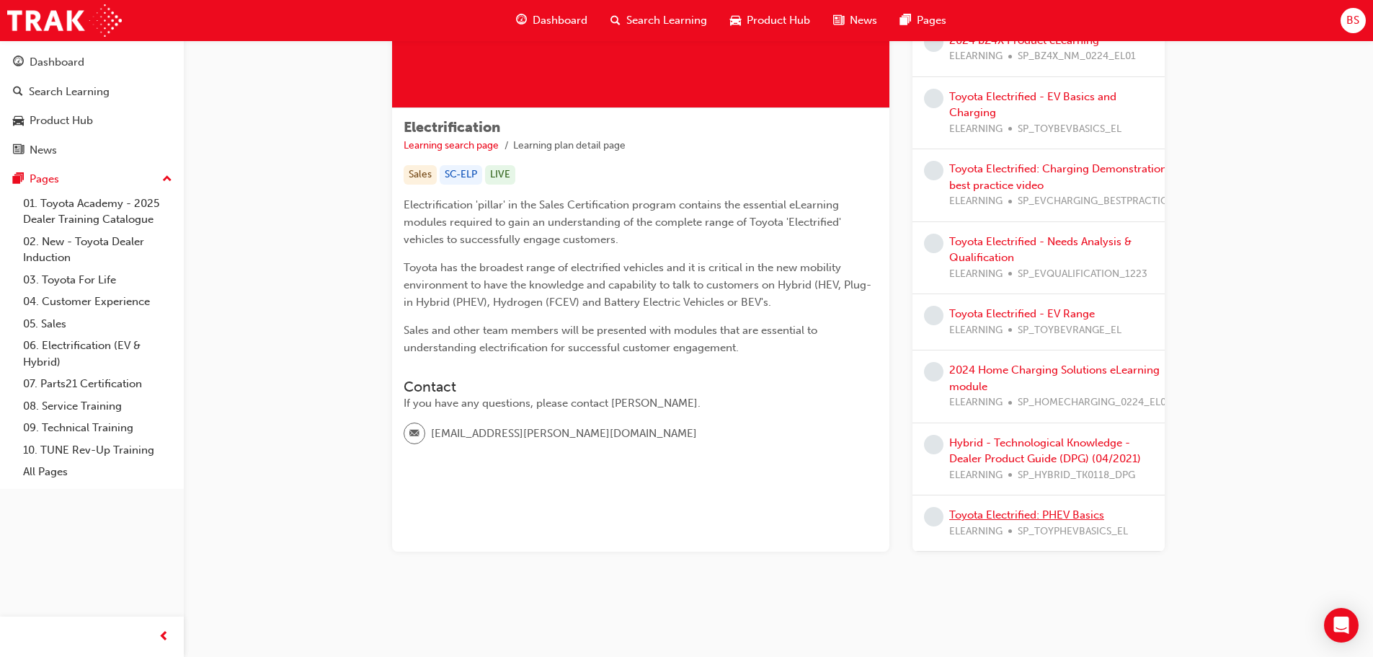
click at [1014, 508] on link "Toyota Electrified: PHEV Basics" at bounding box center [1026, 514] width 155 height 13
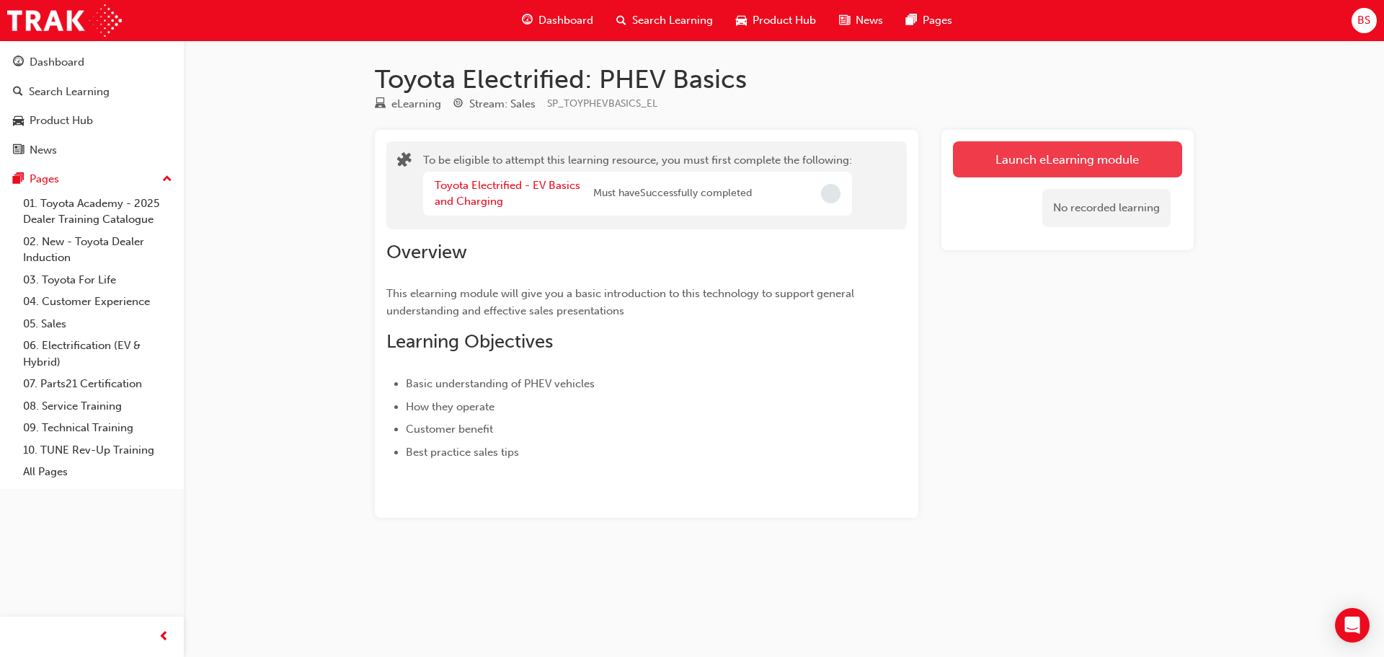
click at [1060, 164] on button "Launch eLearning module" at bounding box center [1067, 159] width 229 height 36
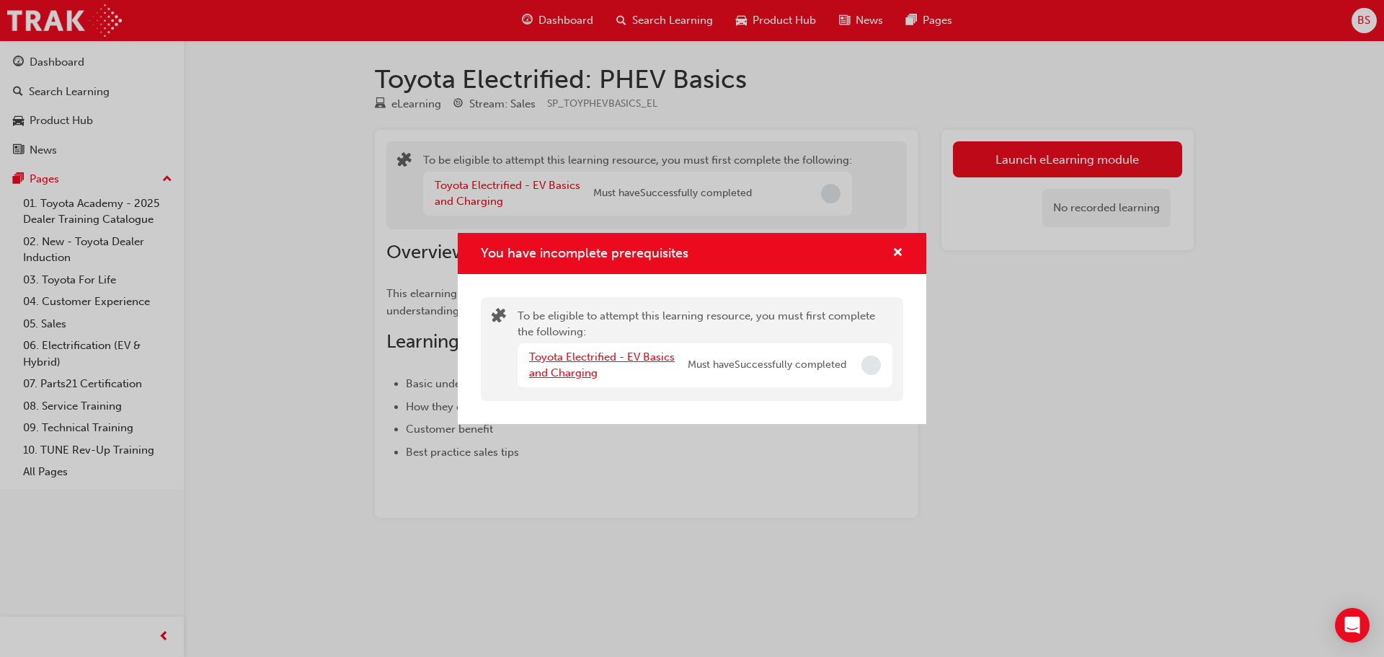
click at [583, 360] on link "Toyota Electrified - EV Basics and Charging" at bounding box center [602, 365] width 146 height 30
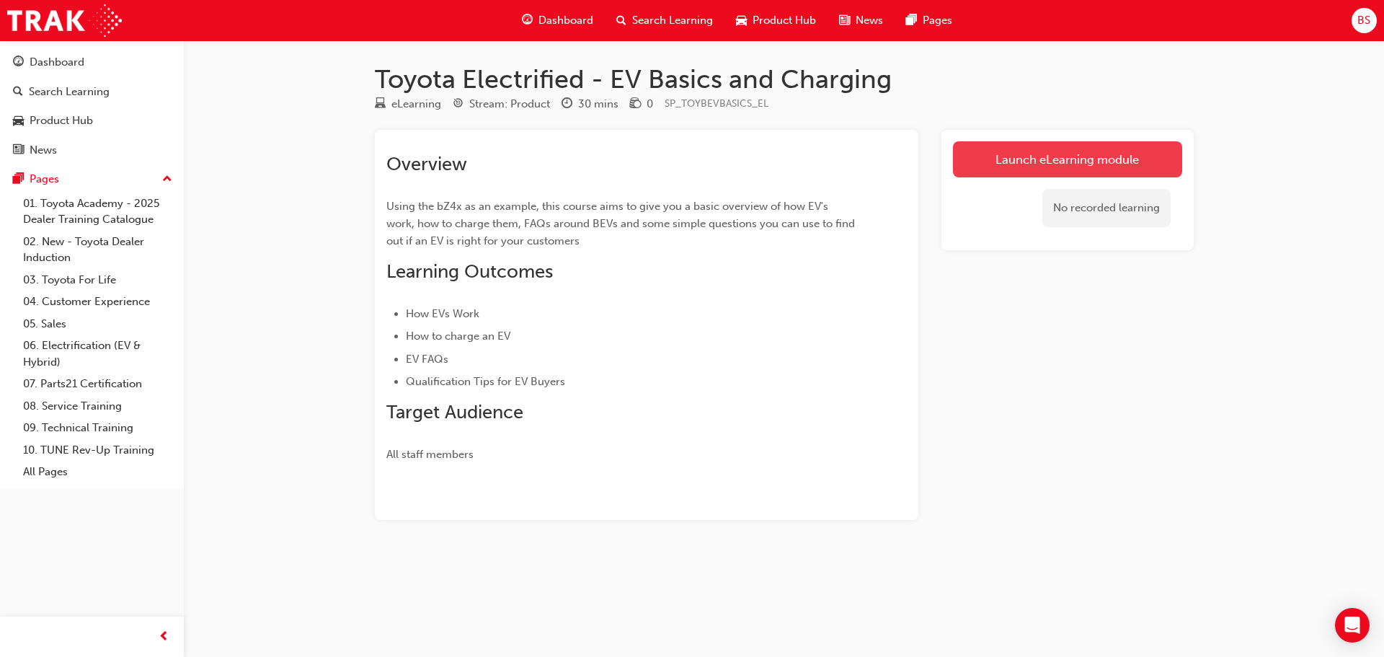
click at [1075, 169] on link "Launch eLearning module" at bounding box center [1067, 159] width 229 height 36
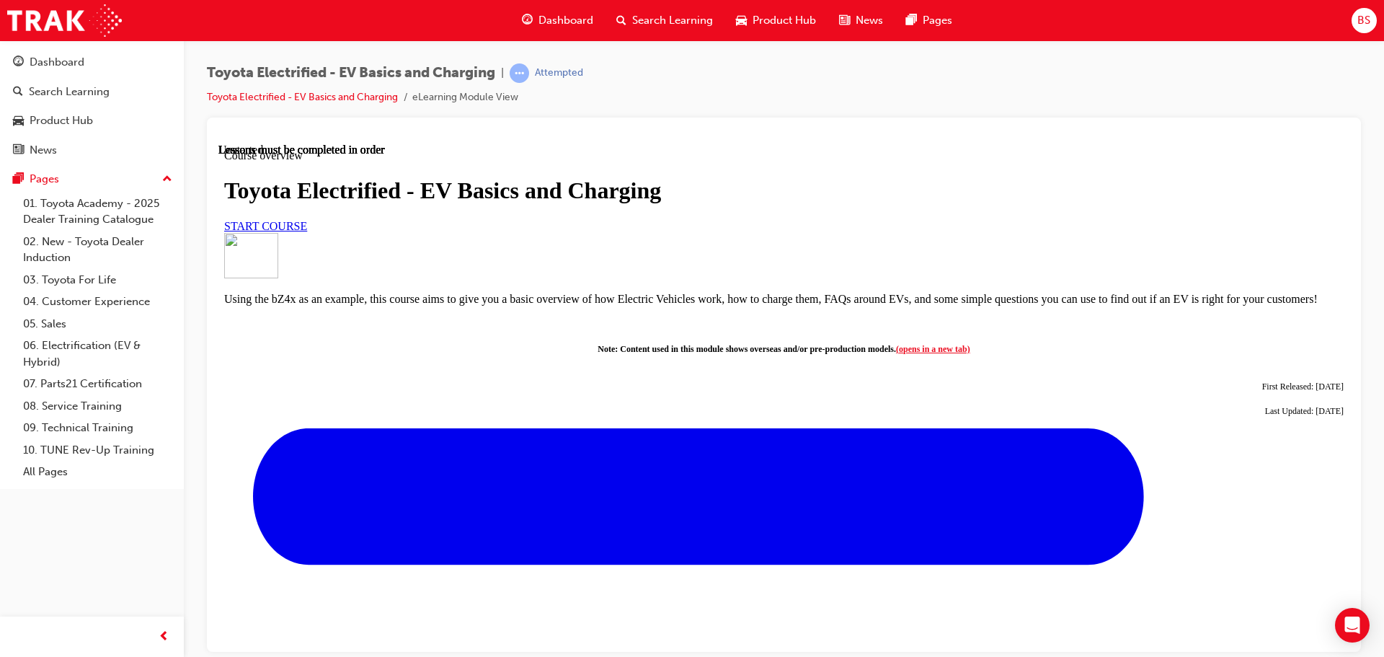
scroll to position [554, 0]
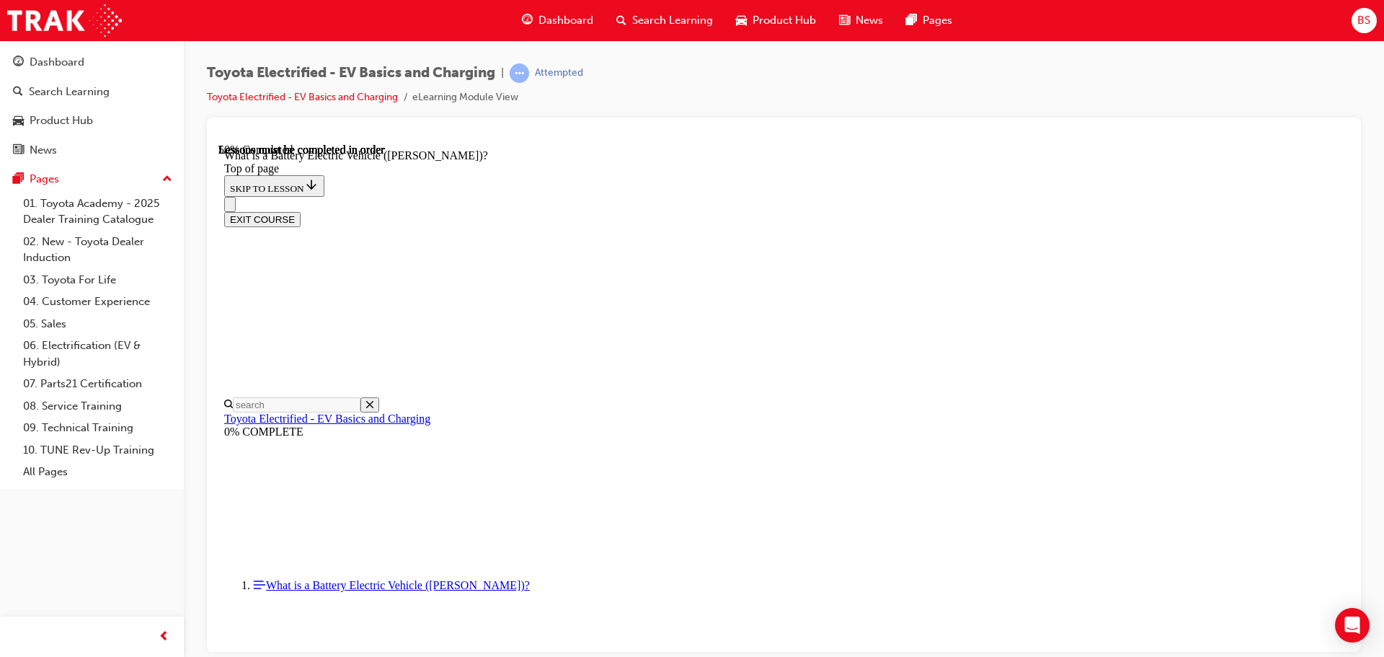
scroll to position [599, 0]
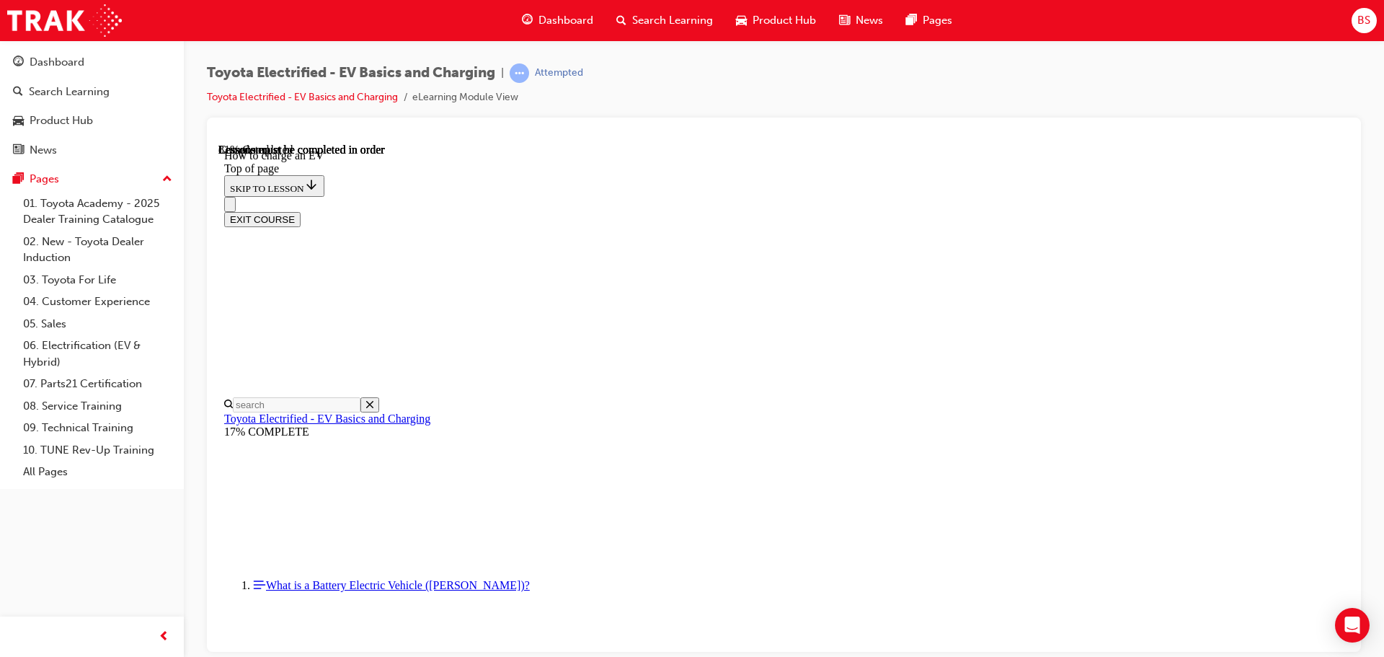
scroll to position [5728, 0]
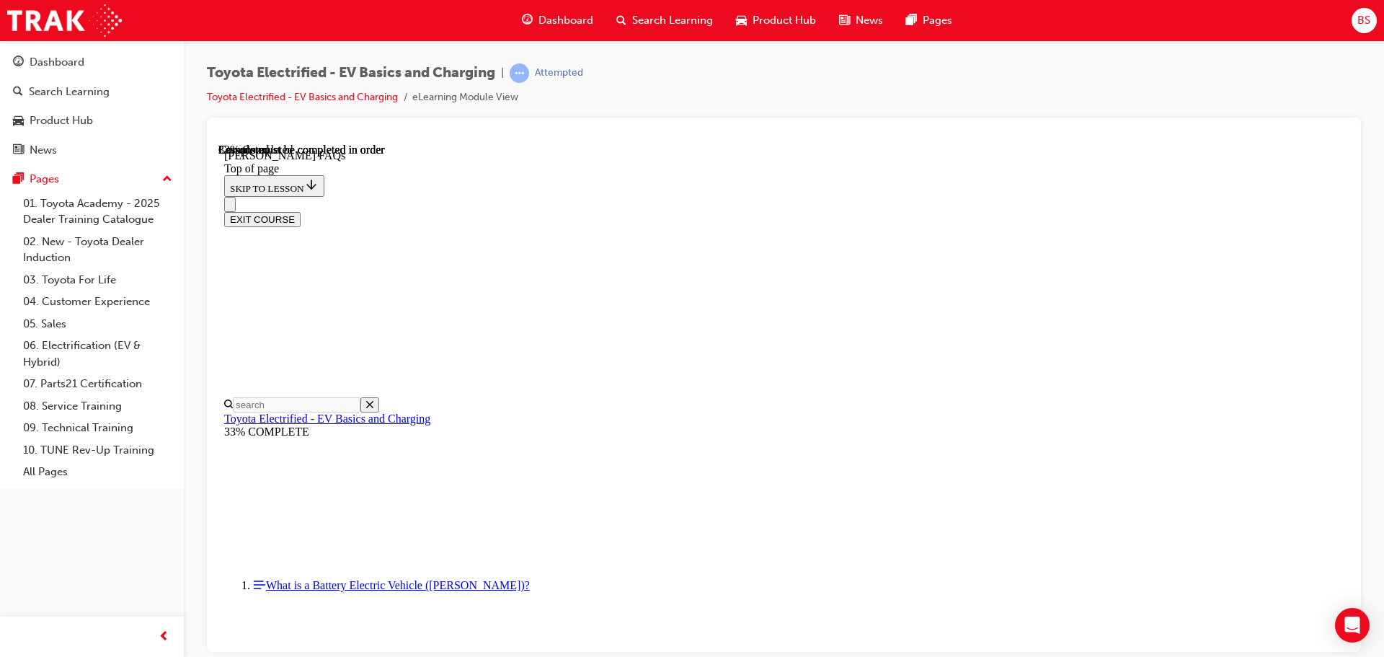
scroll to position [751, 0]
